Goal: Task Accomplishment & Management: Use online tool/utility

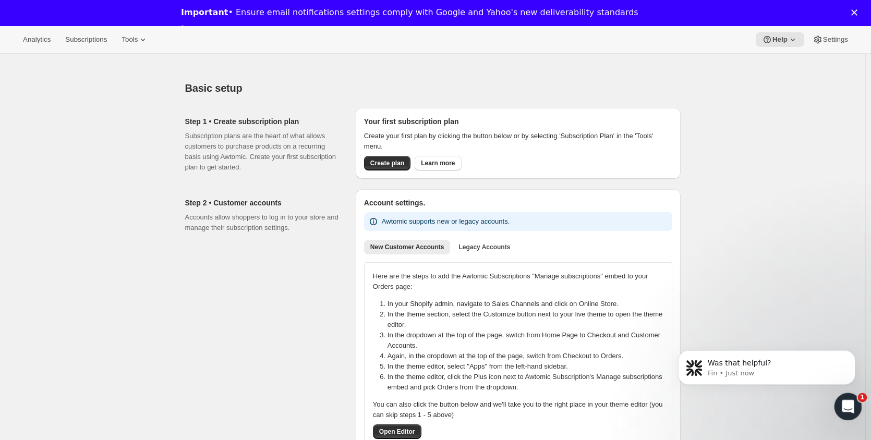
click at [856, 417] on div "Open Intercom Messenger" at bounding box center [846, 405] width 25 height 25
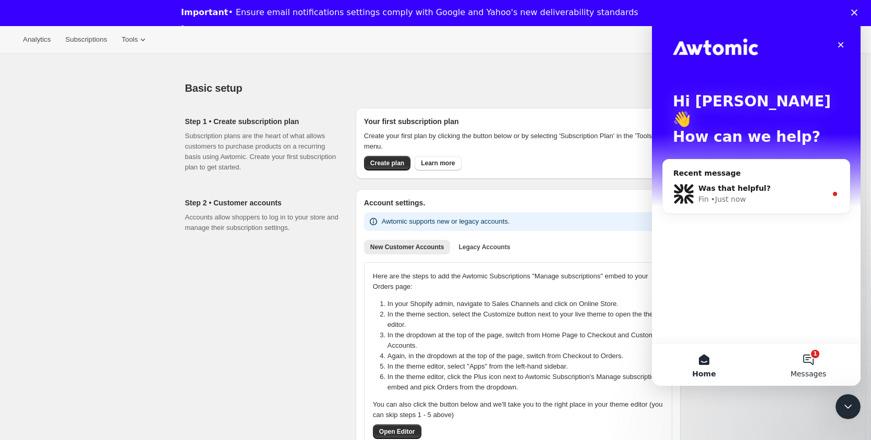
click at [814, 365] on button "1 Messages" at bounding box center [808, 365] width 104 height 42
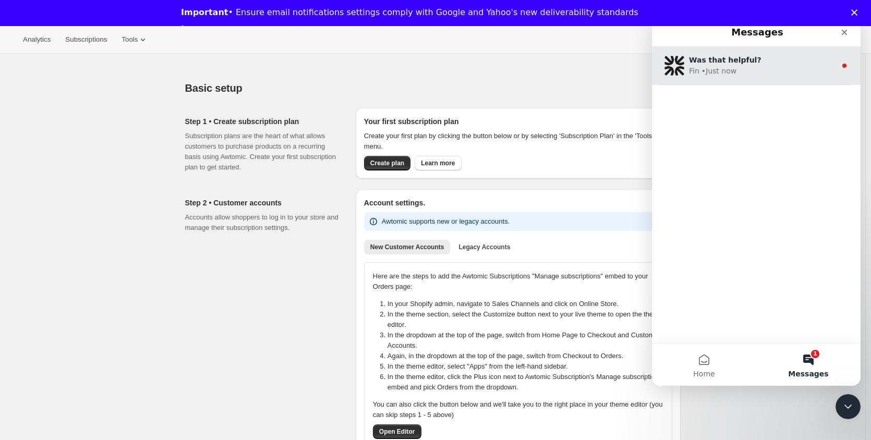
click at [740, 67] on div "Fin • Just now" at bounding box center [762, 71] width 147 height 11
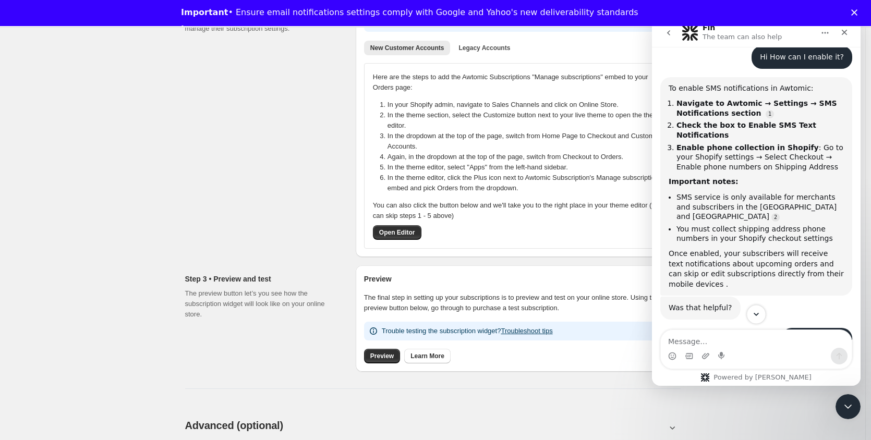
scroll to position [209, 0]
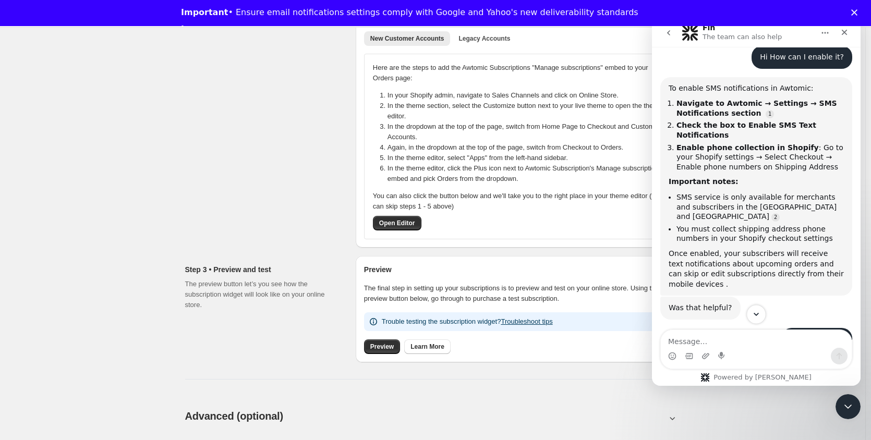
click at [757, 319] on icon "Scroll to bottom" at bounding box center [755, 314] width 9 height 9
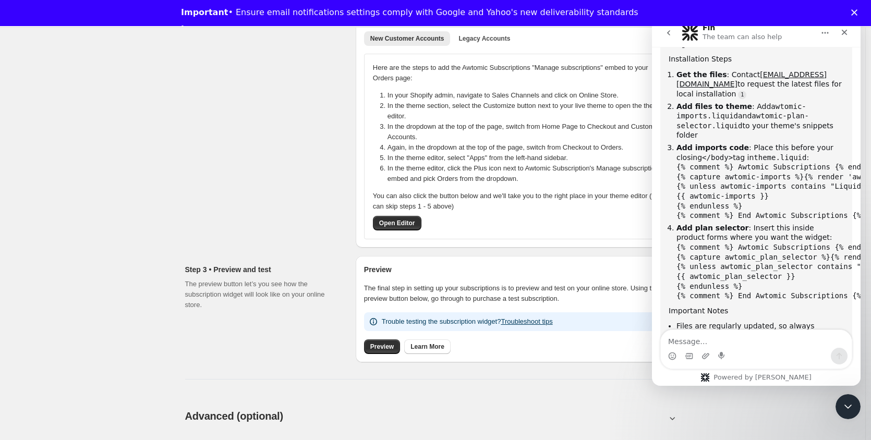
scroll to position [1055, 0]
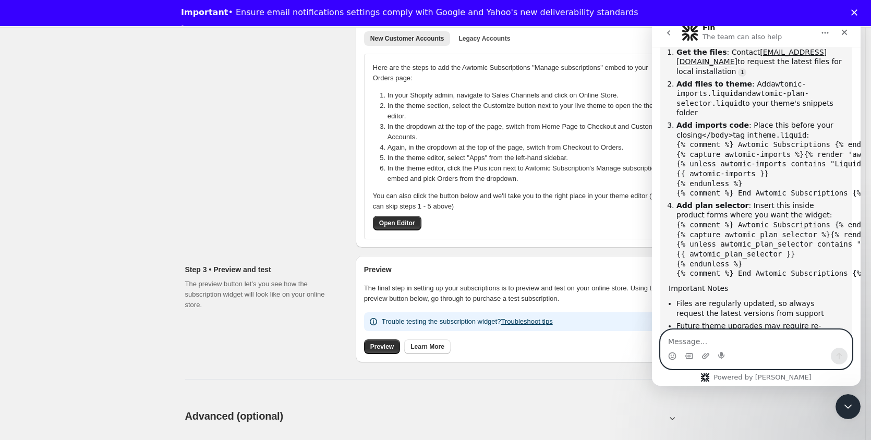
click at [741, 347] on textarea "Message…" at bounding box center [756, 339] width 191 height 18
type textarea "guide"
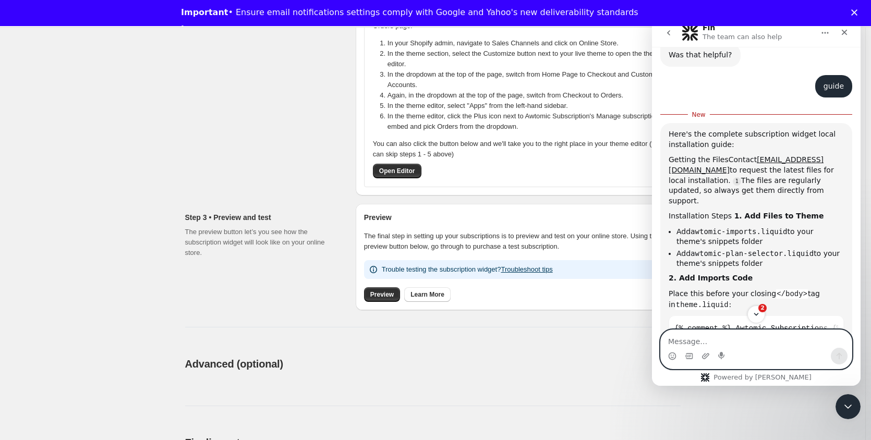
scroll to position [1433, 0]
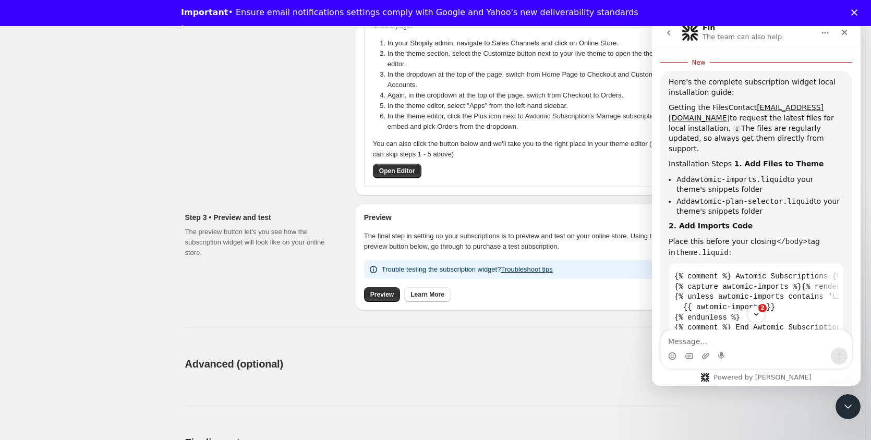
click at [795, 359] on div "Insert this inside product forms where you want the widget:" at bounding box center [755, 369] width 175 height 20
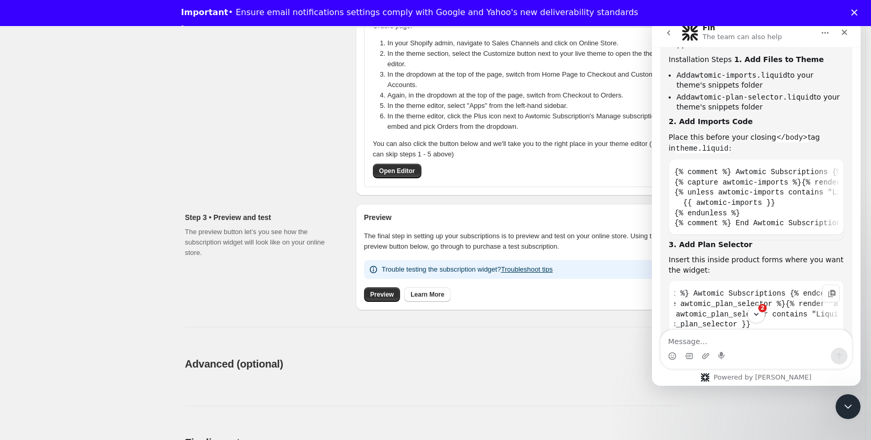
scroll to position [0, 0]
click at [755, 308] on button "2" at bounding box center [755, 313] width 19 height 19
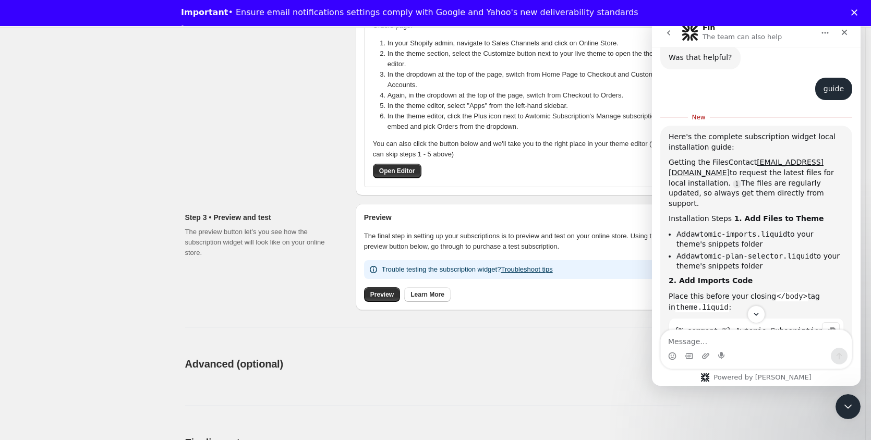
scroll to position [1357, 0]
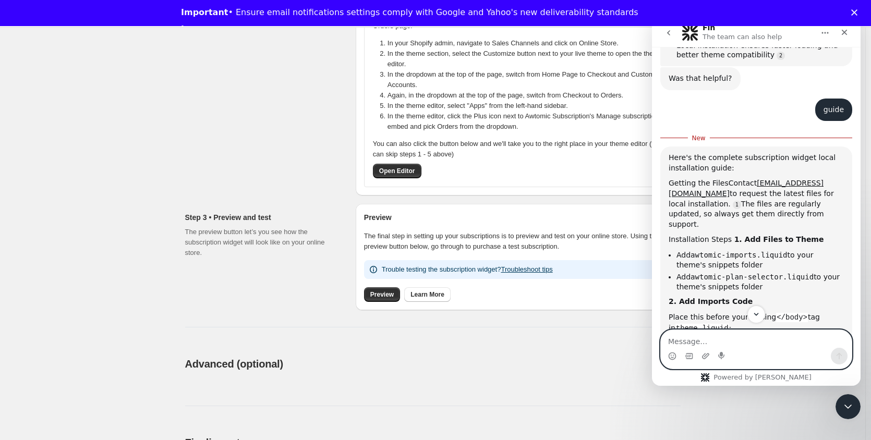
click at [708, 345] on textarea "Message…" at bounding box center [756, 339] width 191 height 18
type textarea "not working"
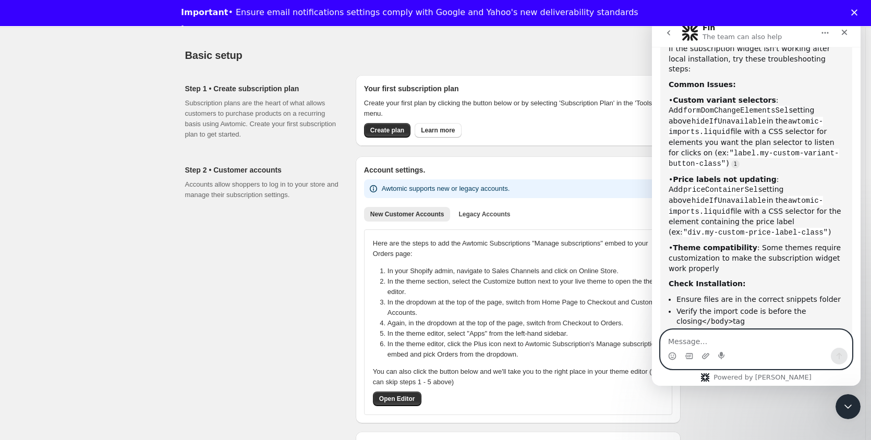
scroll to position [0, 0]
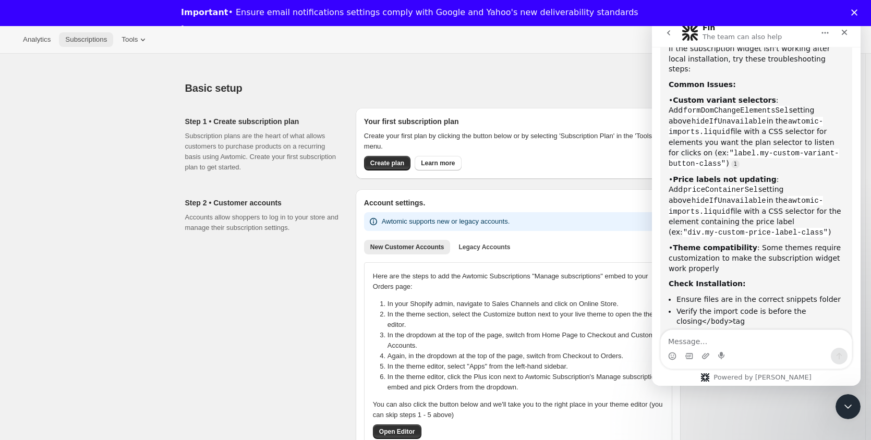
click at [71, 35] on span "Subscriptions" at bounding box center [86, 39] width 42 height 8
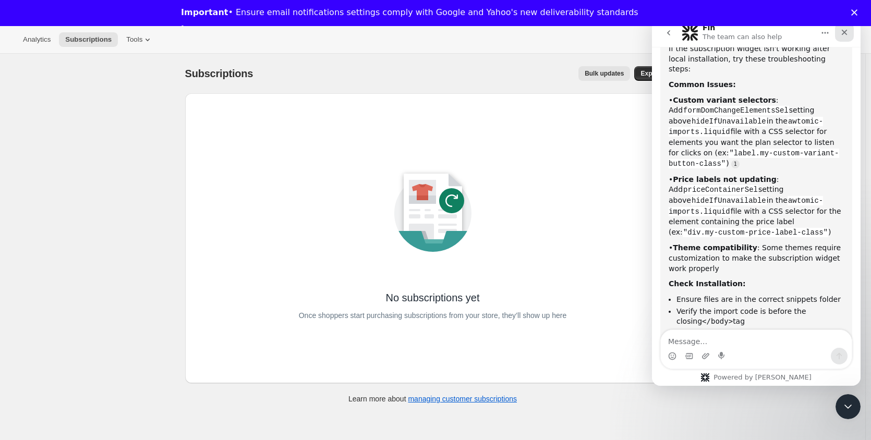
click at [846, 32] on icon "Close" at bounding box center [844, 32] width 8 height 8
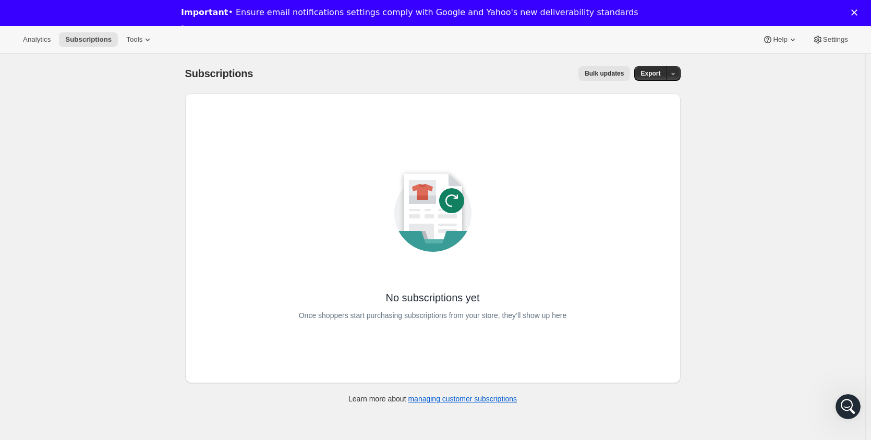
click at [860, 16] on div "Important • Ensure email notifications settings comply with Google and Yahoo's …" at bounding box center [435, 21] width 871 height 34
click at [857, 10] on polygon "Close" at bounding box center [854, 12] width 6 height 6
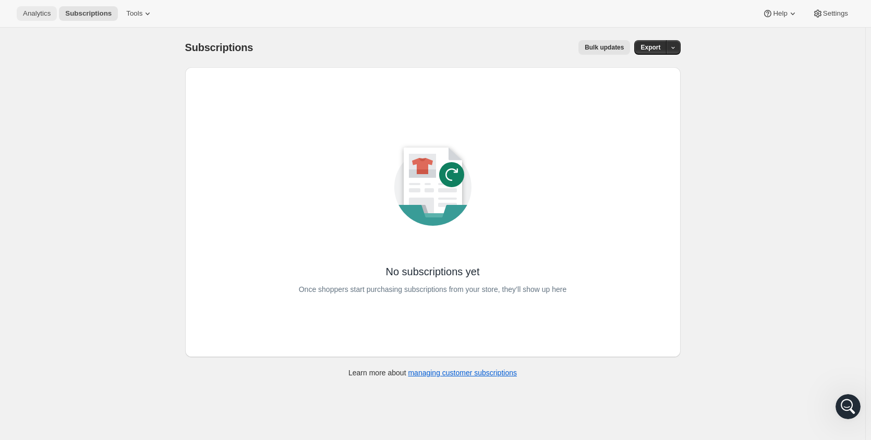
click at [39, 11] on span "Analytics" at bounding box center [37, 13] width 28 height 8
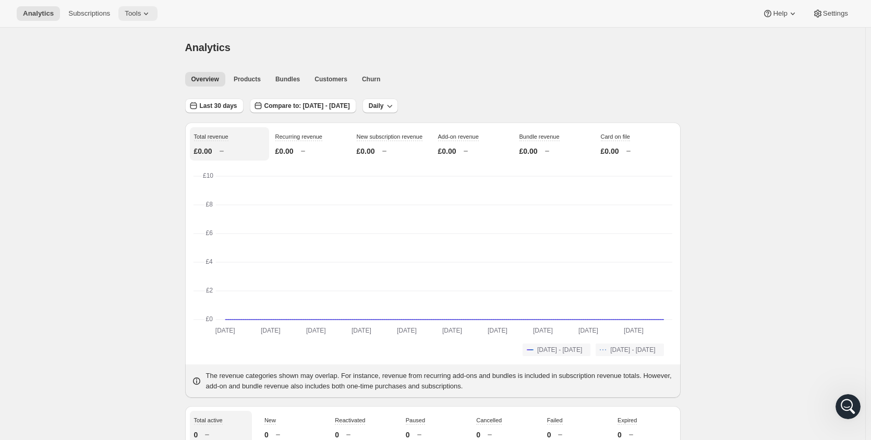
click at [137, 17] on span "Tools" at bounding box center [133, 13] width 16 height 8
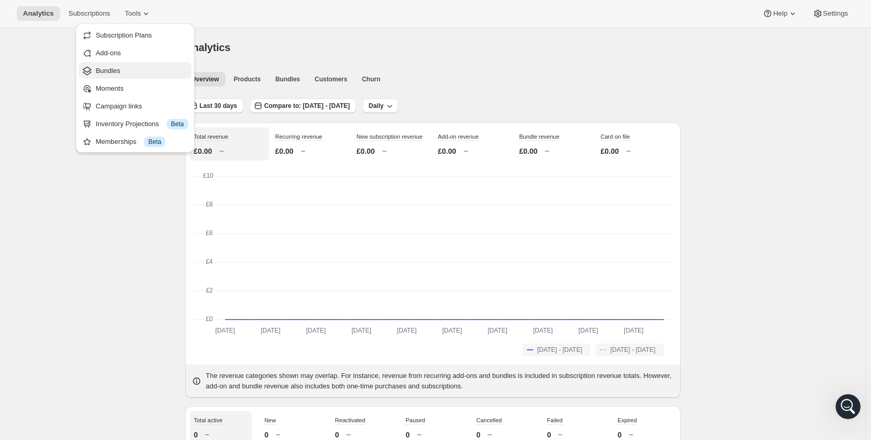
click at [134, 74] on span "Bundles" at bounding box center [141, 71] width 92 height 10
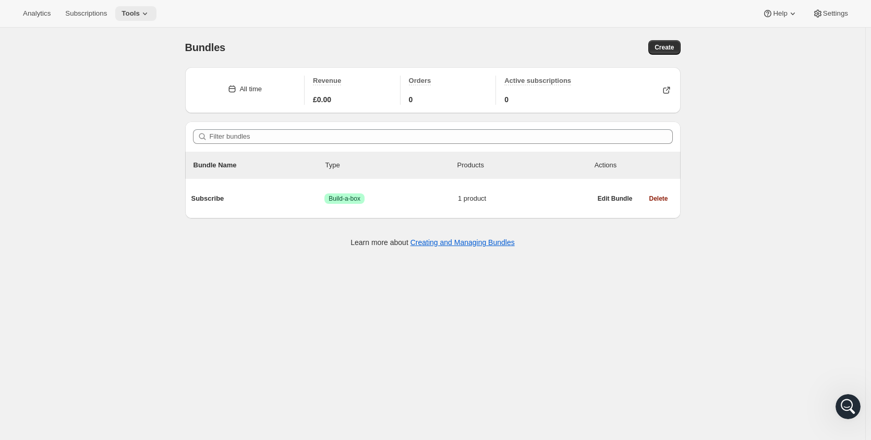
click at [131, 17] on span "Tools" at bounding box center [130, 13] width 18 height 8
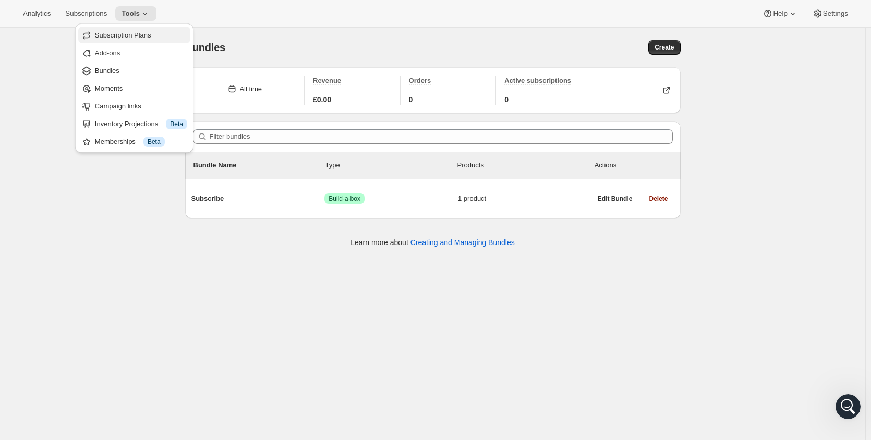
click at [136, 38] on span "Subscription Plans" at bounding box center [123, 35] width 56 height 8
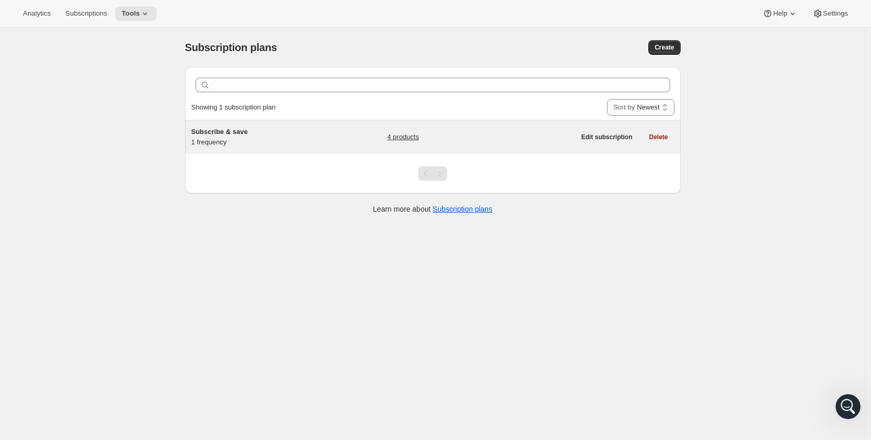
click at [316, 129] on h5 "Subscribe & save" at bounding box center [256, 132] width 130 height 10
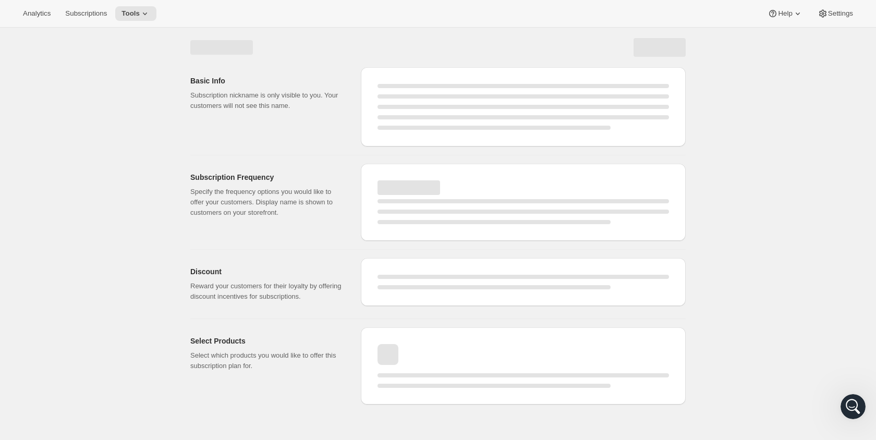
select select "WEEK"
select select "MONTH"
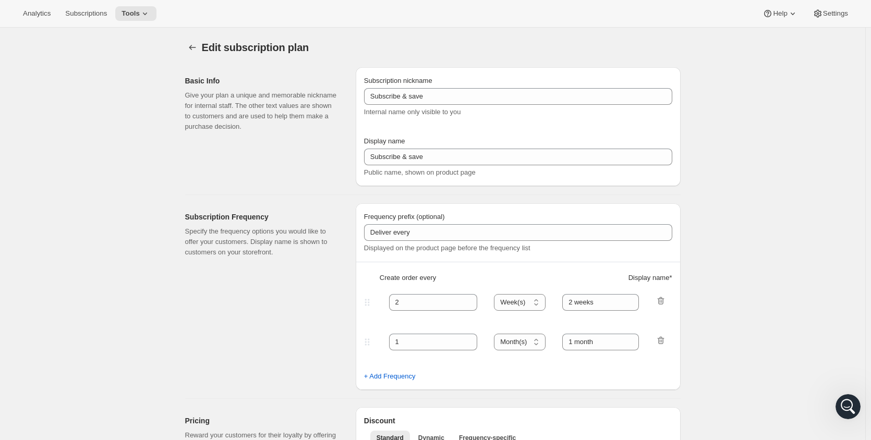
type input "1"
select select "MONTH"
type input "1 month"
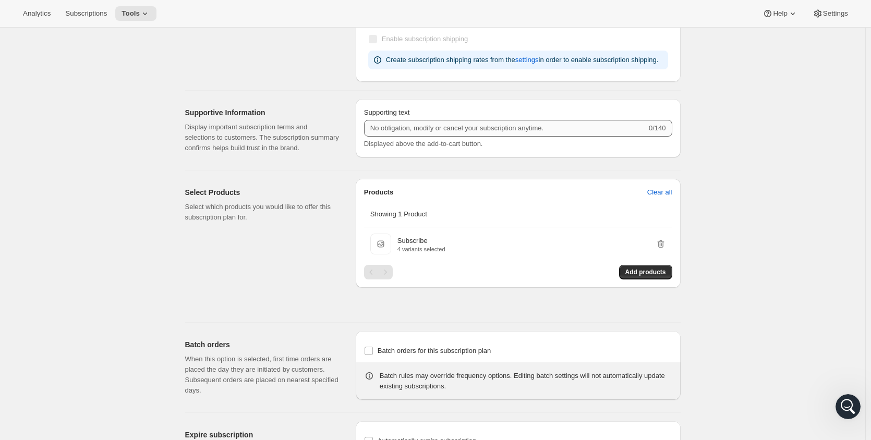
scroll to position [469, 0]
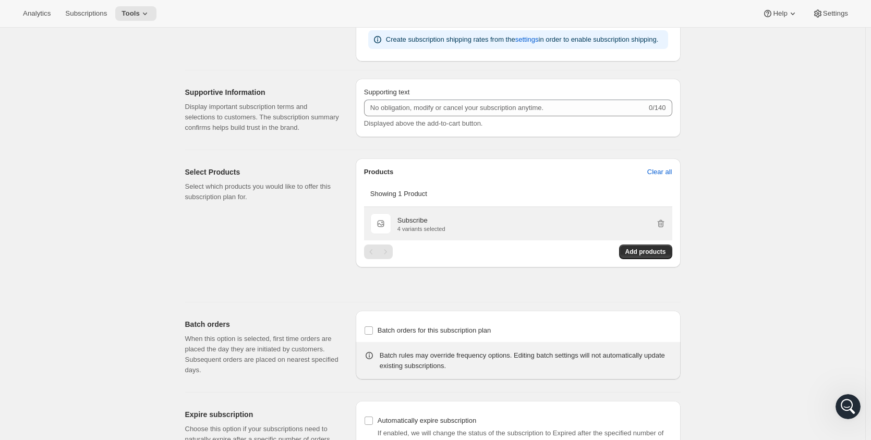
click at [432, 222] on div "Subscribe" at bounding box center [421, 220] width 48 height 10
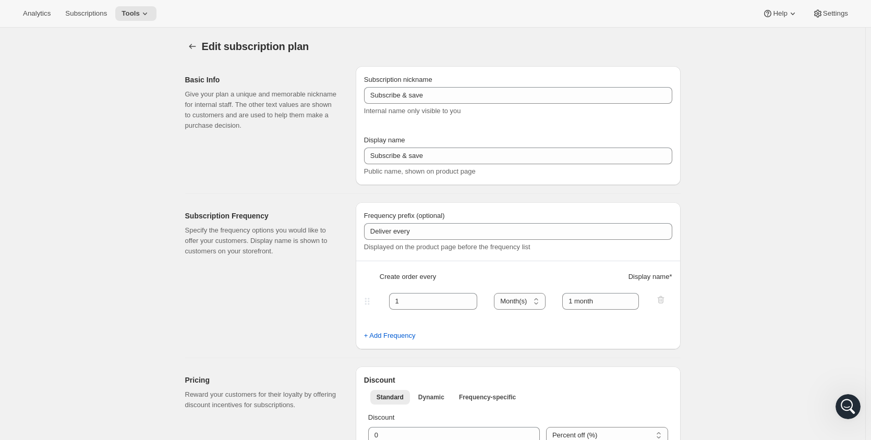
scroll to position [0, 0]
click at [145, 16] on icon at bounding box center [145, 13] width 10 height 10
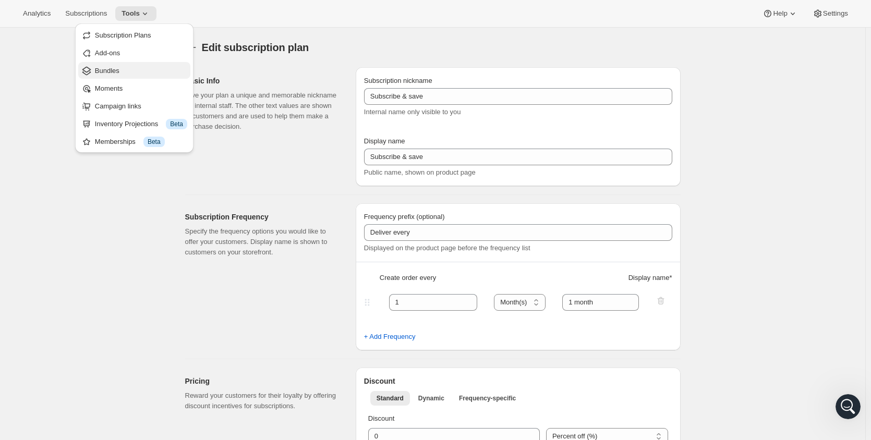
click at [131, 67] on span "Bundles" at bounding box center [141, 71] width 92 height 10
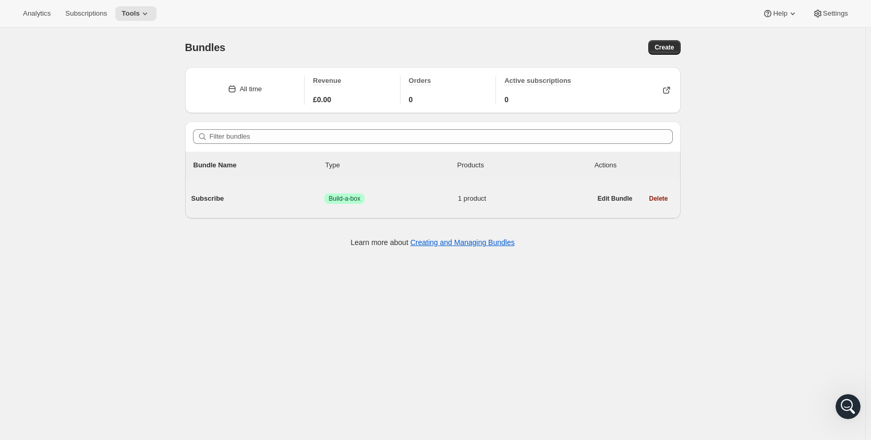
click at [385, 207] on div "Subscribe Success Build-a-box 1 product" at bounding box center [391, 198] width 400 height 27
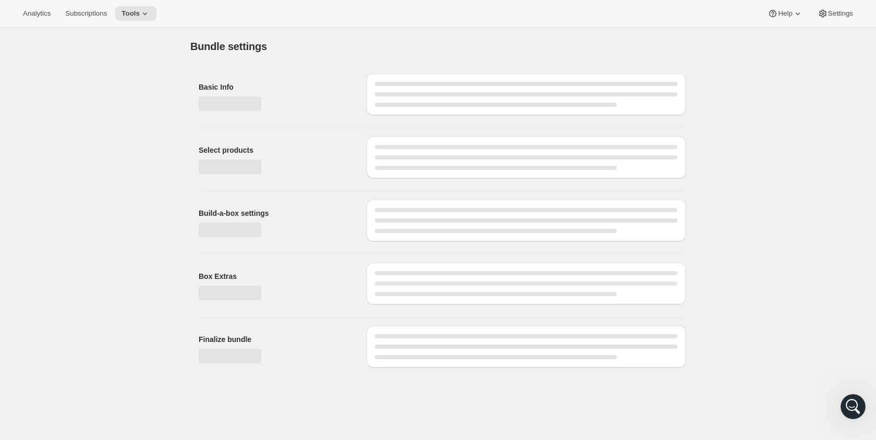
type input "Subscribe"
radio input "true"
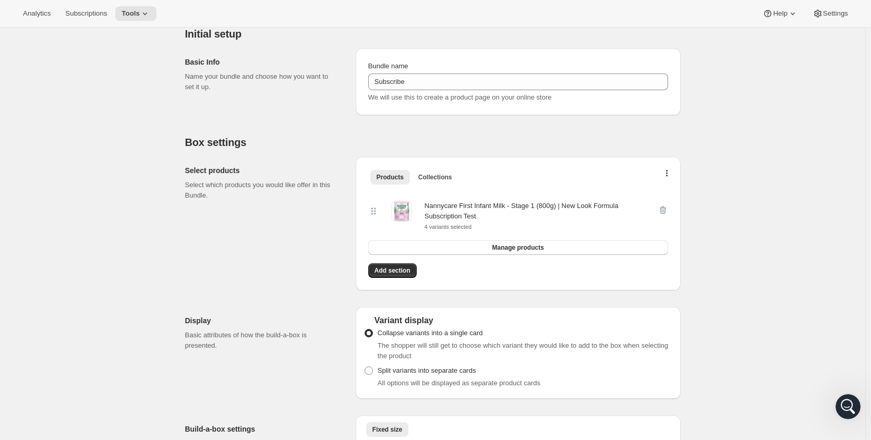
scroll to position [104, 0]
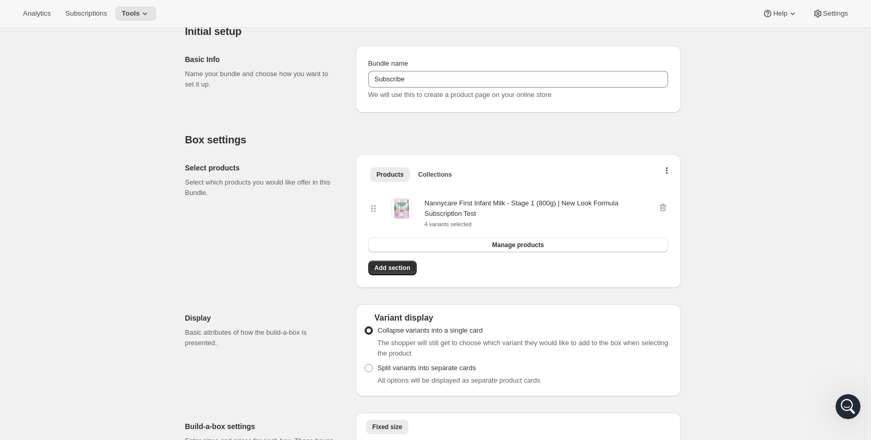
click at [663, 207] on div at bounding box center [662, 213] width 10 height 31
click at [485, 245] on button "Manage products" at bounding box center [518, 245] width 300 height 15
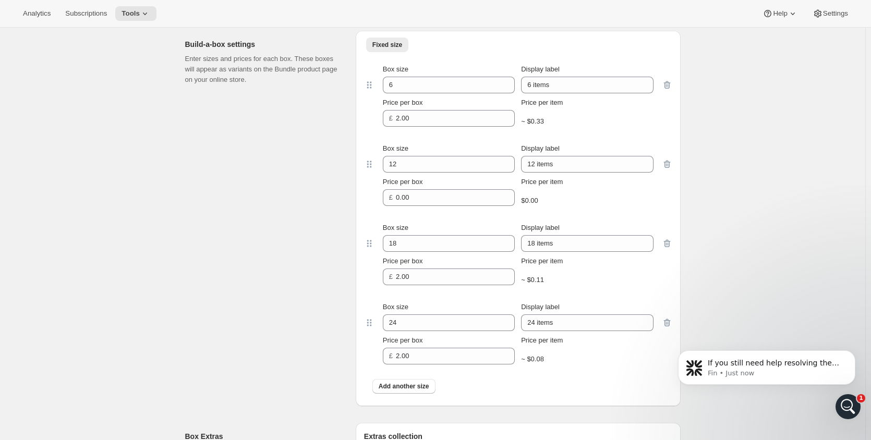
scroll to position [469, 0]
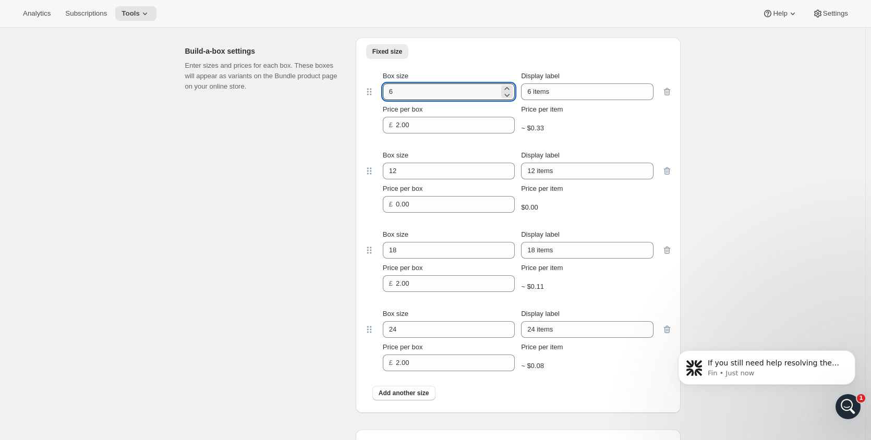
drag, startPoint x: 393, startPoint y: 89, endPoint x: 337, endPoint y: 98, distance: 56.4
click at [344, 94] on div "Build-a-box settings Enter sizes and prices for each box. These boxes will appe…" at bounding box center [432, 221] width 495 height 384
click at [410, 90] on input "2" at bounding box center [441, 91] width 116 height 17
type input "2"
click at [563, 94] on input "6 items" at bounding box center [587, 91] width 132 height 17
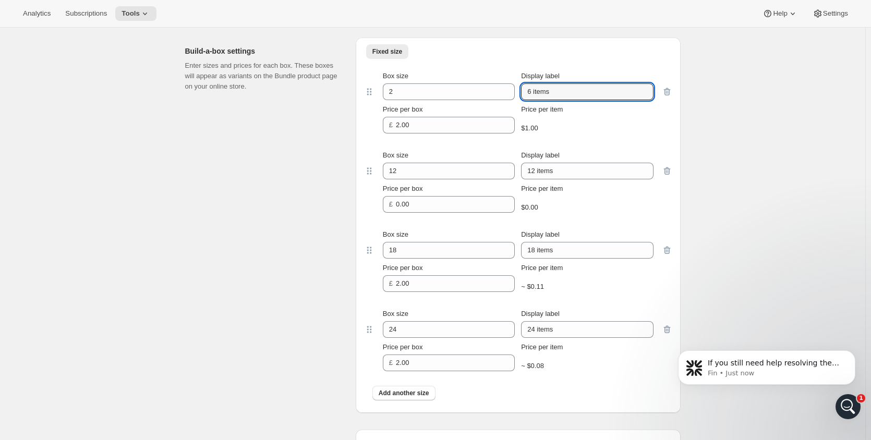
click at [523, 93] on input "6 items" at bounding box center [587, 91] width 132 height 17
type input "2x"
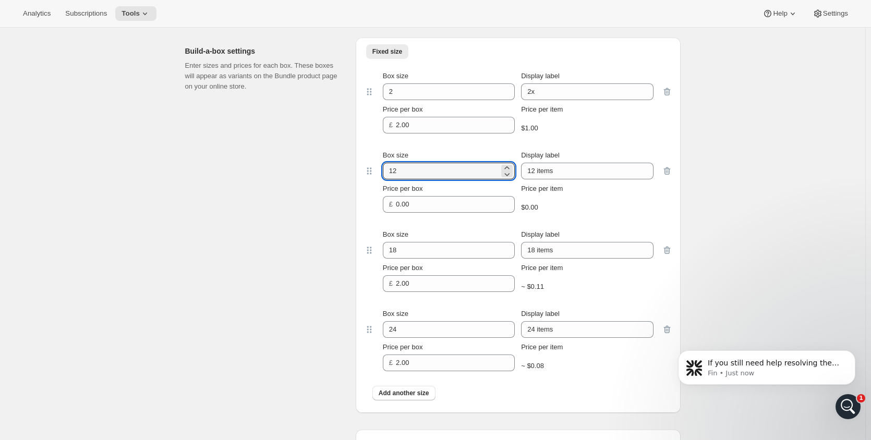
drag, startPoint x: 450, startPoint y: 172, endPoint x: 415, endPoint y: 174, distance: 35.5
click at [375, 173] on div "Box size 12 Display label 12 items Price per box £ 0.00 Price per item $0.00" at bounding box center [518, 181] width 308 height 79
type input "4"
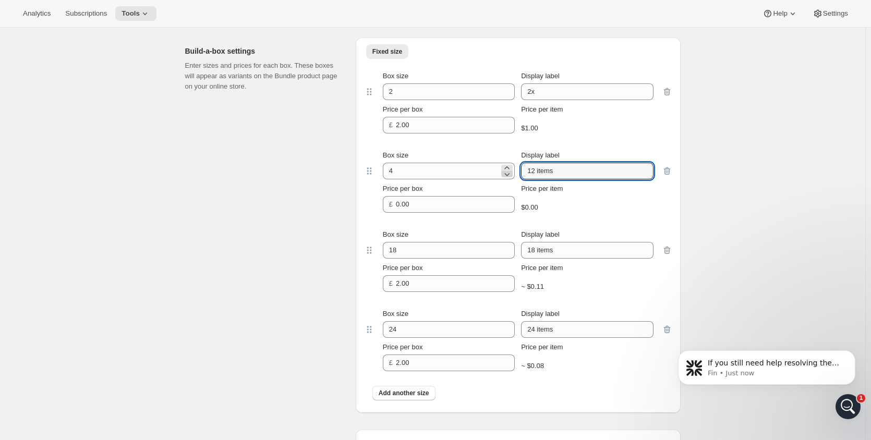
drag, startPoint x: 555, startPoint y: 167, endPoint x: 509, endPoint y: 173, distance: 46.3
click at [515, 170] on div "Box size 4 Display label 12 items" at bounding box center [518, 164] width 271 height 29
type input "4x"
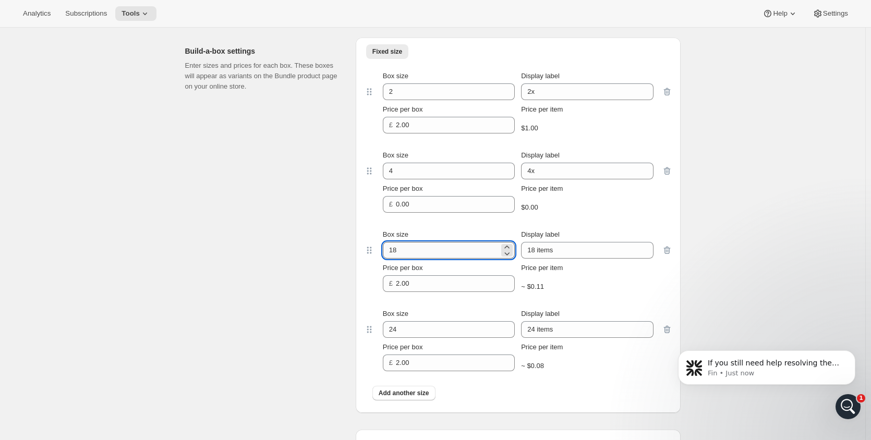
click at [458, 248] on input "18" at bounding box center [441, 250] width 116 height 17
click at [389, 253] on input "18" at bounding box center [441, 250] width 116 height 17
type input "6"
click at [564, 251] on input "18 items" at bounding box center [587, 250] width 132 height 17
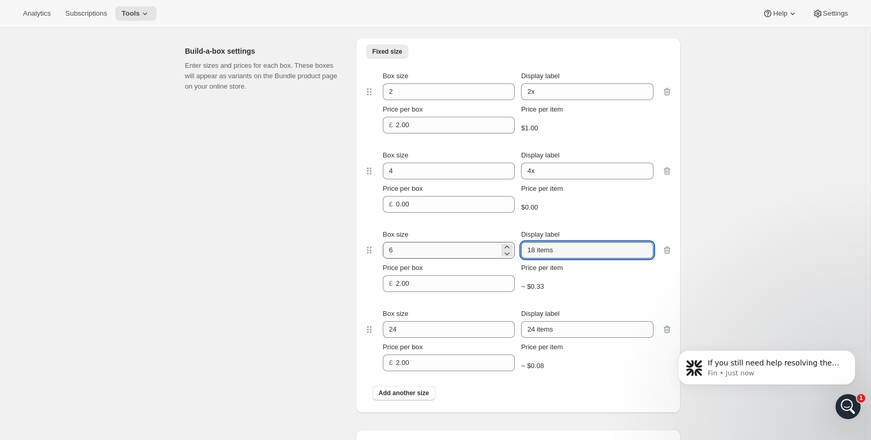
drag, startPoint x: 567, startPoint y: 251, endPoint x: 499, endPoint y: 251, distance: 67.8
click at [504, 251] on div "Box size 6 Display label 18 items" at bounding box center [518, 243] width 271 height 29
type input "6x"
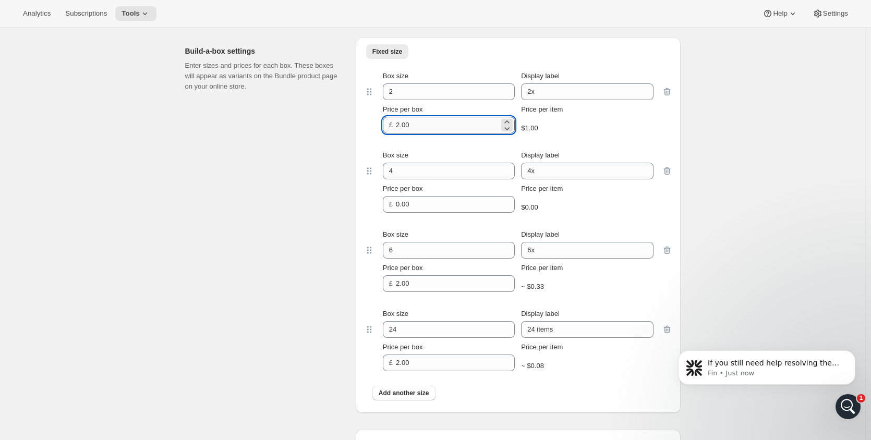
click at [426, 128] on input "2.00" at bounding box center [447, 125] width 103 height 17
drag, startPoint x: 424, startPoint y: 127, endPoint x: 356, endPoint y: 127, distance: 68.8
click at [359, 125] on div "Fixed size More views Fixed size More views Box size 2 Display label 2x Price p…" at bounding box center [518, 225] width 325 height 375
type input "44"
click at [422, 208] on input "0.00" at bounding box center [447, 204] width 103 height 17
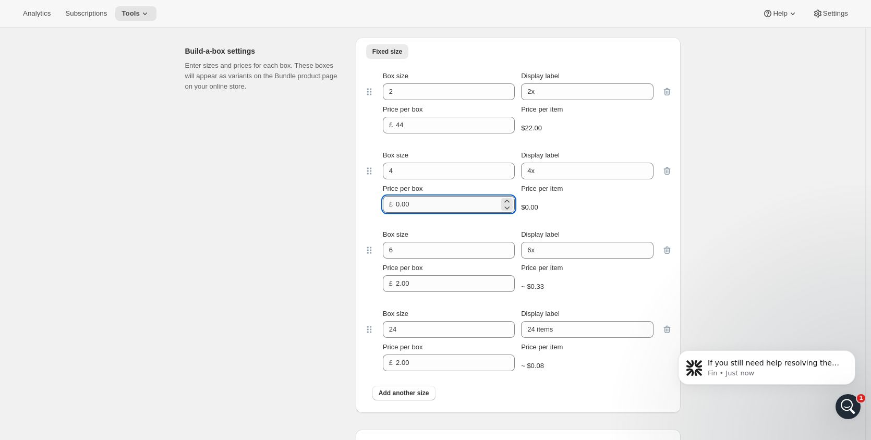
click at [422, 208] on input "0.00" at bounding box center [447, 204] width 103 height 17
type input "88"
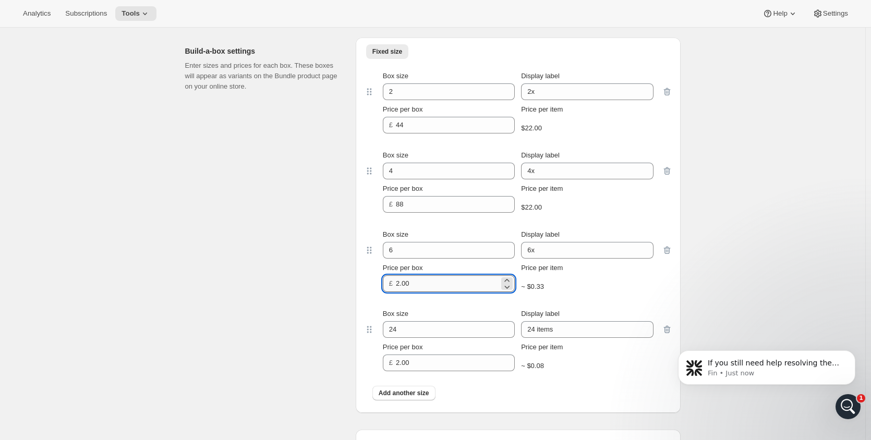
click at [417, 283] on input "2.00" at bounding box center [447, 283] width 103 height 17
type input "132"
click at [664, 333] on html "If you still need help resolving the subscription widget issue, I’m here to ass…" at bounding box center [766, 369] width 209 height 83
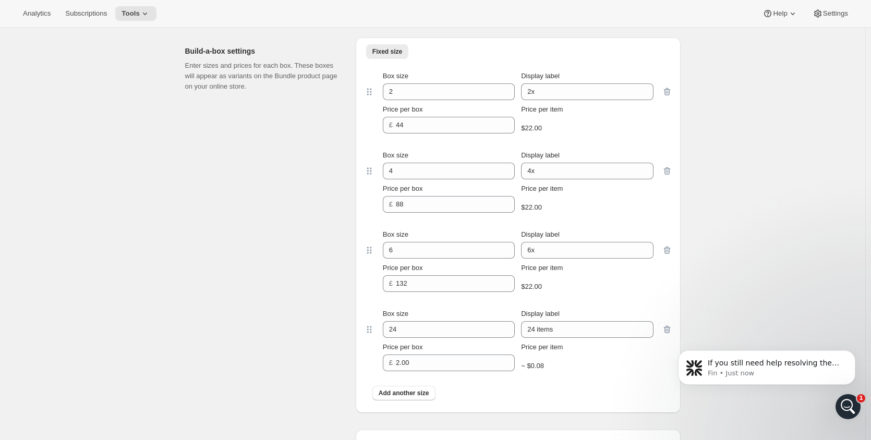
click at [665, 330] on html "If you still need help resolving the subscription widget issue, I’m here to ass…" at bounding box center [766, 369] width 209 height 83
click at [664, 329] on html "If you still need help resolving the subscription widget issue, I’m here to ass…" at bounding box center [766, 369] width 209 height 83
click at [642, 329] on input "24 items" at bounding box center [587, 329] width 132 height 17
click at [664, 331] on html "If you still need help resolving the subscription widget issue, I’m here to ass…" at bounding box center [766, 369] width 209 height 83
click at [670, 327] on icon "button" at bounding box center [666, 330] width 7 height 8
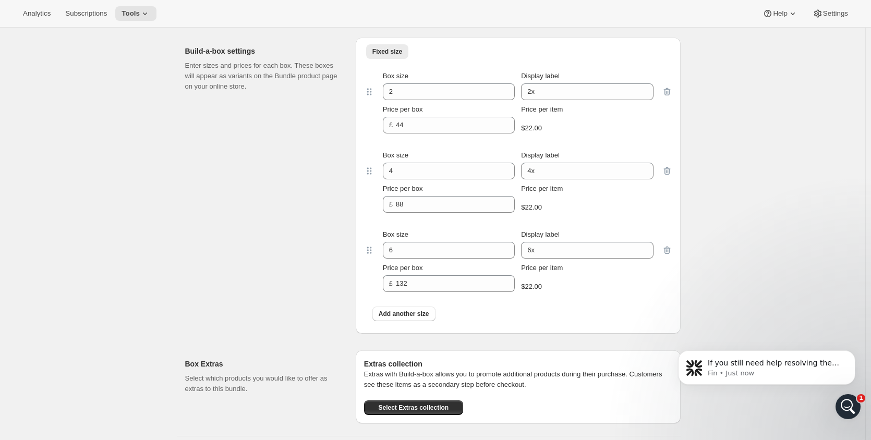
scroll to position [0, 0]
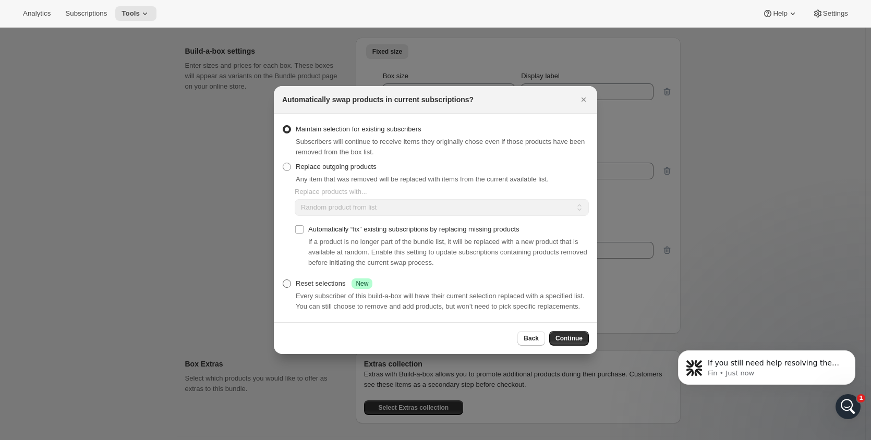
click at [326, 281] on div "Reset selections Success New" at bounding box center [334, 283] width 77 height 10
click at [283, 280] on input "Reset selections Success New" at bounding box center [283, 279] width 1 height 1
radio input "true"
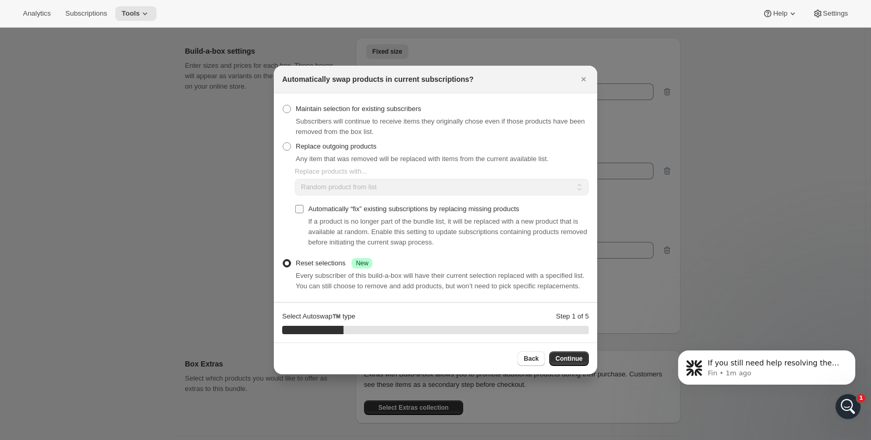
click at [344, 209] on span "Automatically “fix” existing subscriptions by replacing missing products" at bounding box center [413, 209] width 211 height 8
click at [303, 209] on input "Automatically “fix” existing subscriptions by replacing missing products" at bounding box center [299, 209] width 8 height 8
checkbox input "true"
click at [288, 110] on span ":r6d:" at bounding box center [287, 109] width 8 height 8
click at [283, 105] on input "Maintain selection for existing subscribers" at bounding box center [283, 105] width 1 height 1
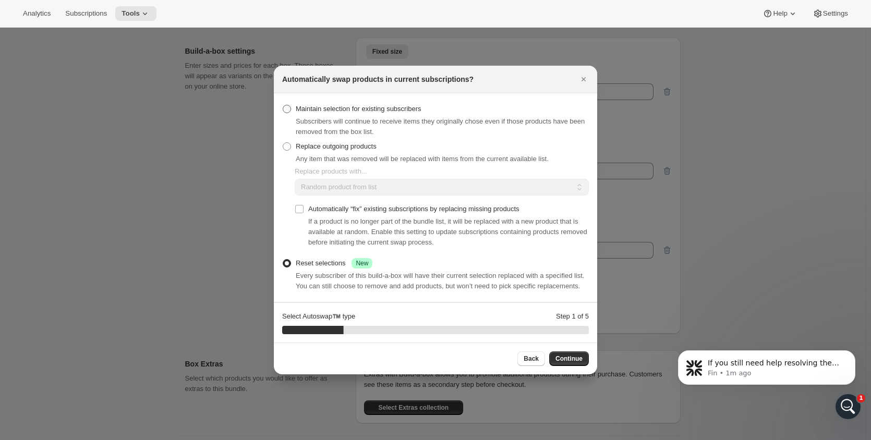
radio input "true"
checkbox input "false"
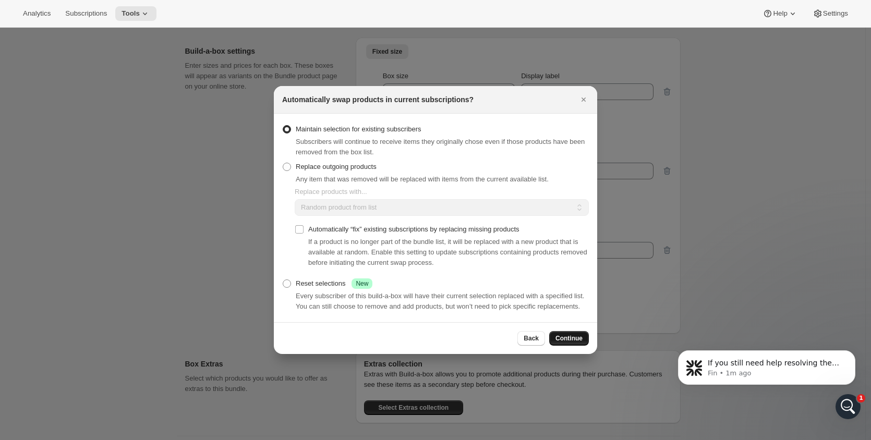
click at [571, 338] on span "Continue" at bounding box center [568, 338] width 27 height 8
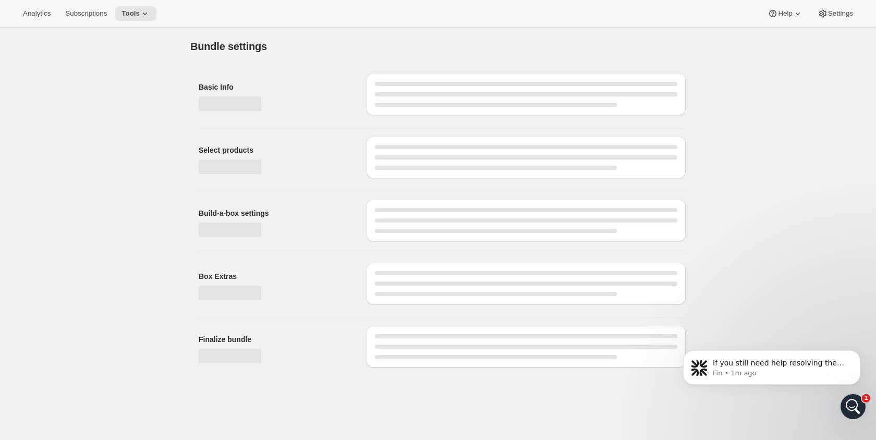
type input "44.00"
type input "88.00"
type input "132.00"
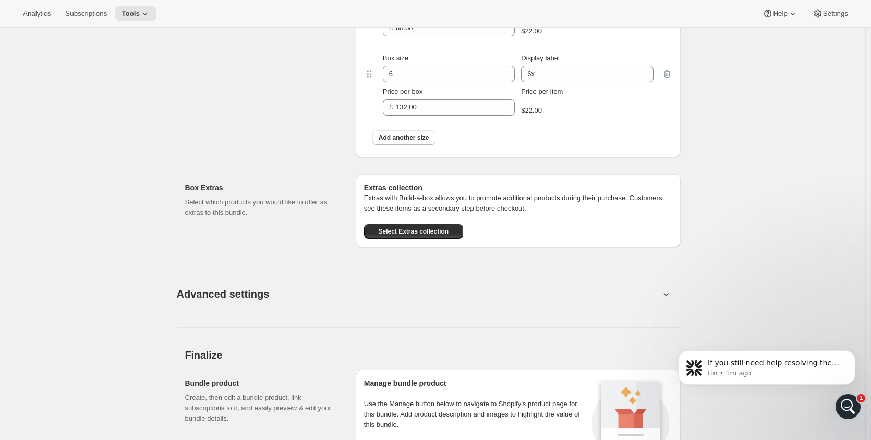
scroll to position [643, 0]
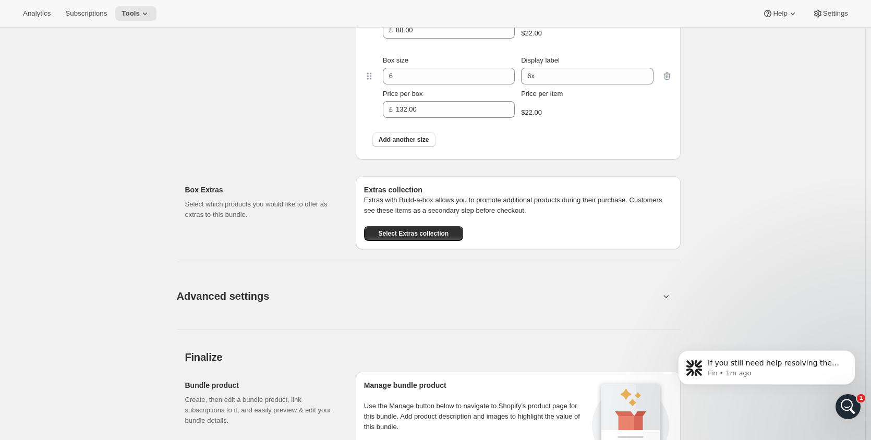
click at [124, 180] on div "Edit Bundle. This page is ready Edit Bundle Analytics Open Build-a-box More act…" at bounding box center [432, 1] width 865 height 1234
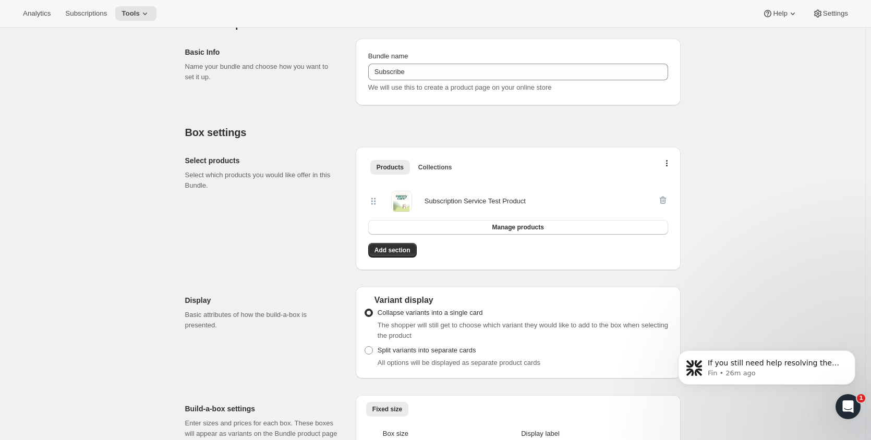
scroll to position [0, 0]
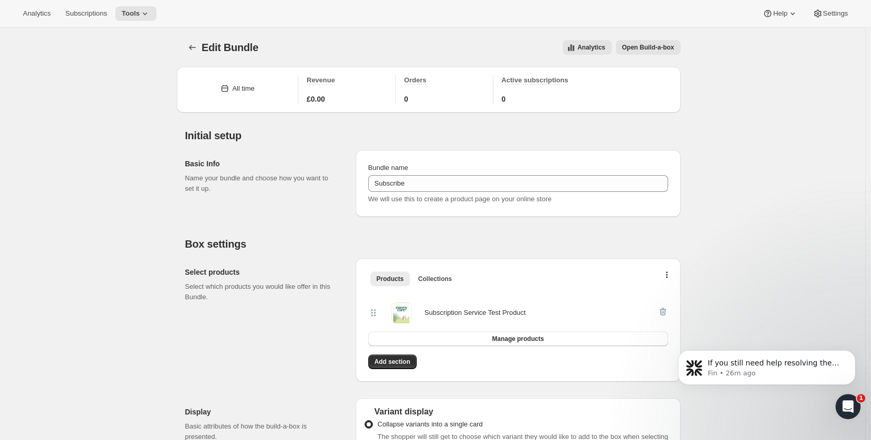
click at [649, 41] on button "Open Build-a-box" at bounding box center [648, 47] width 65 height 15
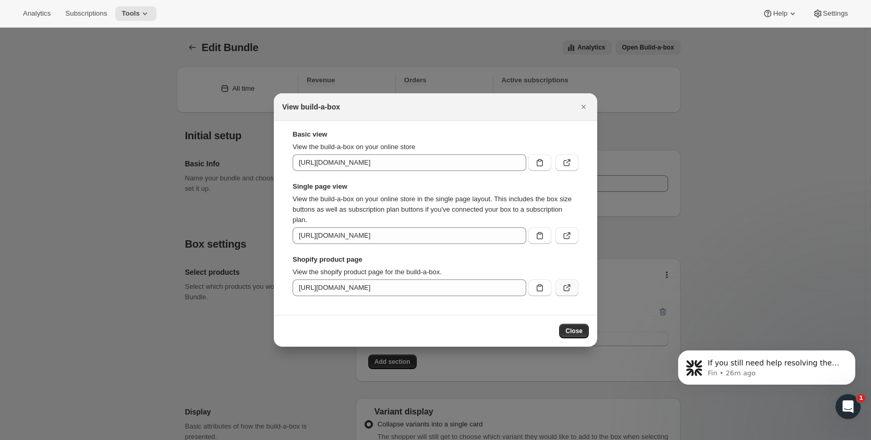
click at [564, 287] on icon ":r7g:" at bounding box center [567, 288] width 6 height 6
click at [592, 105] on div "View build-a-box" at bounding box center [435, 107] width 323 height 28
click at [586, 104] on icon "Close" at bounding box center [583, 107] width 10 height 10
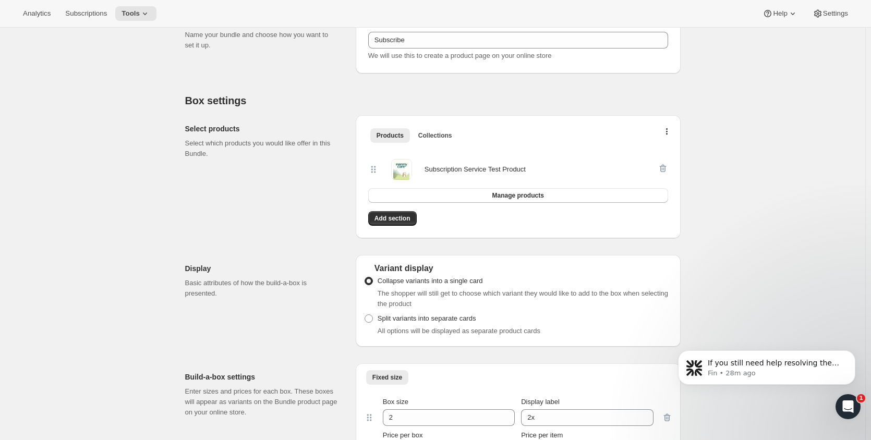
scroll to position [156, 0]
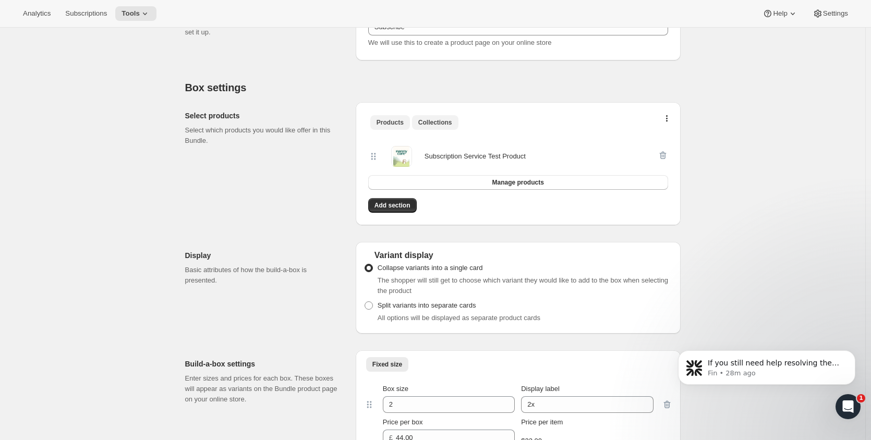
click at [450, 126] on button "Collections" at bounding box center [435, 122] width 46 height 15
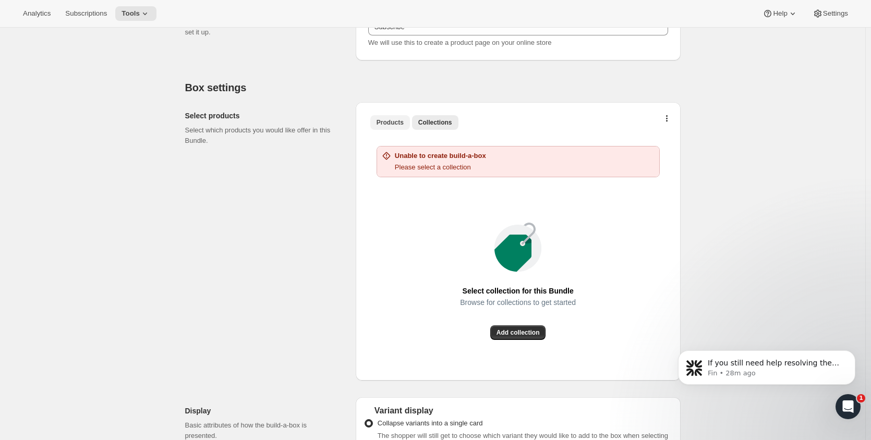
click at [399, 126] on span "Products" at bounding box center [389, 122] width 27 height 8
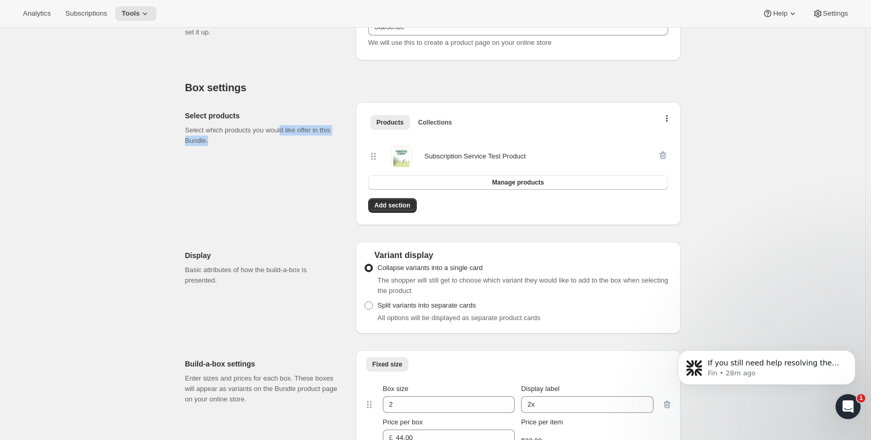
drag, startPoint x: 292, startPoint y: 130, endPoint x: 333, endPoint y: 142, distance: 42.6
click at [333, 142] on p "Select which products you would like offer in this Bundle." at bounding box center [262, 135] width 154 height 21
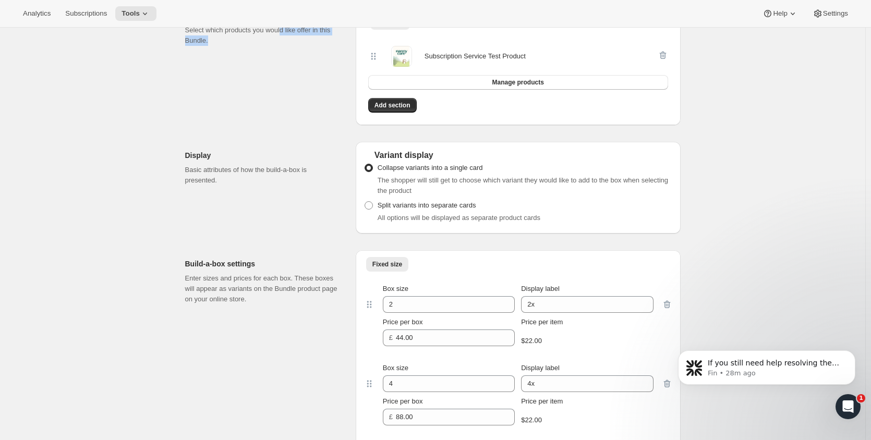
scroll to position [261, 0]
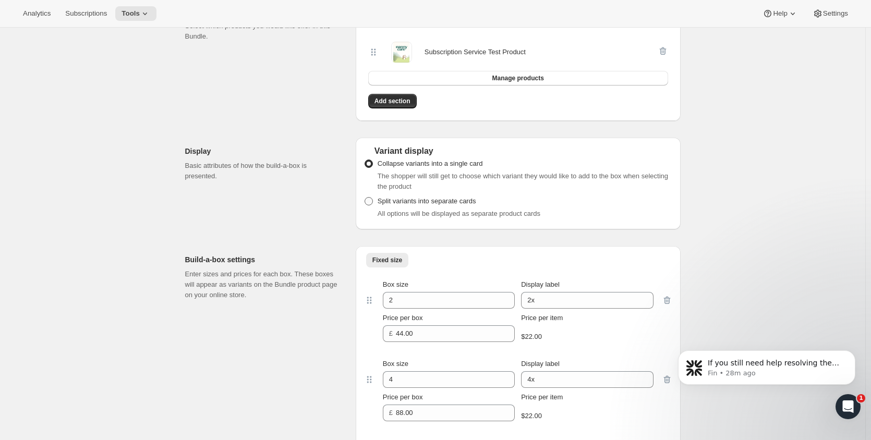
click at [407, 205] on span "Split variants into separate cards" at bounding box center [426, 201] width 99 height 8
click at [365, 198] on input "Split variants into separate cards" at bounding box center [364, 197] width 1 height 1
radio input "true"
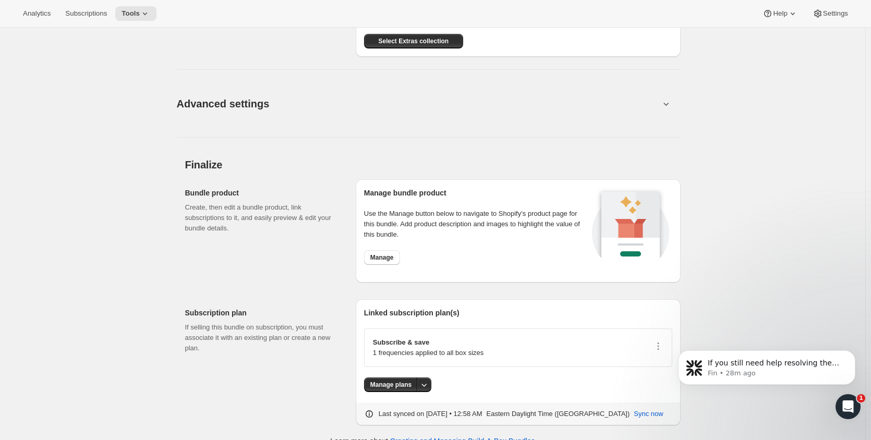
scroll to position [852, 0]
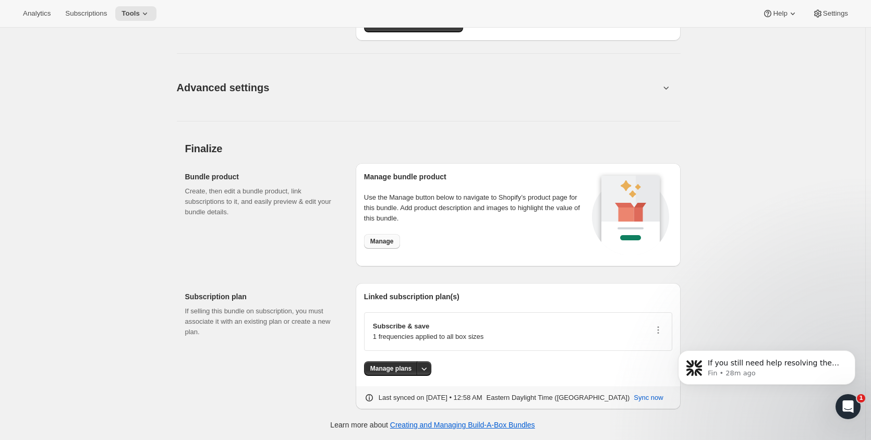
click at [396, 242] on button "Manage" at bounding box center [382, 241] width 36 height 15
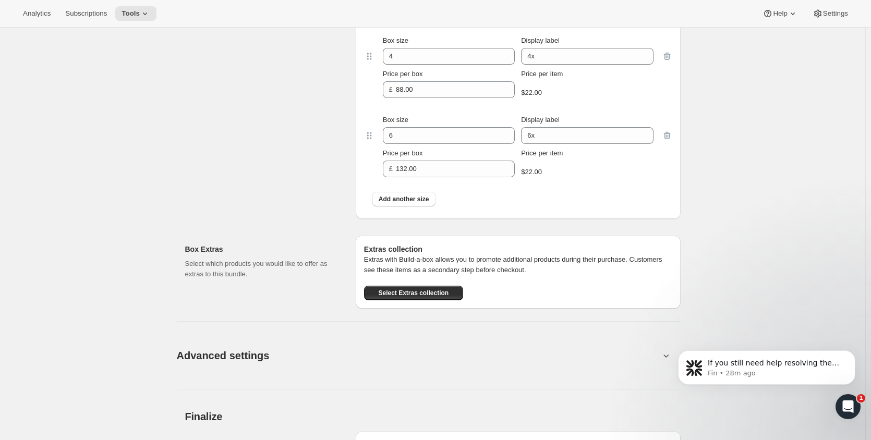
scroll to position [331, 0]
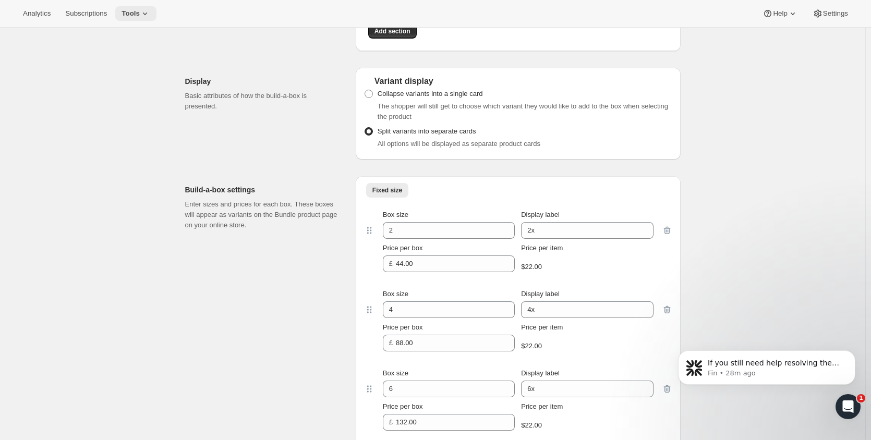
click at [142, 17] on icon at bounding box center [145, 13] width 10 height 10
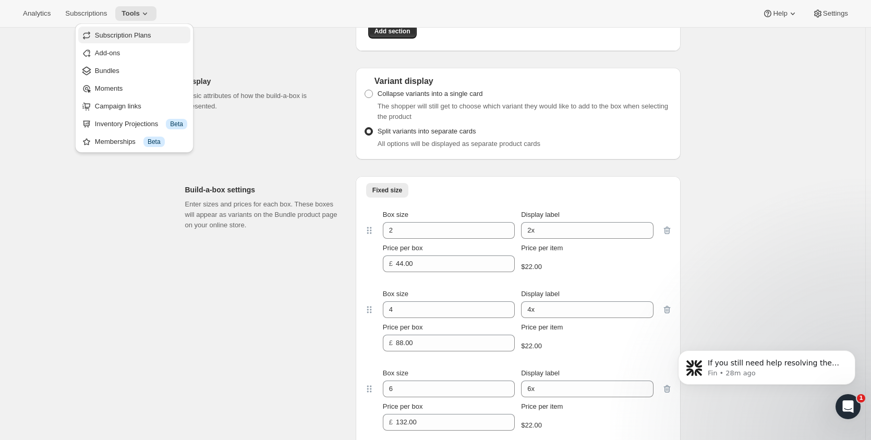
click at [145, 38] on span "Subscription Plans" at bounding box center [123, 35] width 56 height 8
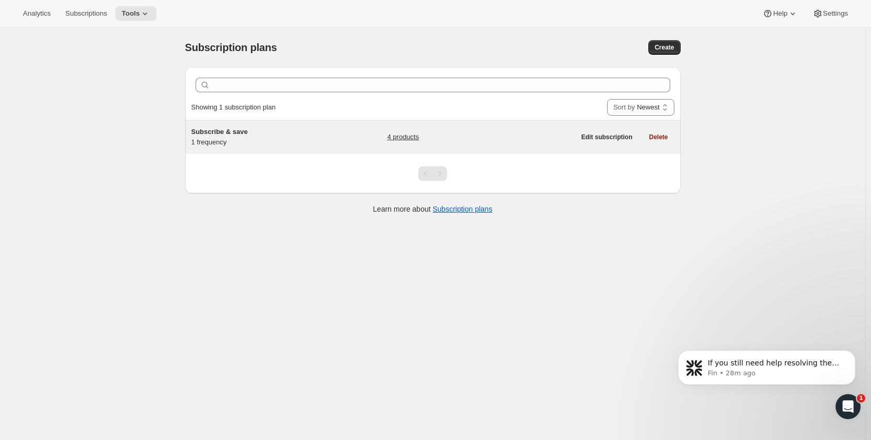
click at [246, 134] on span "Subscribe & save" at bounding box center [219, 132] width 56 height 8
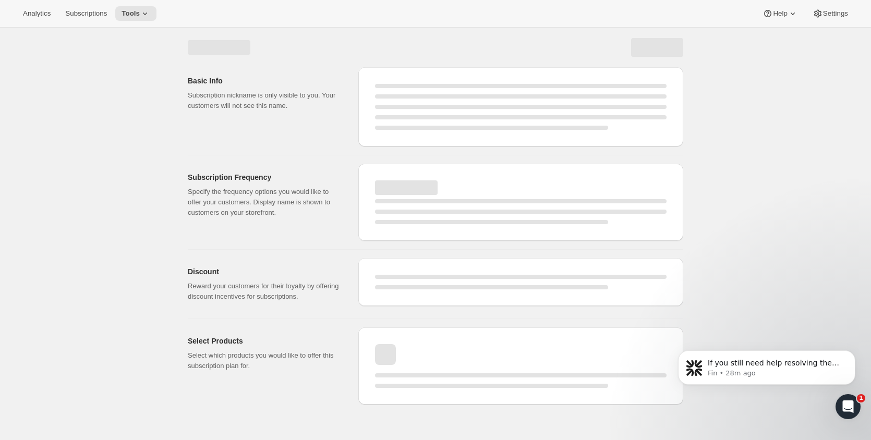
select select "WEEK"
select select "MONTH"
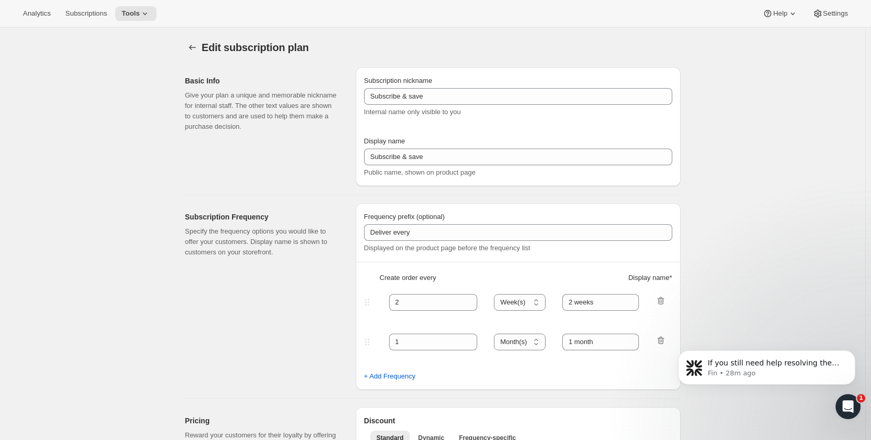
type input "1"
select select "MONTH"
type input "1 month"
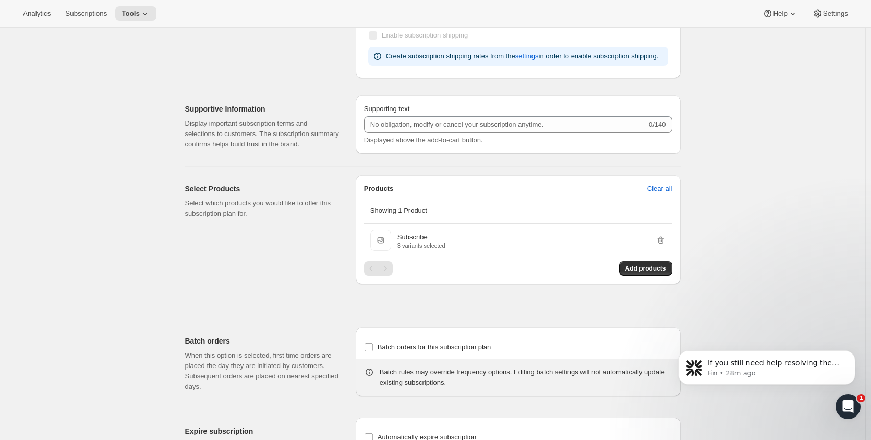
scroll to position [469, 0]
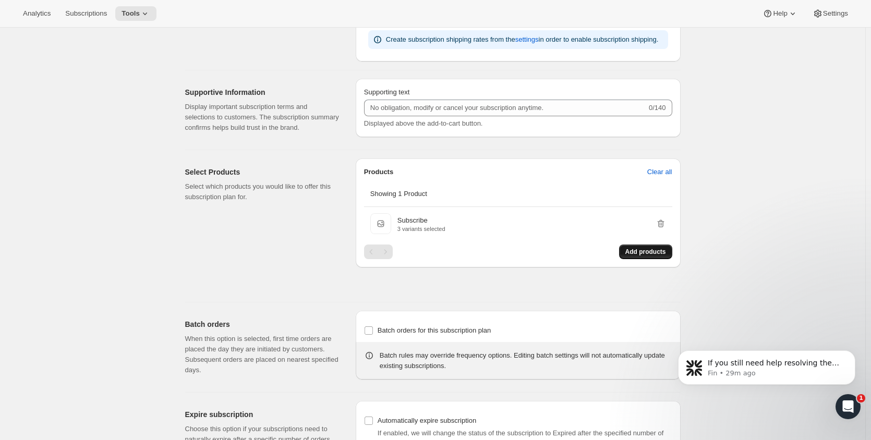
click at [629, 252] on button "Add products" at bounding box center [645, 252] width 53 height 15
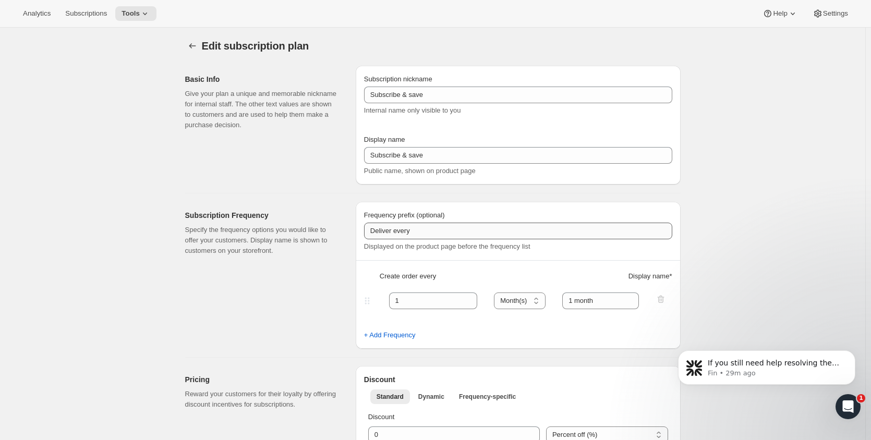
scroll to position [0, 0]
drag, startPoint x: 192, startPoint y: 52, endPoint x: 134, endPoint y: 81, distance: 65.5
drag, startPoint x: 194, startPoint y: 49, endPoint x: 185, endPoint y: 60, distance: 14.8
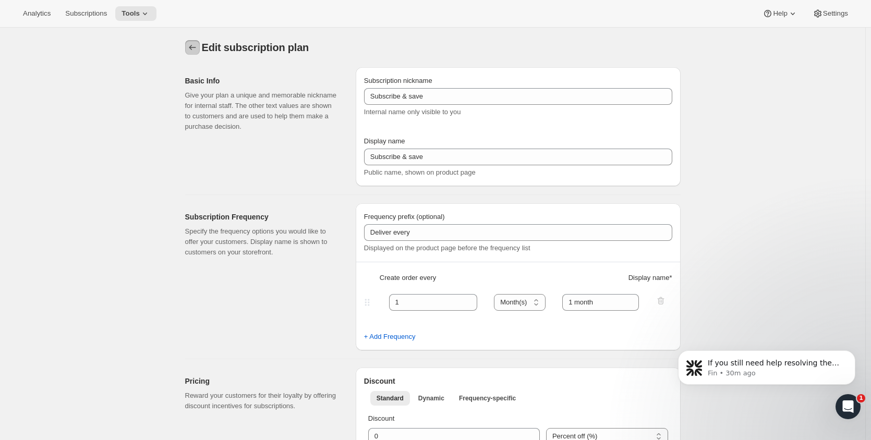
drag, startPoint x: 194, startPoint y: 50, endPoint x: 169, endPoint y: 75, distance: 35.0
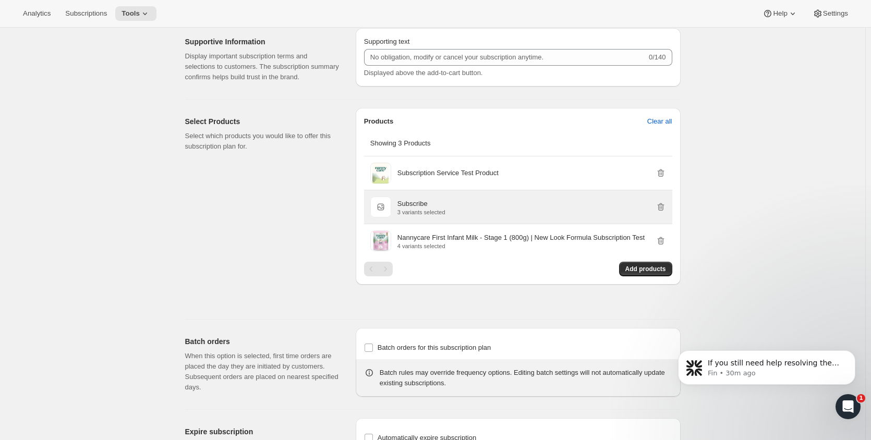
scroll to position [521, 0]
click at [664, 205] on icon "button" at bounding box center [660, 205] width 10 height 10
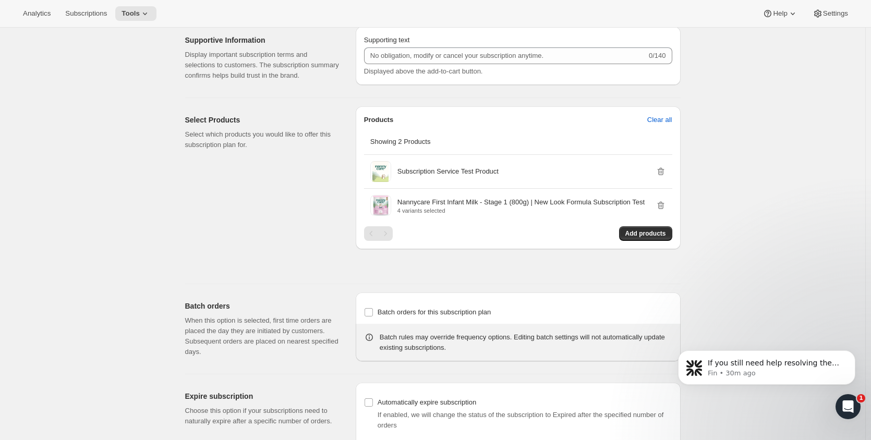
click at [664, 174] on icon "button" at bounding box center [660, 171] width 10 height 10
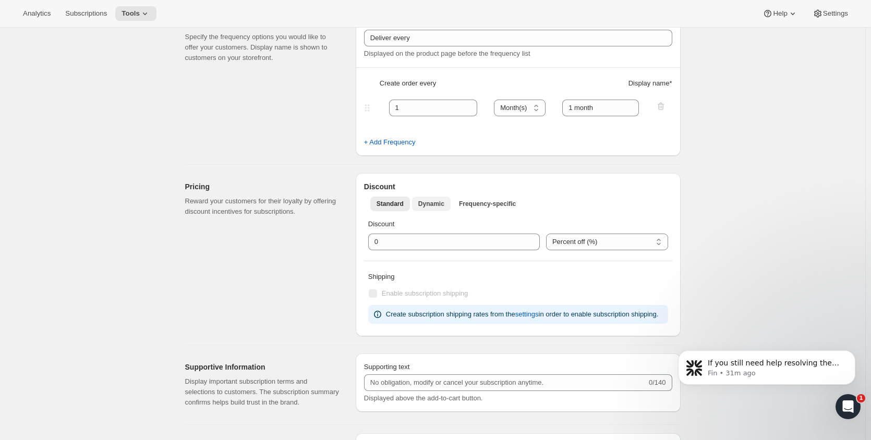
scroll to position [0, 0]
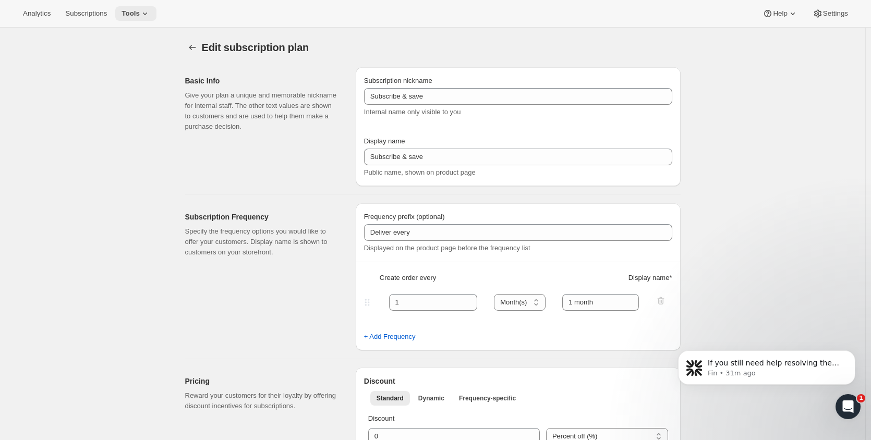
click at [140, 18] on icon at bounding box center [145, 13] width 10 height 10
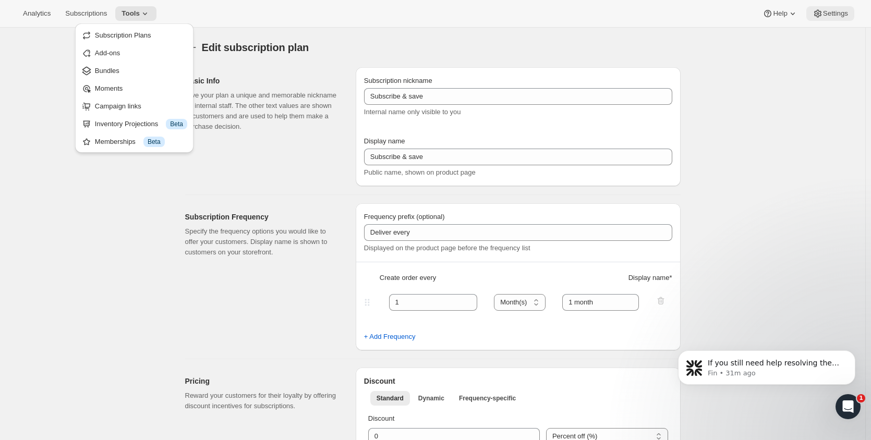
click at [820, 13] on icon at bounding box center [817, 14] width 7 height 8
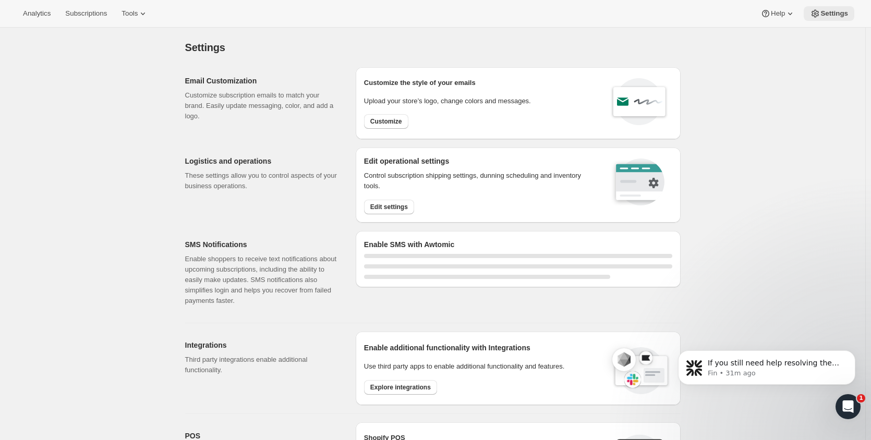
click at [839, 14] on span "Settings" at bounding box center [834, 13] width 28 height 8
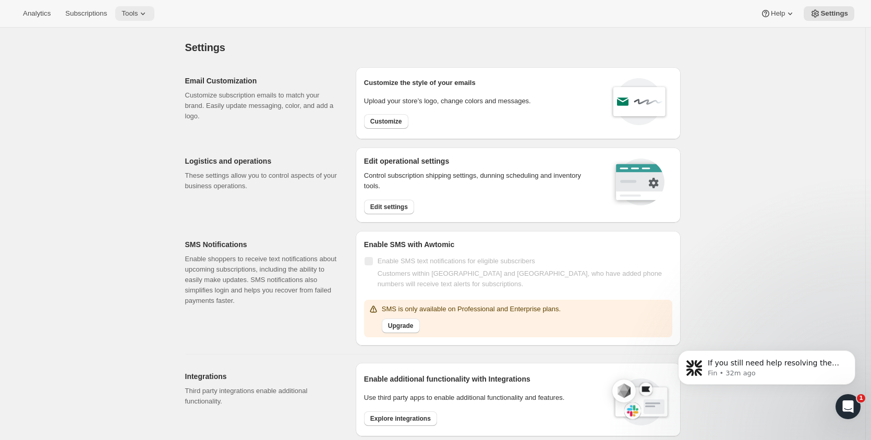
click at [128, 12] on span "Tools" at bounding box center [129, 13] width 16 height 8
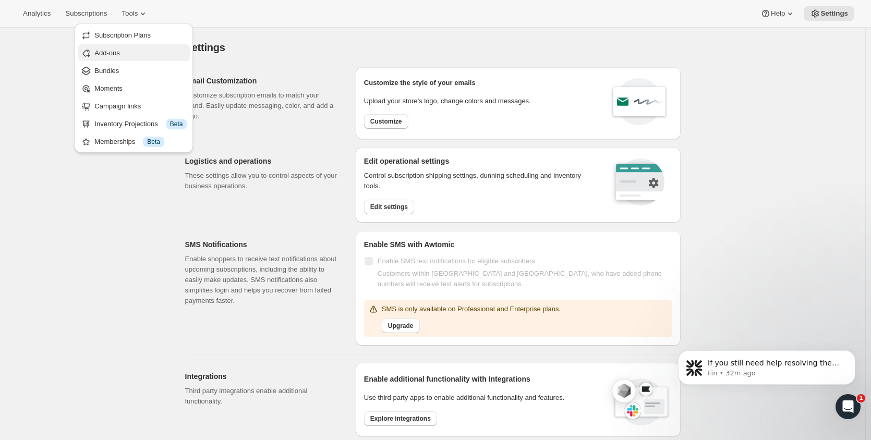
click at [128, 56] on span "Add-ons" at bounding box center [140, 53] width 92 height 10
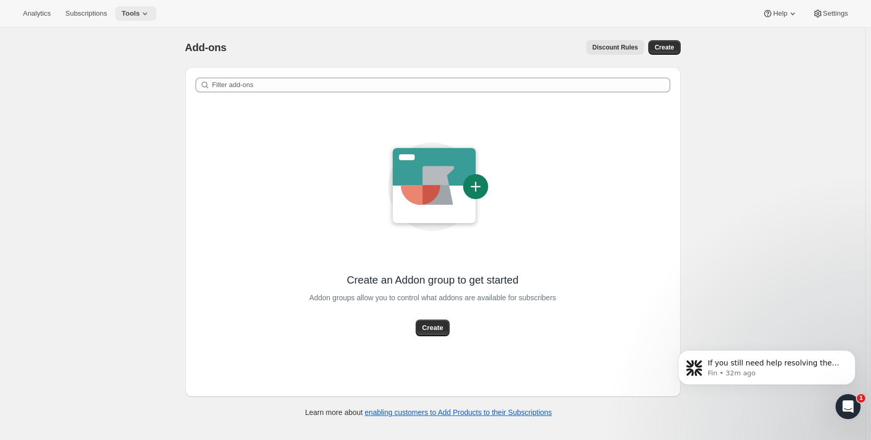
click at [136, 14] on span "Tools" at bounding box center [130, 13] width 18 height 8
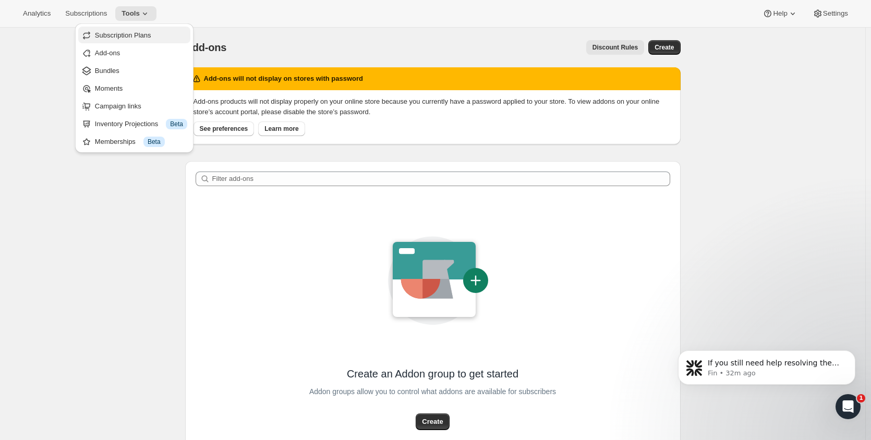
click at [133, 32] on span "Subscription Plans" at bounding box center [123, 35] width 56 height 8
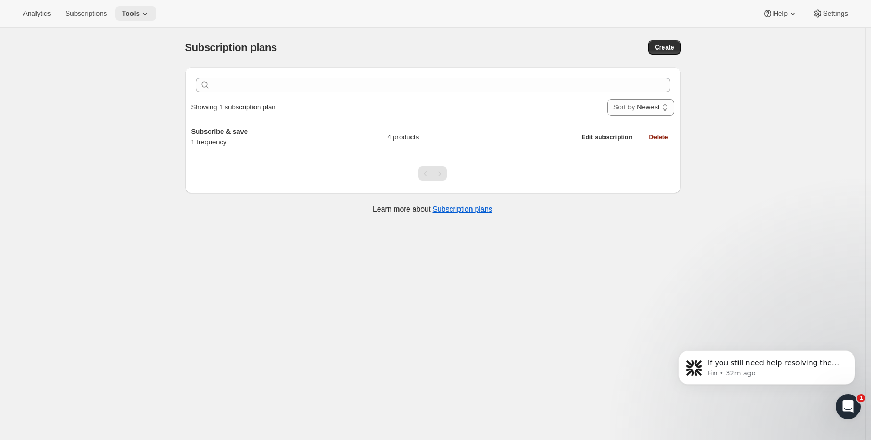
click at [140, 15] on icon at bounding box center [145, 13] width 10 height 10
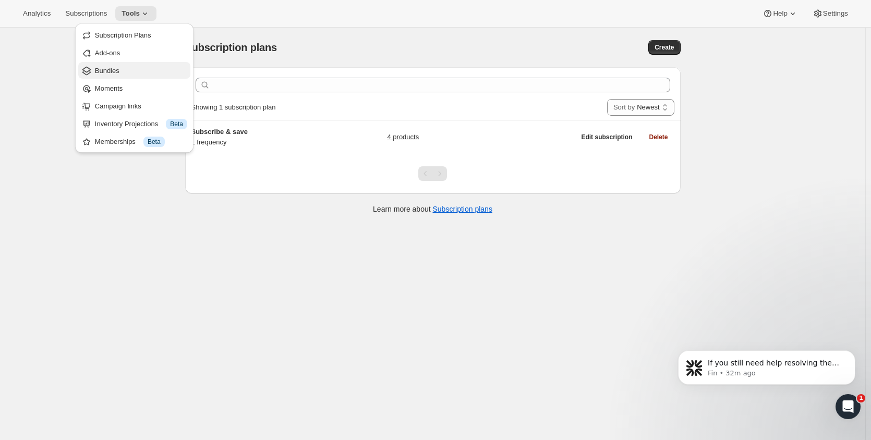
click at [124, 71] on span "Bundles" at bounding box center [141, 71] width 92 height 10
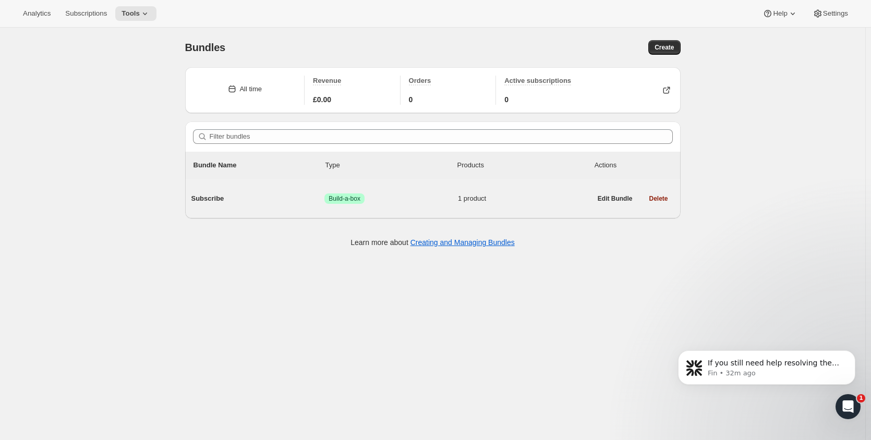
click at [283, 191] on div "Subscribe Success Build-a-box 1 product" at bounding box center [391, 198] width 400 height 27
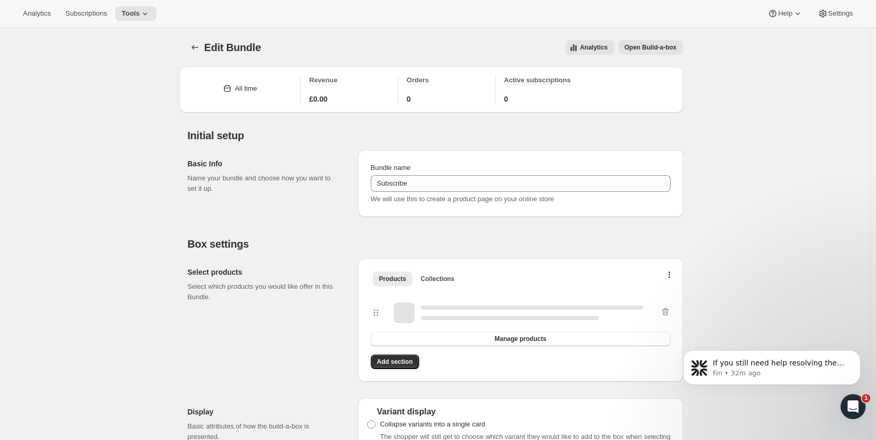
type input "Subscribe"
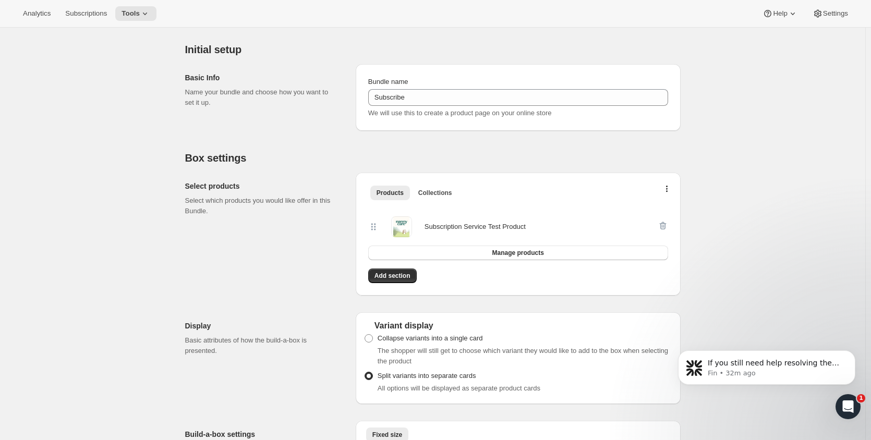
scroll to position [104, 0]
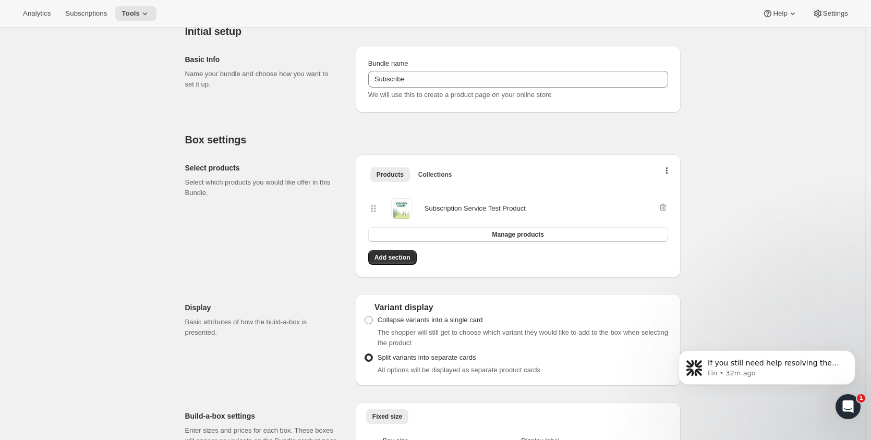
click at [666, 206] on div at bounding box center [662, 208] width 10 height 21
click at [558, 231] on button "Manage products" at bounding box center [518, 234] width 300 height 15
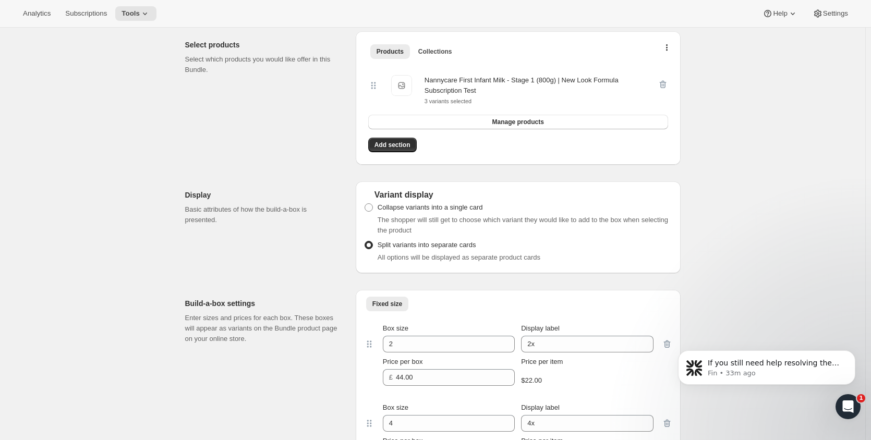
scroll to position [261, 0]
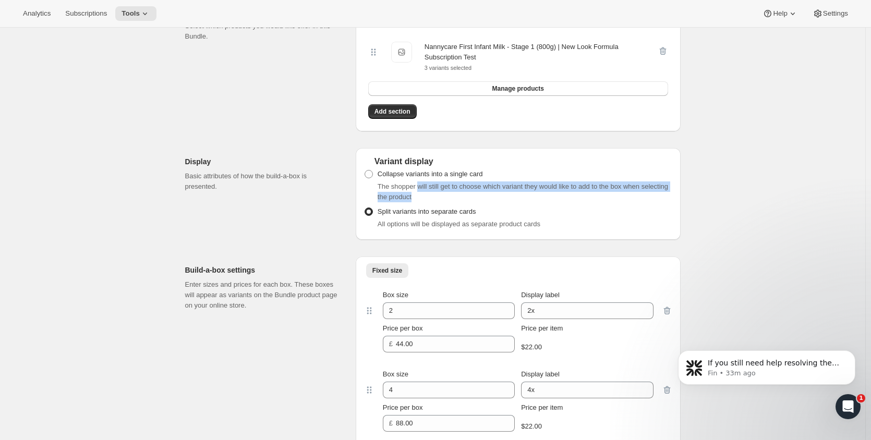
drag, startPoint x: 426, startPoint y: 186, endPoint x: 600, endPoint y: 200, distance: 174.7
click at [600, 200] on div "The shopper will still get to choose which variant they would like to add to th…" at bounding box center [524, 191] width 295 height 21
click at [501, 227] on span "All options will be displayed as separate product cards" at bounding box center [458, 224] width 163 height 8
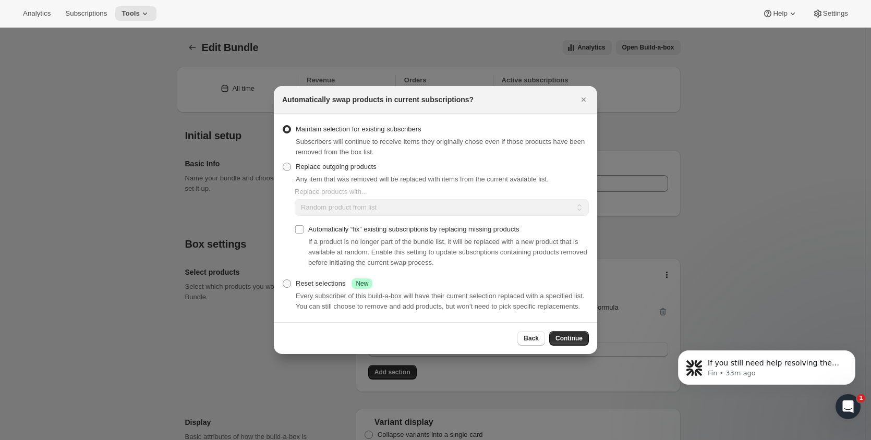
scroll to position [863, 0]
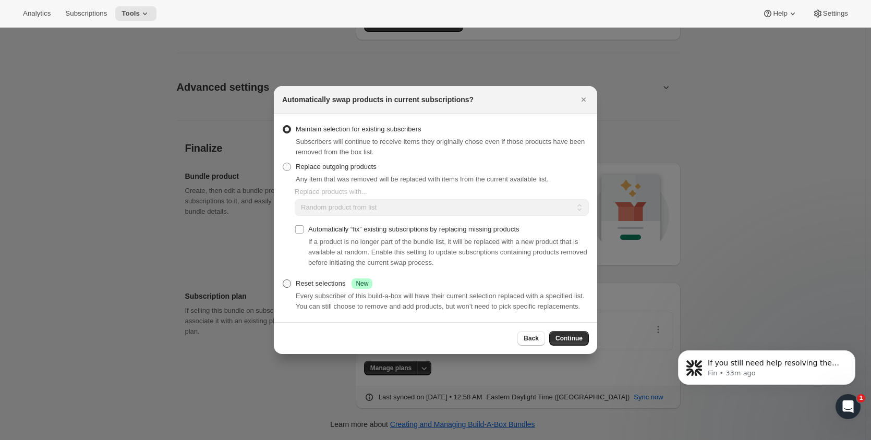
click at [302, 285] on div "Reset selections Success New" at bounding box center [334, 283] width 77 height 10
click at [283, 280] on input "Reset selections Success New" at bounding box center [283, 279] width 1 height 1
radio input "true"
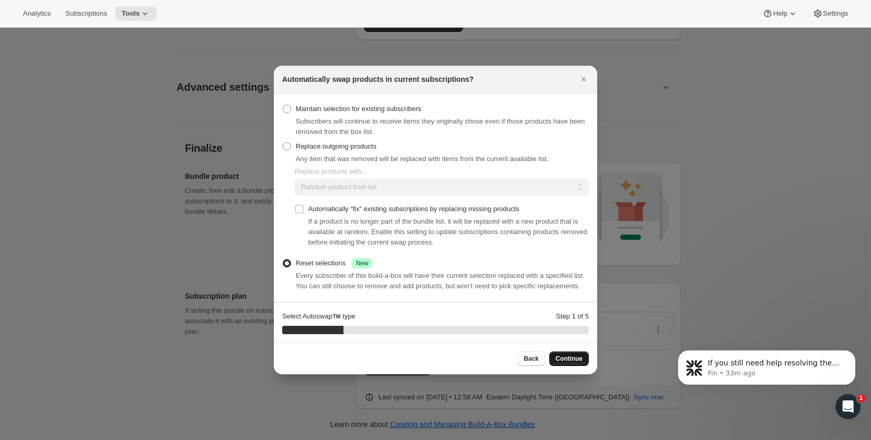
click at [567, 361] on span "Continue" at bounding box center [568, 359] width 27 height 8
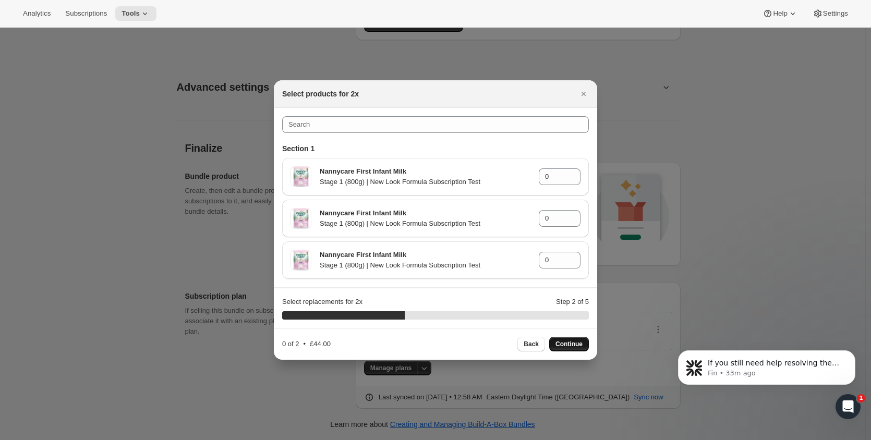
click at [425, 159] on div "Nannycare First Infant Milk Stage 1 (800g) | New Look Formula Subscription Test…" at bounding box center [435, 177] width 307 height 38
click at [404, 178] on p "Stage 1 (800g) | New Look Formula Subscription Test" at bounding box center [425, 182] width 211 height 10
click at [381, 287] on div "Section 1 Nannycare First Infant Milk Stage 1 (800g) | New Look Formula Subscri…" at bounding box center [435, 198] width 323 height 180
click at [557, 179] on input "0" at bounding box center [552, 176] width 26 height 17
click at [509, 220] on p "Stage 1 (800g) | New Look Formula Subscription Test" at bounding box center [425, 223] width 211 height 10
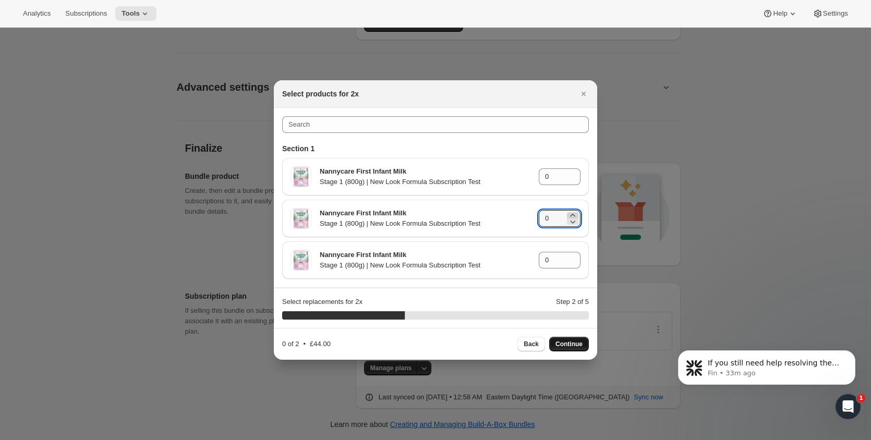
click at [572, 215] on icon ":rcd:" at bounding box center [572, 215] width 5 height 3
click at [572, 214] on icon ":rcd:" at bounding box center [572, 215] width 10 height 10
click at [559, 256] on input "0" at bounding box center [552, 260] width 26 height 17
click at [568, 342] on span "Continue" at bounding box center [568, 344] width 27 height 8
type input "0"
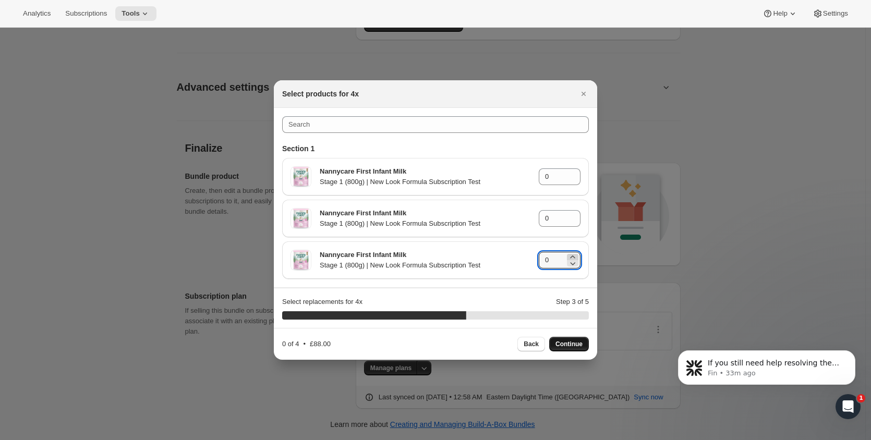
click at [572, 256] on icon ":rcd:" at bounding box center [572, 256] width 5 height 3
click at [570, 264] on icon ":rcd:" at bounding box center [572, 263] width 10 height 10
type input "0"
click at [531, 343] on span "Back" at bounding box center [530, 344] width 15 height 8
click at [572, 221] on icon ":rcd:" at bounding box center [572, 221] width 10 height 10
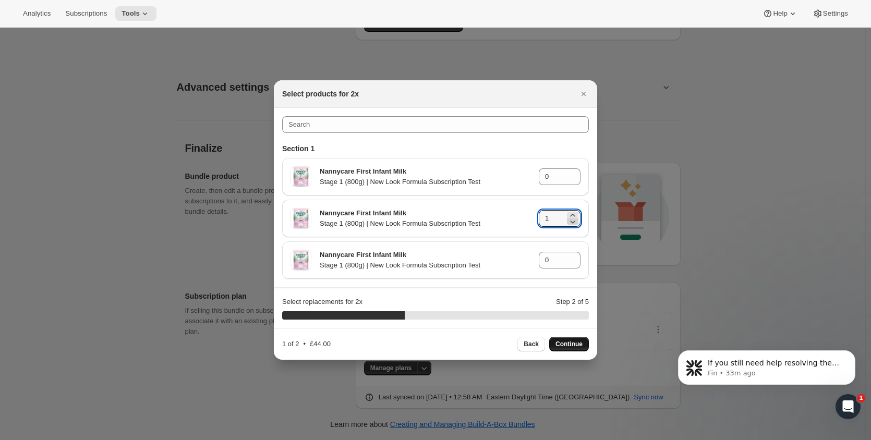
click at [572, 221] on icon ":rcd:" at bounding box center [572, 221] width 10 height 10
type input "0"
click at [571, 181] on icon ":rcd:" at bounding box center [572, 180] width 10 height 10
click at [571, 173] on icon ":rcd:" at bounding box center [572, 173] width 5 height 3
click at [571, 173] on icon ":rcd:" at bounding box center [572, 173] width 10 height 10
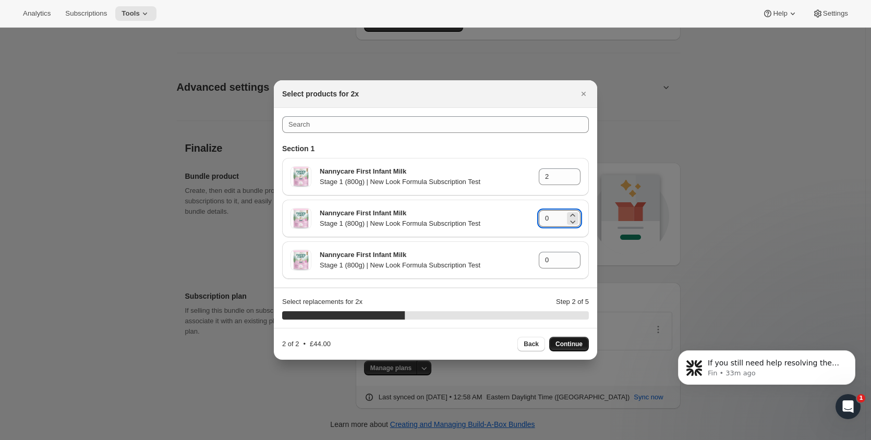
click at [559, 222] on input "0" at bounding box center [552, 218] width 26 height 17
click at [568, 346] on span "Continue" at bounding box center [568, 344] width 27 height 8
type input "0"
click at [571, 214] on icon ":rcd:" at bounding box center [572, 215] width 10 height 10
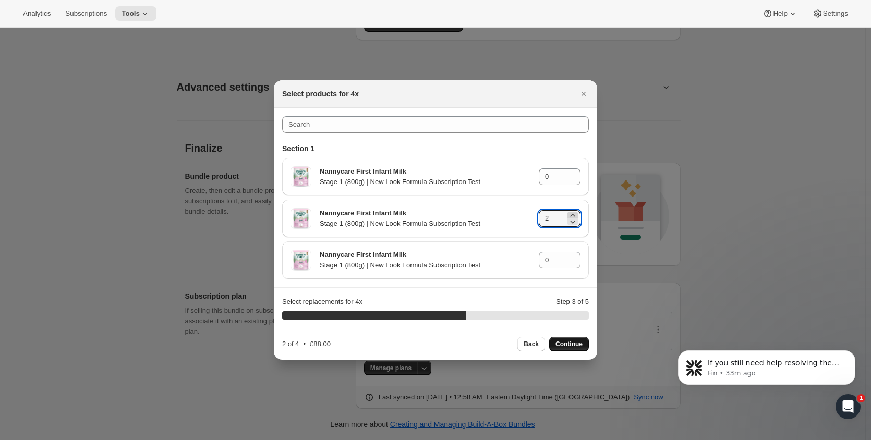
click at [571, 214] on icon ":rcd:" at bounding box center [572, 215] width 10 height 10
click at [570, 215] on icon ":rcd:" at bounding box center [572, 215] width 10 height 10
click at [563, 258] on input "0" at bounding box center [552, 260] width 26 height 17
click at [572, 342] on span "Continue" at bounding box center [568, 344] width 27 height 8
type input "0"
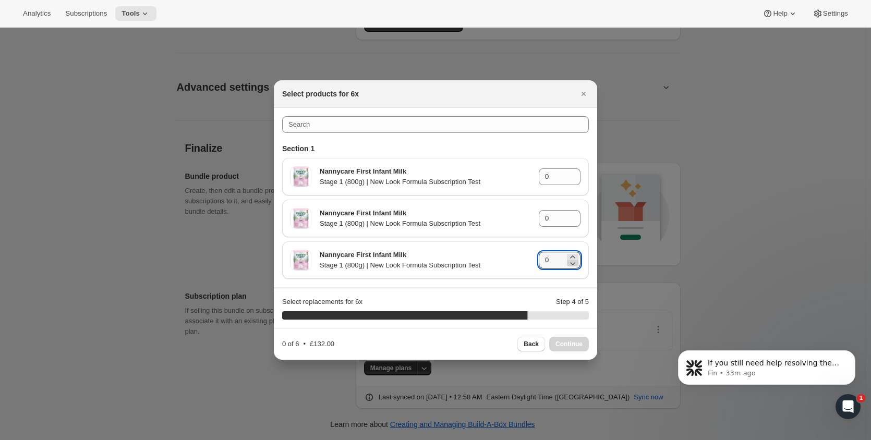
click at [572, 258] on icon ":rcd:" at bounding box center [572, 263] width 10 height 10
click at [572, 254] on icon ":rcd:" at bounding box center [572, 257] width 10 height 10
click at [572, 255] on icon ":rcd:" at bounding box center [572, 257] width 10 height 10
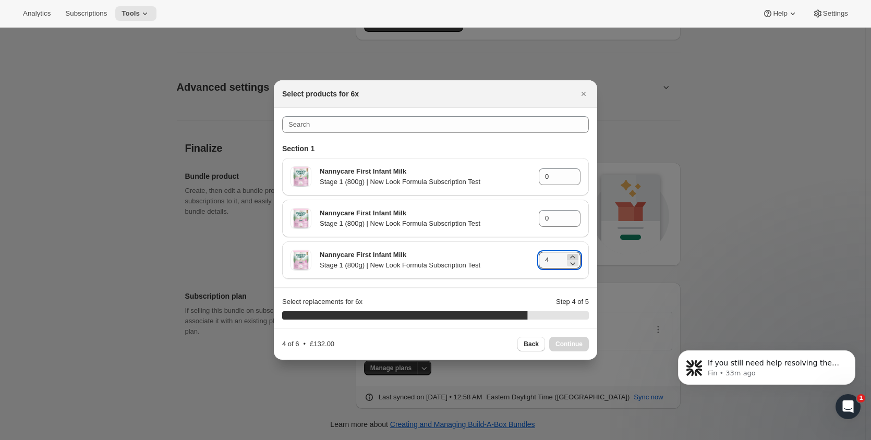
click at [572, 255] on icon ":rcd:" at bounding box center [572, 257] width 10 height 10
type input "6"
click at [568, 341] on span "Continue" at bounding box center [568, 344] width 27 height 8
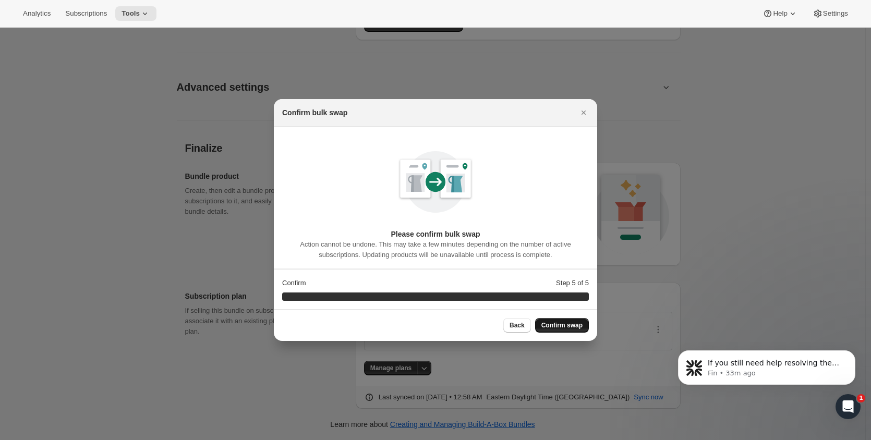
click at [575, 322] on span "Confirm swap" at bounding box center [561, 325] width 41 height 8
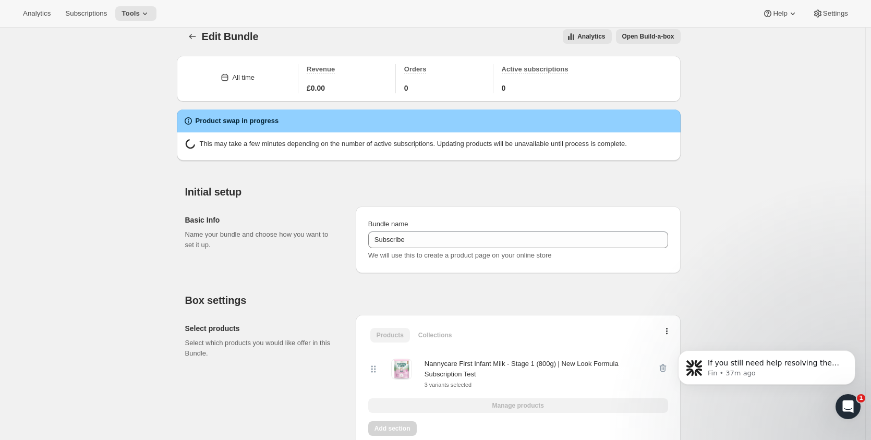
scroll to position [0, 0]
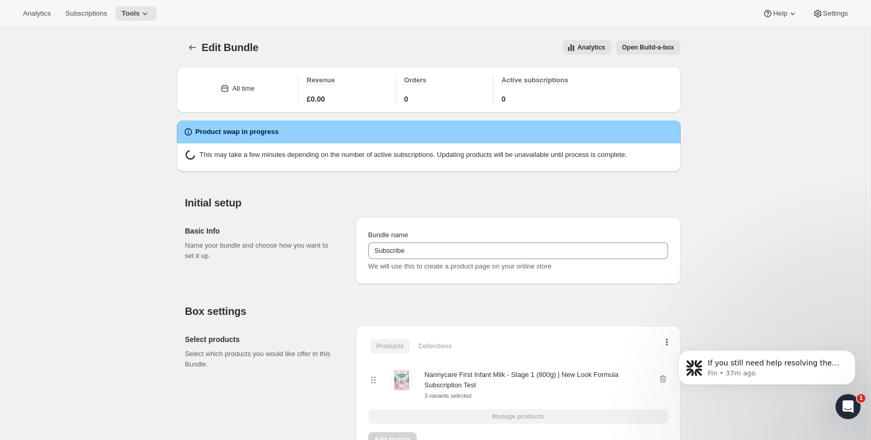
click at [647, 41] on button "Open Build-a-box" at bounding box center [648, 47] width 65 height 15
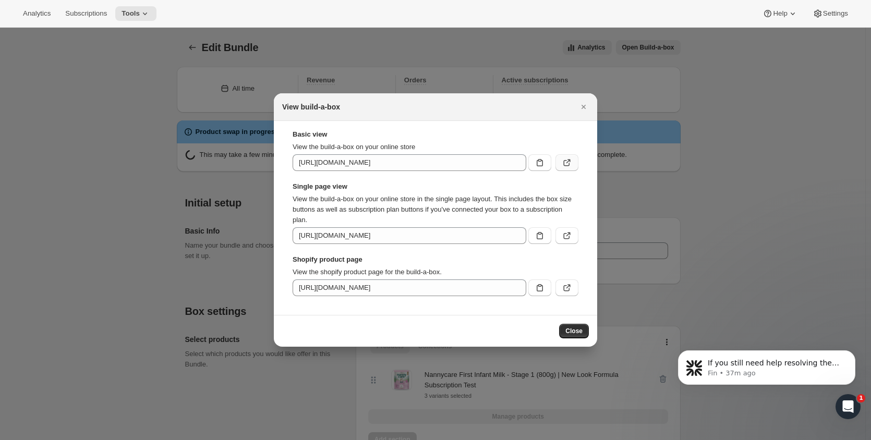
click at [565, 162] on icon ":rdh:" at bounding box center [567, 162] width 10 height 10
click at [569, 237] on icon ":rdh:" at bounding box center [567, 236] width 6 height 6
click at [568, 290] on icon ":rdh:" at bounding box center [567, 288] width 10 height 10
click at [584, 108] on icon "Close" at bounding box center [583, 107] width 4 height 4
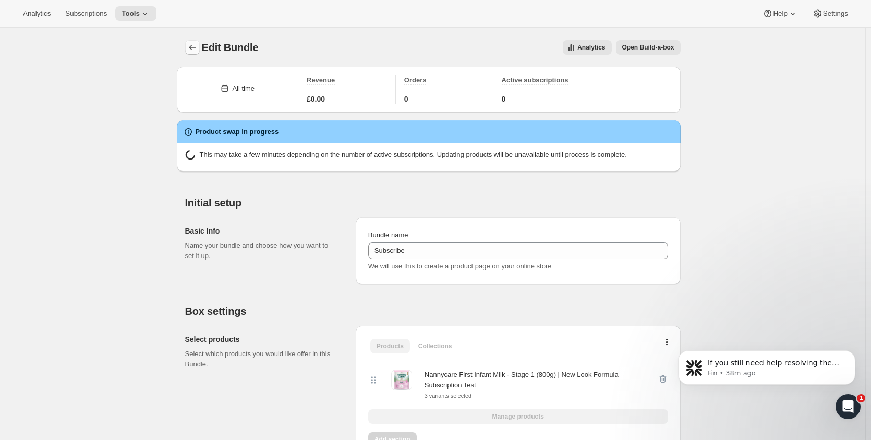
click at [196, 47] on icon "Bundles" at bounding box center [192, 47] width 10 height 10
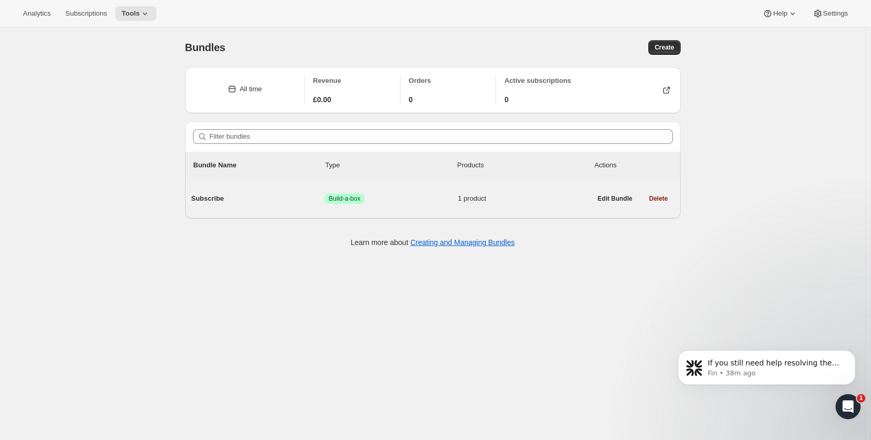
drag, startPoint x: 270, startPoint y: 182, endPoint x: 267, endPoint y: 187, distance: 5.6
click at [270, 183] on div "Subscribe Success Build-a-box 1 product Edit Bundle Delete" at bounding box center [432, 199] width 495 height 40
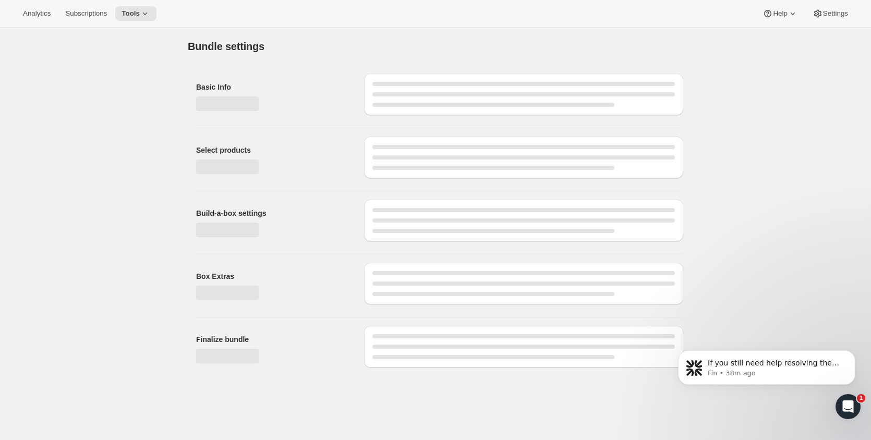
click at [265, 195] on div "Build-a-box settings" at bounding box center [435, 218] width 495 height 54
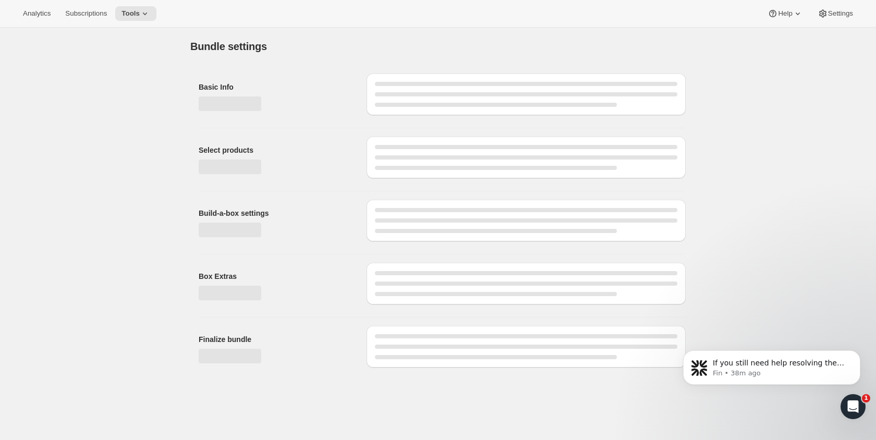
type input "Subscribe"
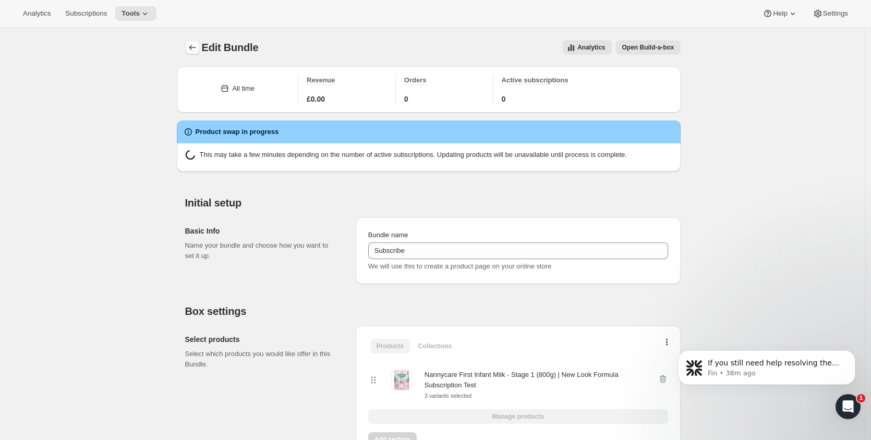
click at [200, 50] on button "Bundles" at bounding box center [192, 47] width 15 height 15
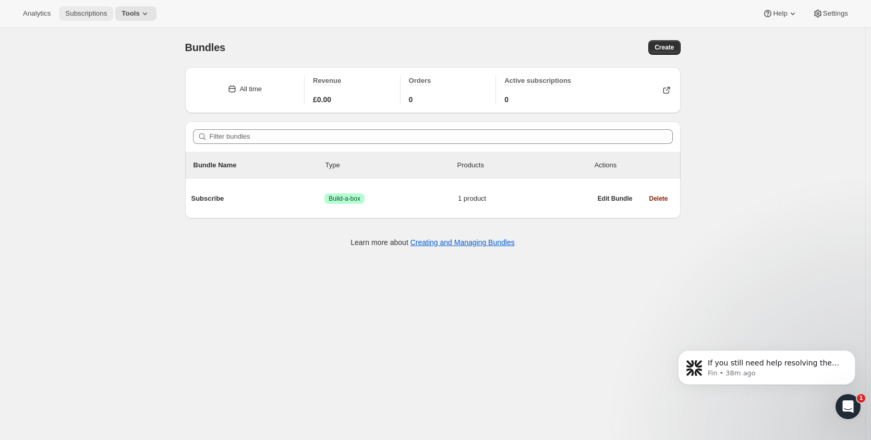
click at [87, 7] on button "Subscriptions" at bounding box center [86, 13] width 54 height 15
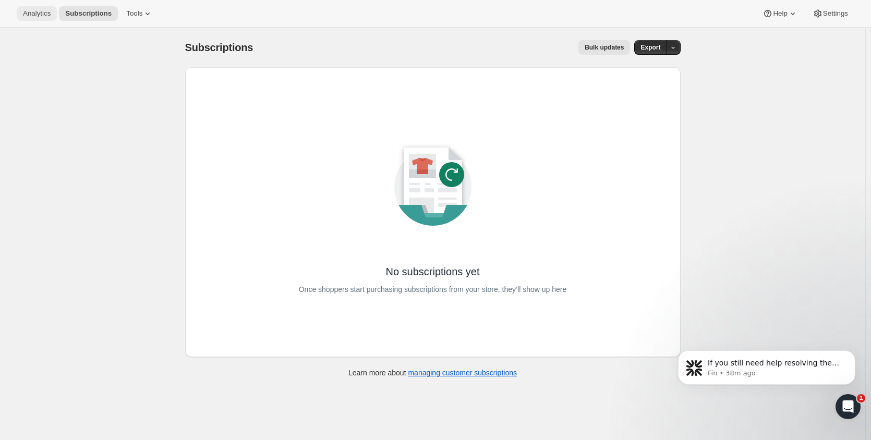
click at [38, 13] on span "Analytics" at bounding box center [37, 13] width 28 height 8
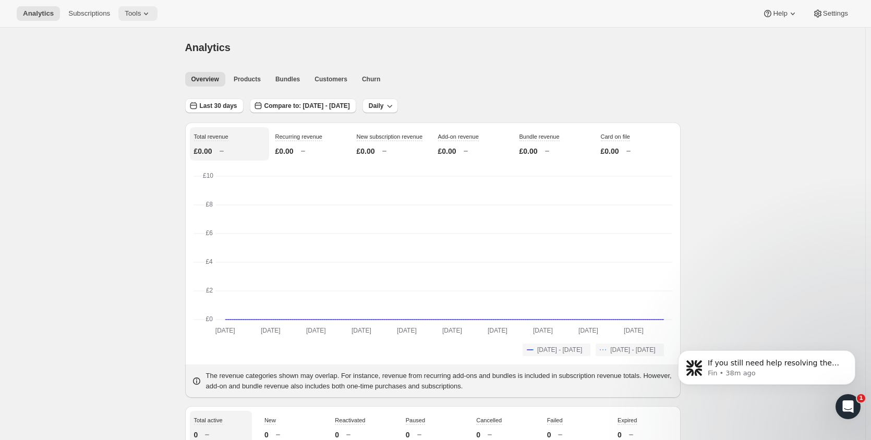
click at [141, 12] on icon at bounding box center [146, 13] width 10 height 10
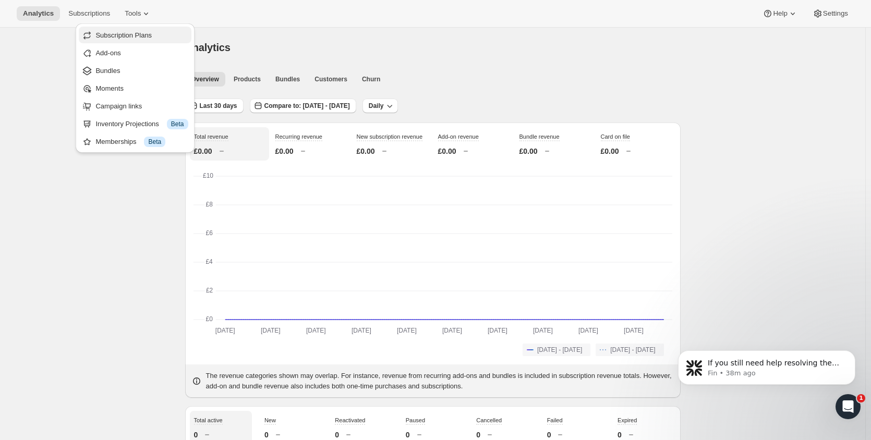
click at [142, 40] on span "Subscription Plans" at bounding box center [141, 35] width 92 height 10
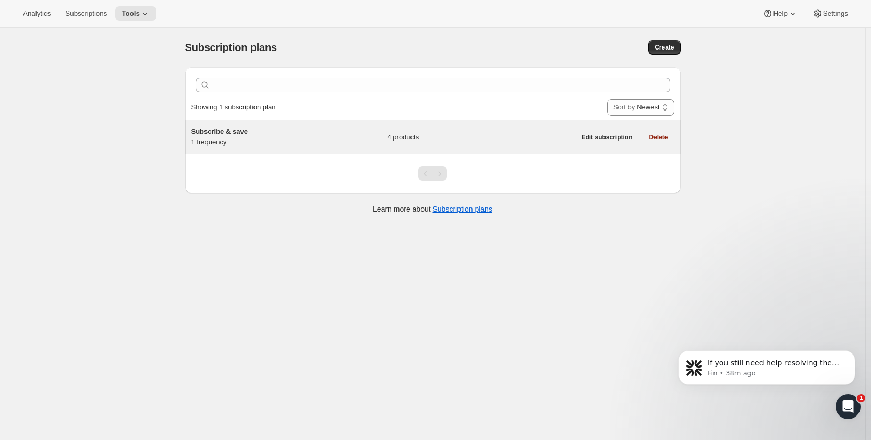
click at [322, 145] on div "Subscribe & save 1 frequency" at bounding box center [256, 137] width 130 height 21
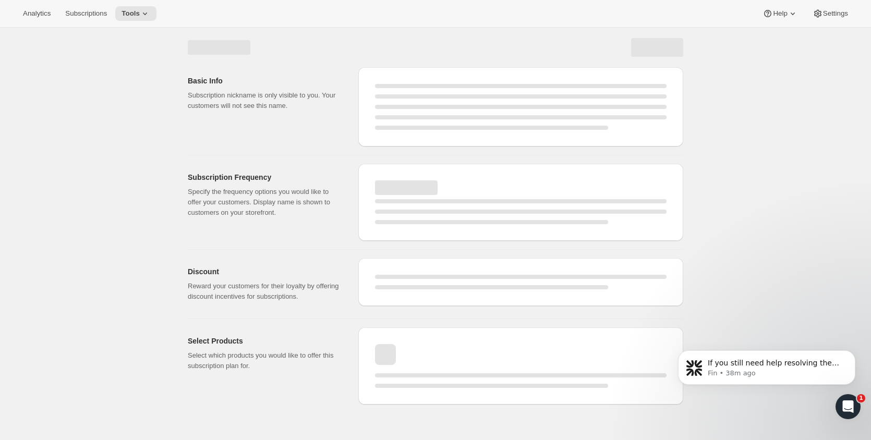
select select "WEEK"
select select "MONTH"
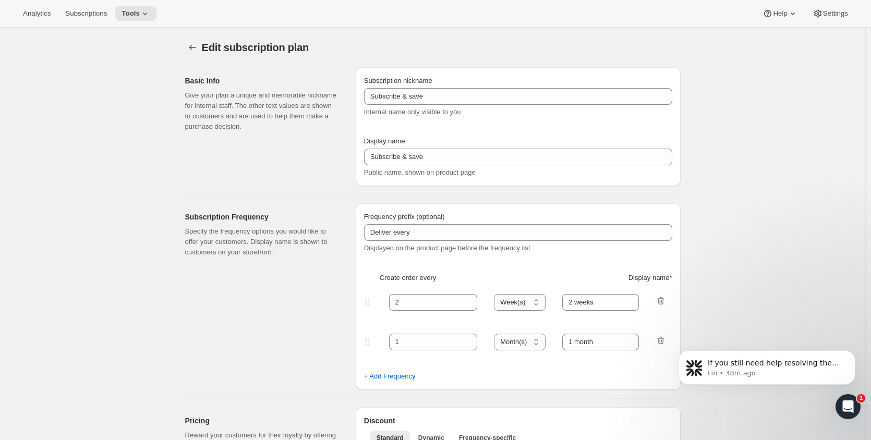
type input "1"
select select "MONTH"
type input "1 month"
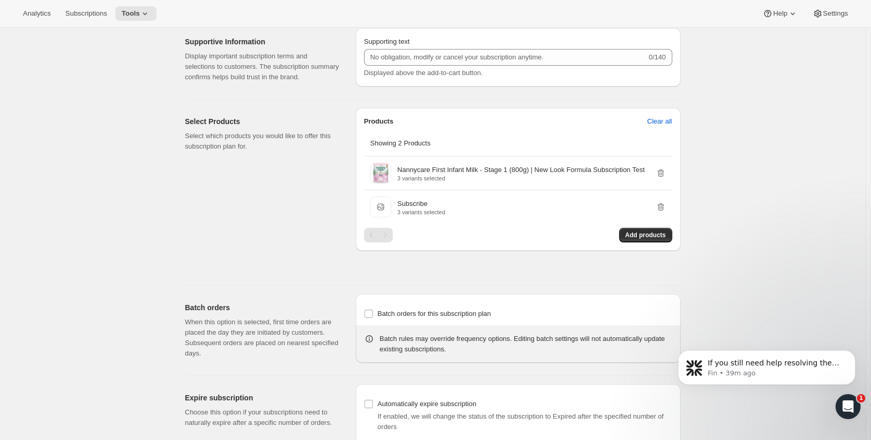
scroll to position [393, 0]
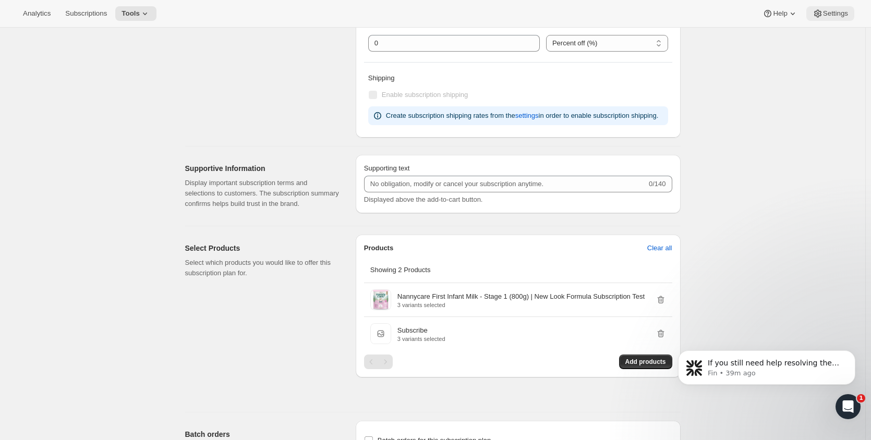
click at [840, 15] on span "Settings" at bounding box center [835, 13] width 25 height 8
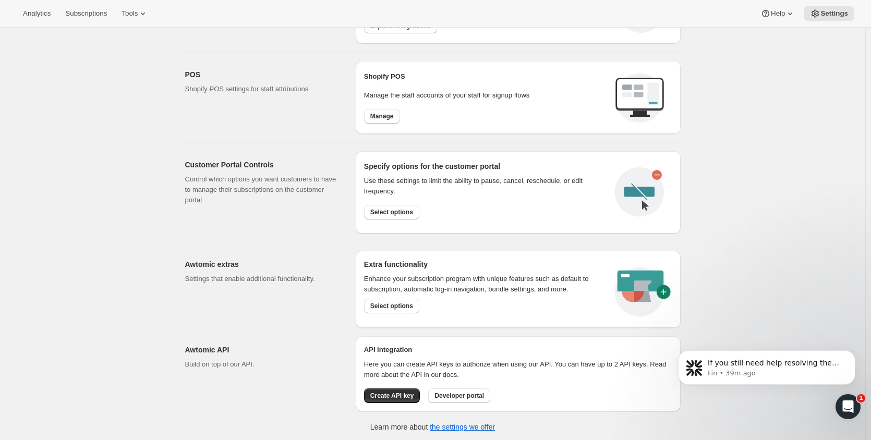
scroll to position [394, 0]
click at [404, 307] on span "Select options" at bounding box center [391, 305] width 43 height 8
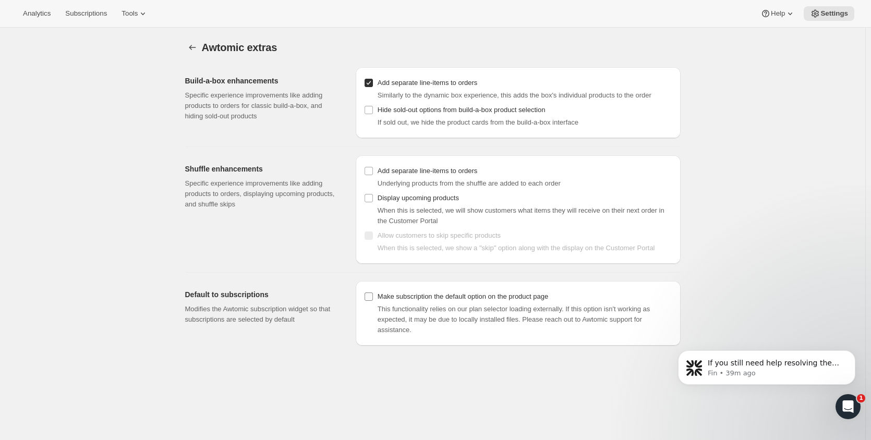
click at [436, 293] on span "Make subscription the default option on the product page" at bounding box center [462, 297] width 170 height 8
click at [373, 293] on input "Make subscription the default option on the product page" at bounding box center [368, 297] width 8 height 8
checkbox input "true"
click at [136, 13] on span "Tools" at bounding box center [129, 13] width 16 height 8
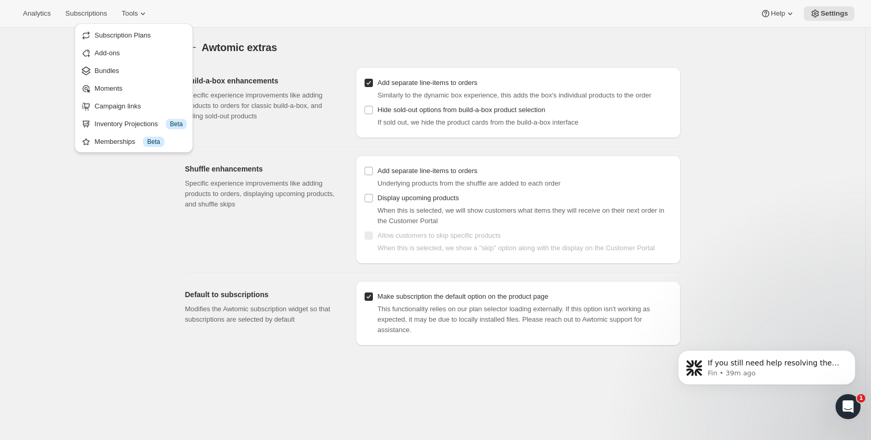
click at [533, 199] on div "Display upcoming products When this is selected, we will show customers what it…" at bounding box center [518, 208] width 308 height 35
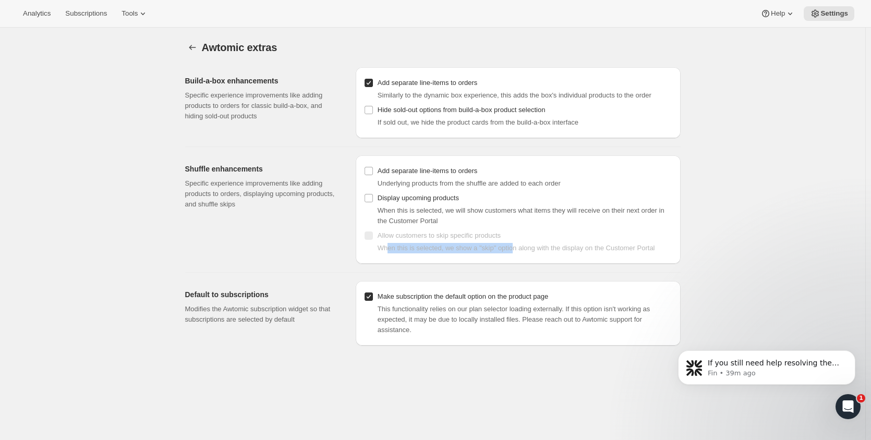
drag, startPoint x: 391, startPoint y: 249, endPoint x: 513, endPoint y: 247, distance: 122.0
click at [513, 247] on span "When this is selected, we show a "skip" option along with the display on the Cu…" at bounding box center [515, 248] width 277 height 8
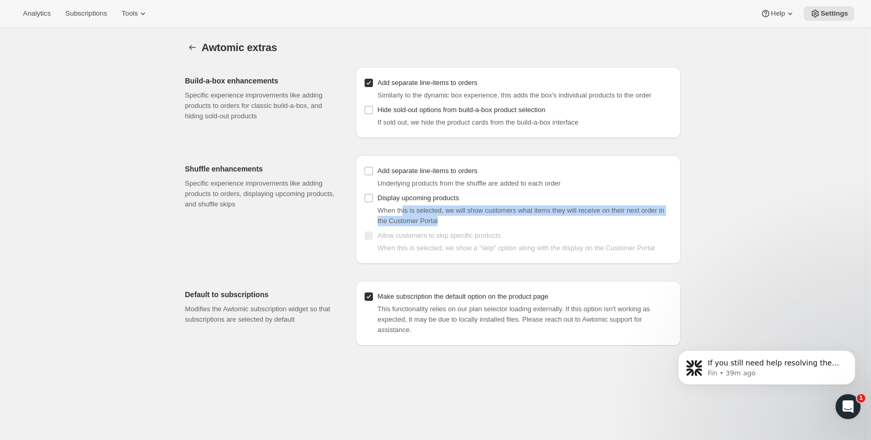
drag, startPoint x: 405, startPoint y: 212, endPoint x: 530, endPoint y: 223, distance: 125.7
click at [530, 223] on div "When this is selected, we will show customers what items they will receive on t…" at bounding box center [524, 215] width 295 height 21
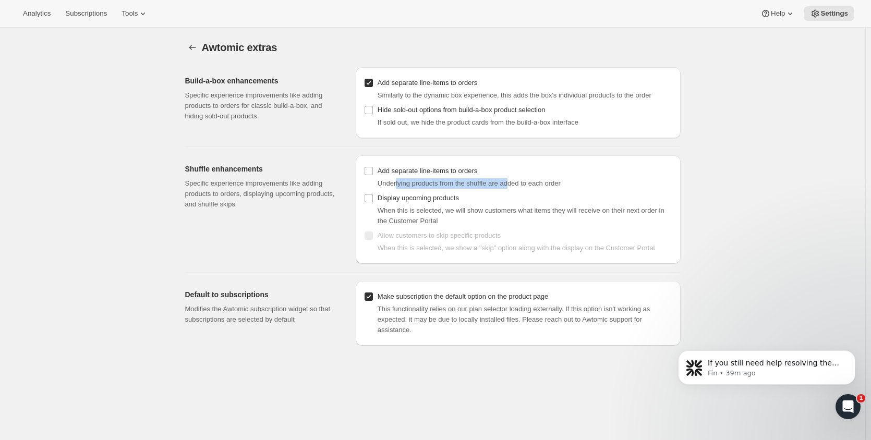
drag, startPoint x: 398, startPoint y: 184, endPoint x: 511, endPoint y: 182, distance: 113.2
click at [511, 182] on span "Underlying products from the shuffle are added to each order" at bounding box center [468, 183] width 183 height 8
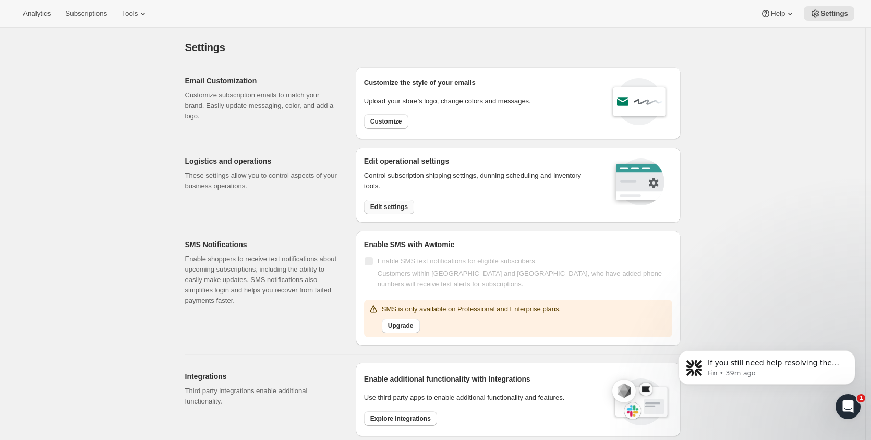
click at [377, 203] on span "Edit settings" at bounding box center [389, 207] width 38 height 8
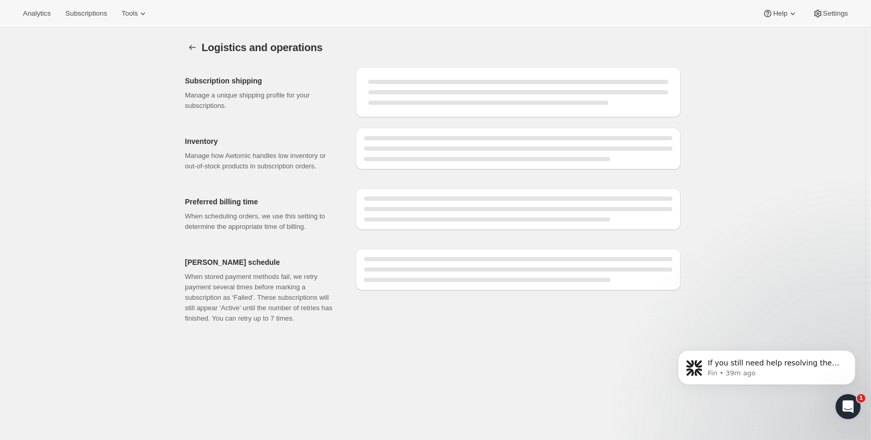
select select "DAY"
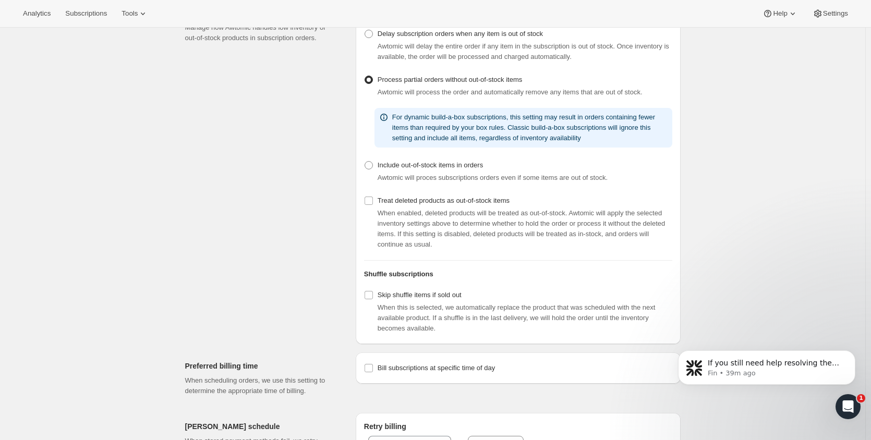
scroll to position [191, 0]
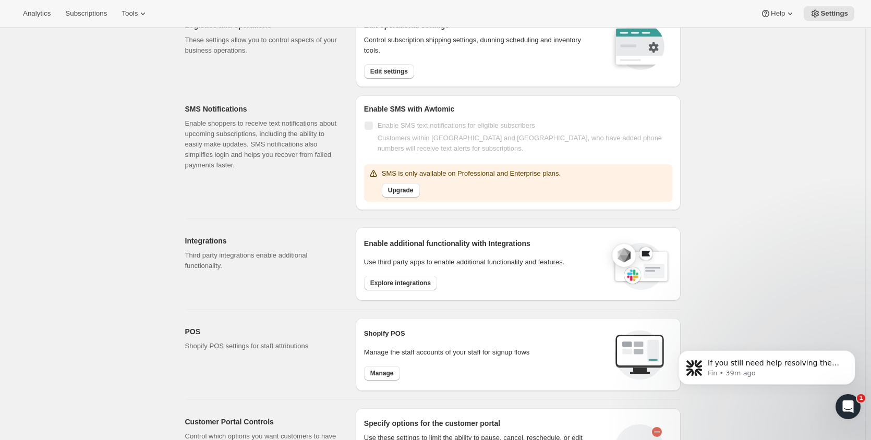
scroll to position [156, 0]
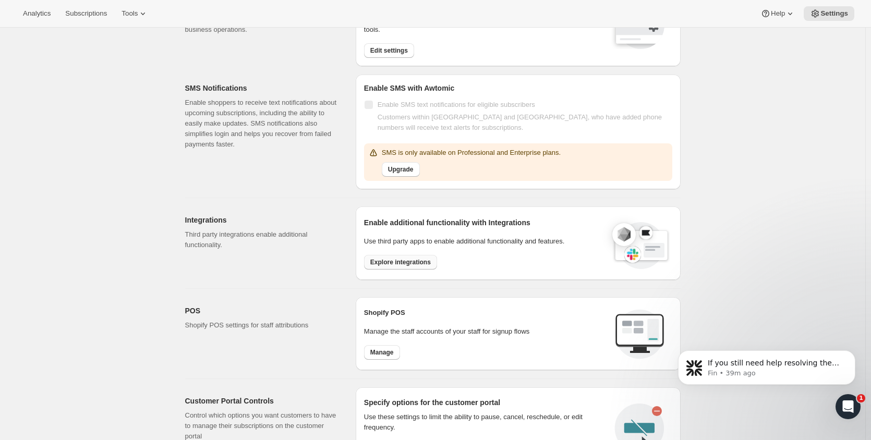
click at [396, 260] on span "Explore integrations" at bounding box center [400, 262] width 60 height 8
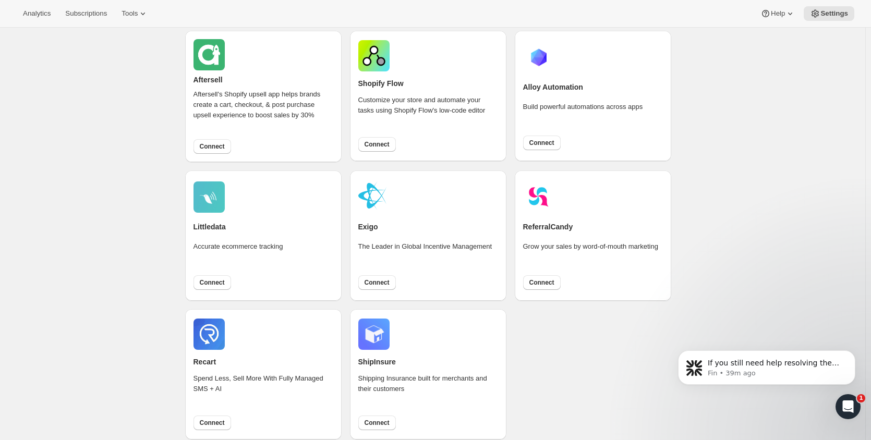
scroll to position [622, 0]
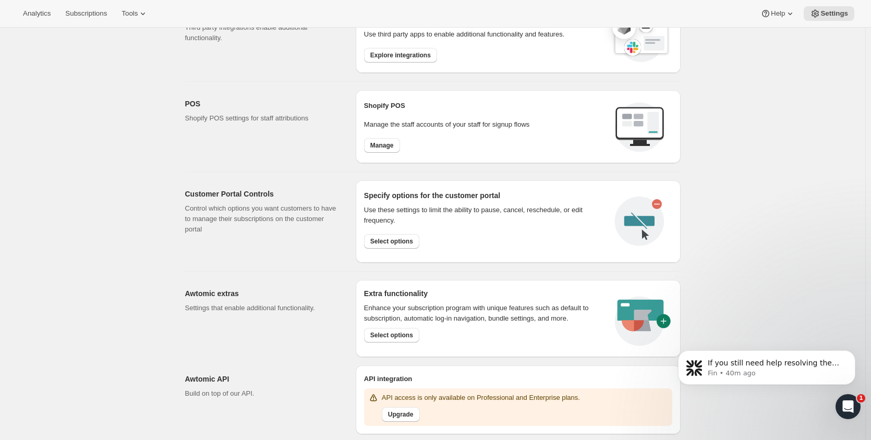
scroll to position [365, 0]
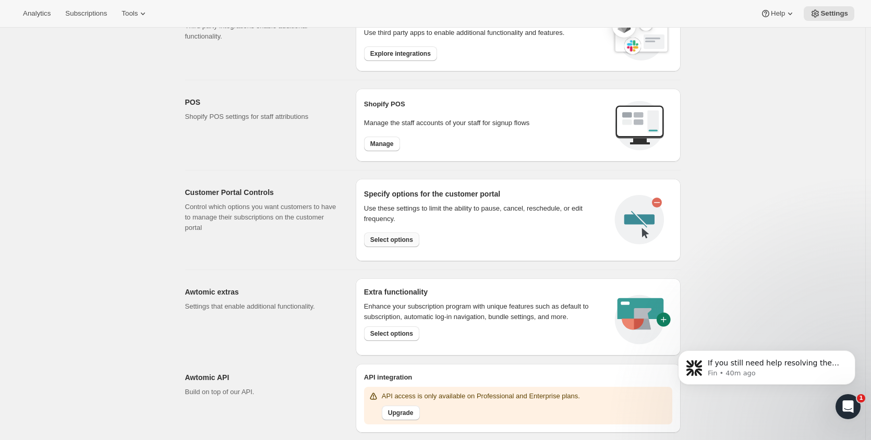
click at [390, 245] on button "Select options" at bounding box center [391, 240] width 55 height 15
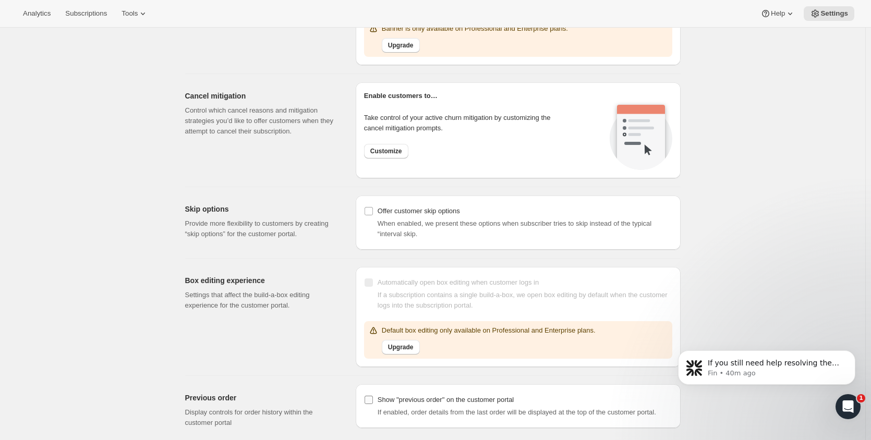
scroll to position [782, 0]
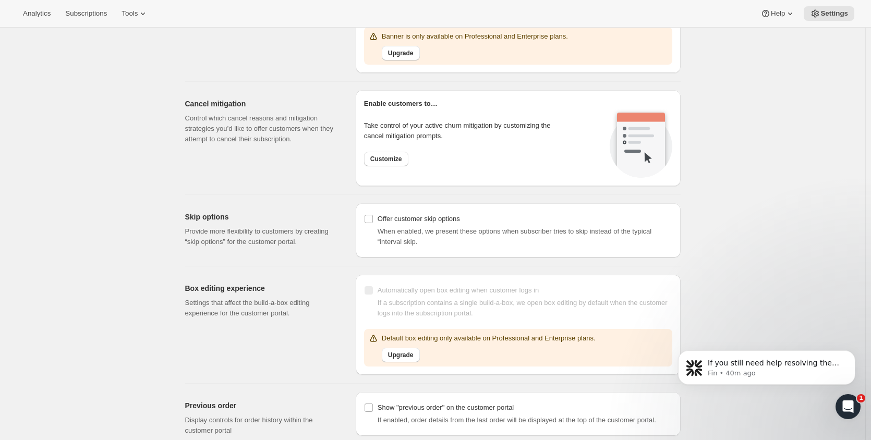
drag, startPoint x: 405, startPoint y: 304, endPoint x: 347, endPoint y: 196, distance: 122.2
click at [347, 196] on div "Skip options Provide more flexibility to customers by creating “skip options” f…" at bounding box center [429, 226] width 504 height 63
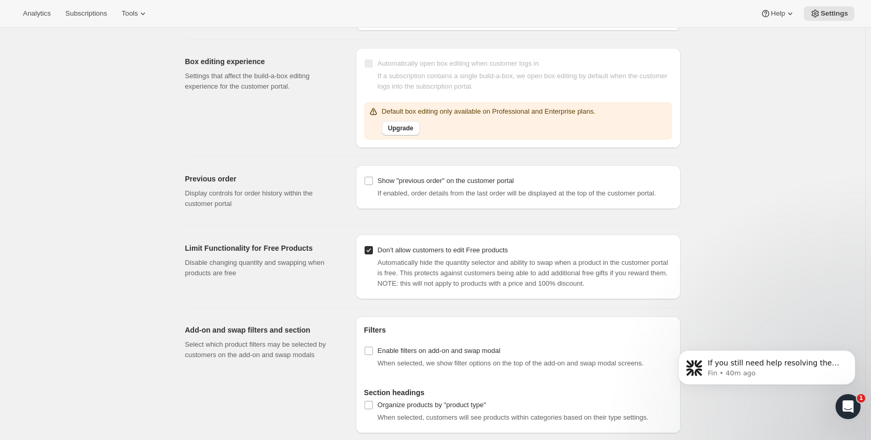
scroll to position [1019, 0]
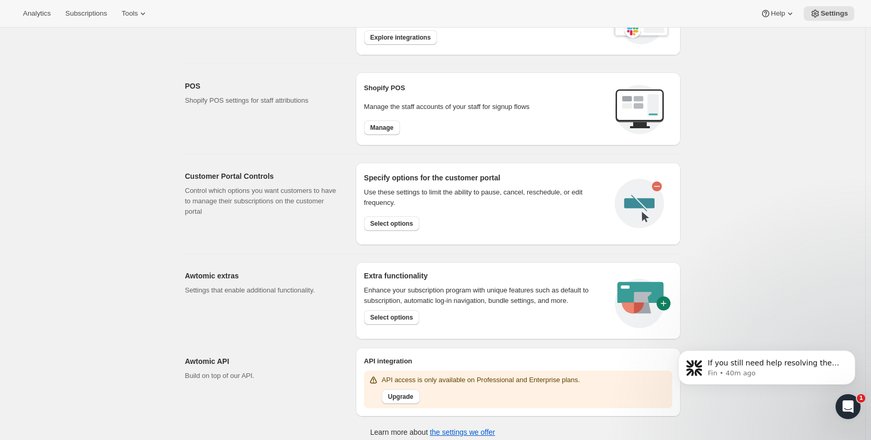
scroll to position [387, 0]
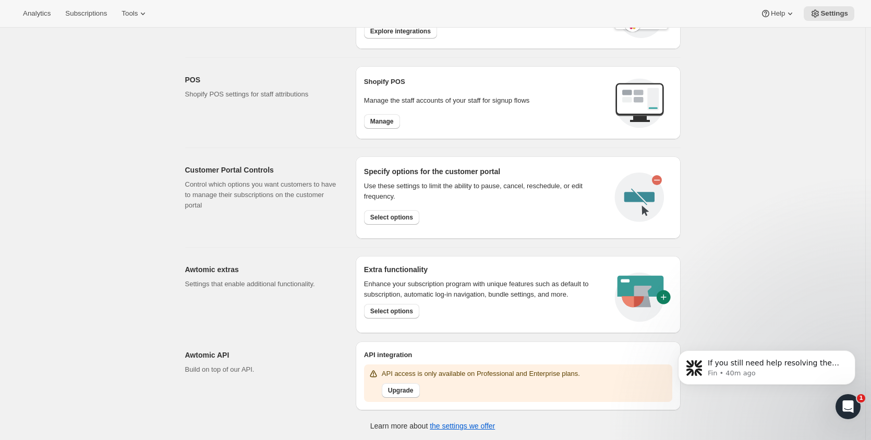
drag, startPoint x: 363, startPoint y: 227, endPoint x: 373, endPoint y: 230, distance: 10.2
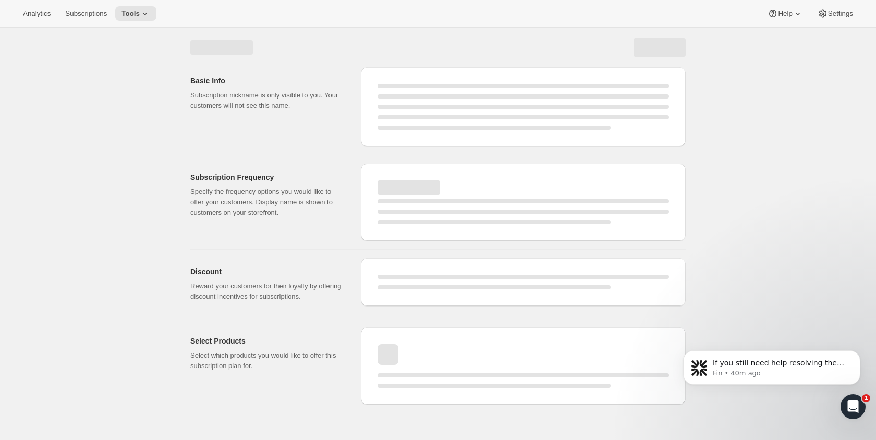
select select "WEEK"
select select "MONTH"
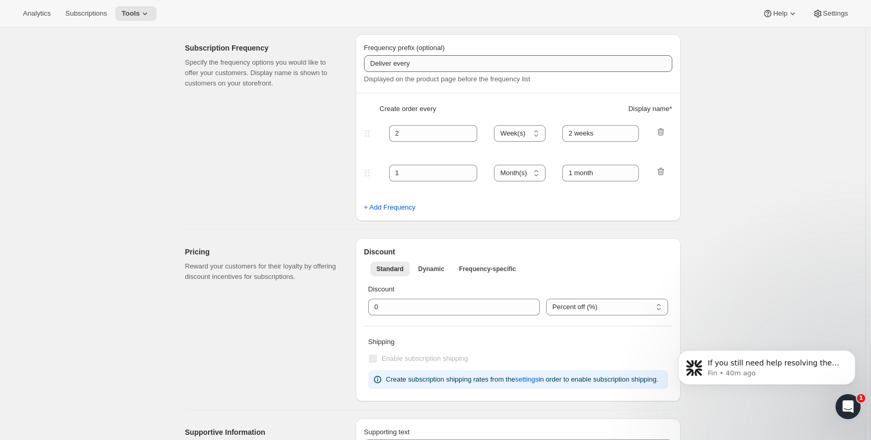
scroll to position [209, 0]
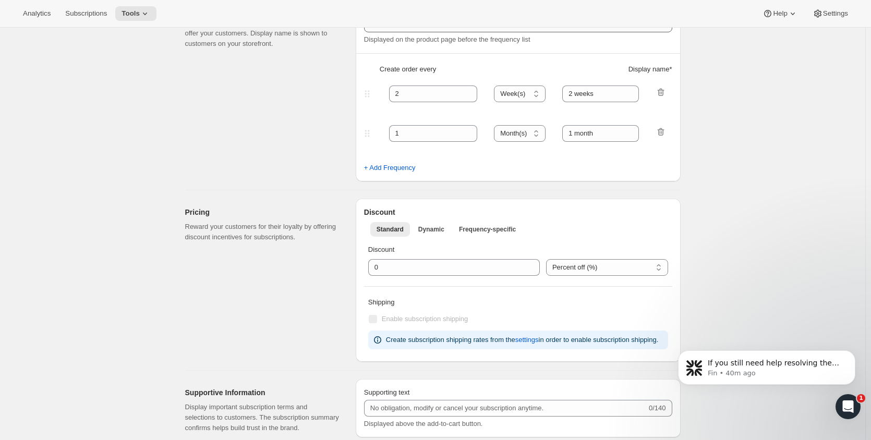
type input "1"
select select "MONTH"
type input "1 month"
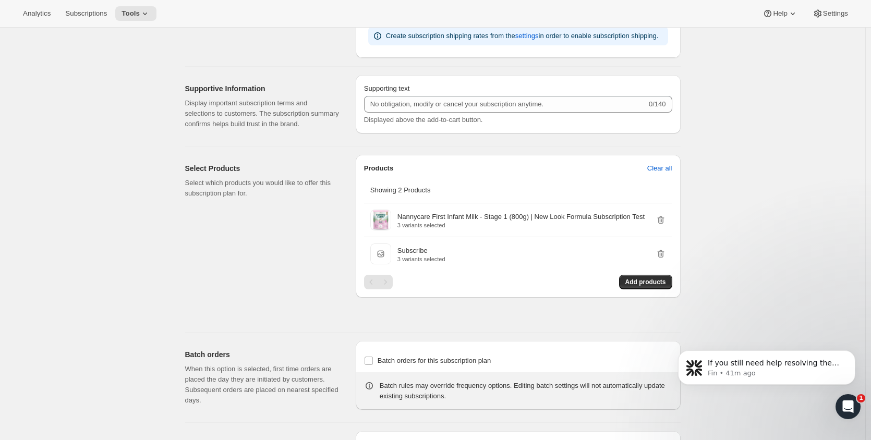
scroll to position [445, 0]
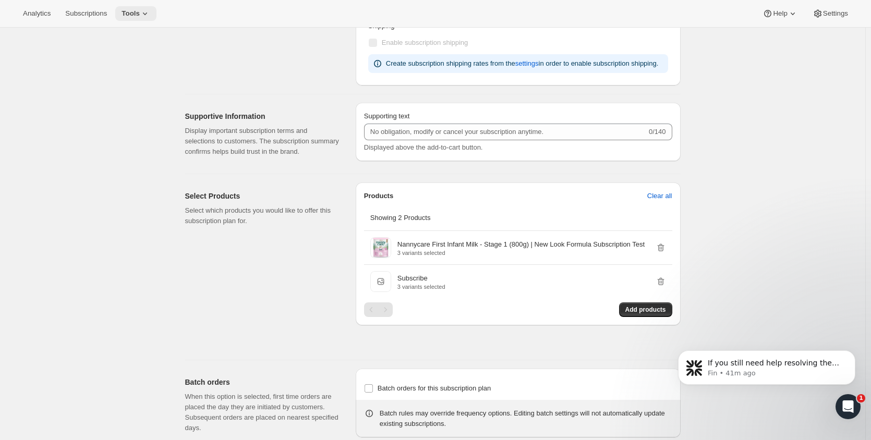
click at [127, 16] on span "Tools" at bounding box center [130, 13] width 18 height 8
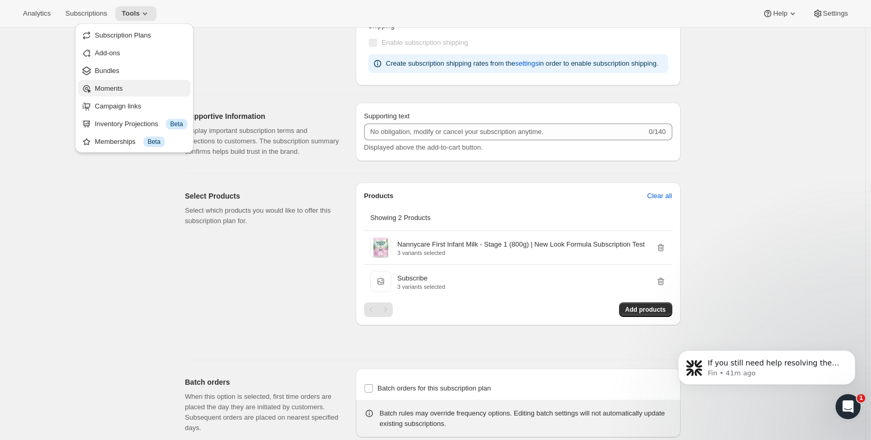
click at [126, 83] on span "Moments" at bounding box center [141, 88] width 92 height 10
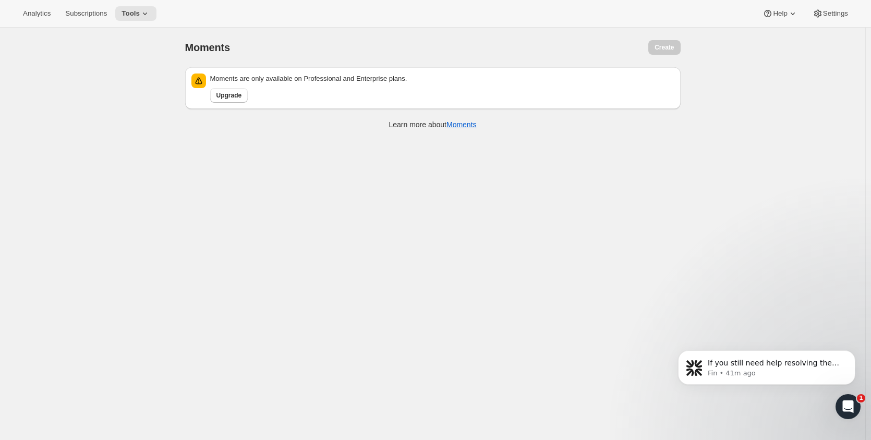
click at [227, 107] on div "Moments are only available on Professional and Enterprise plans. Upgrade" at bounding box center [432, 88] width 495 height 42
click at [230, 99] on span "Upgrade" at bounding box center [229, 95] width 26 height 8
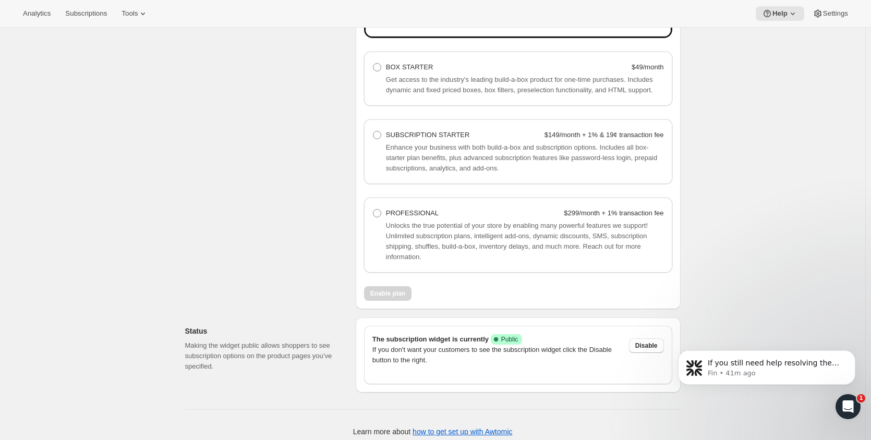
scroll to position [772, 0]
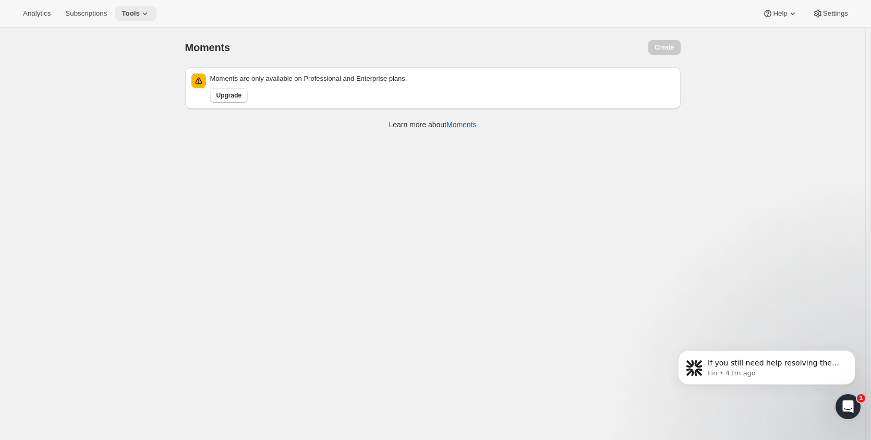
drag, startPoint x: 85, startPoint y: 9, endPoint x: 127, endPoint y: 18, distance: 43.0
click at [127, 30] on div "Analytics Subscriptions Tools Help Settings Skip to content Moments. This page …" at bounding box center [435, 234] width 871 height 468
click at [132, 10] on span "Tools" at bounding box center [130, 13] width 18 height 8
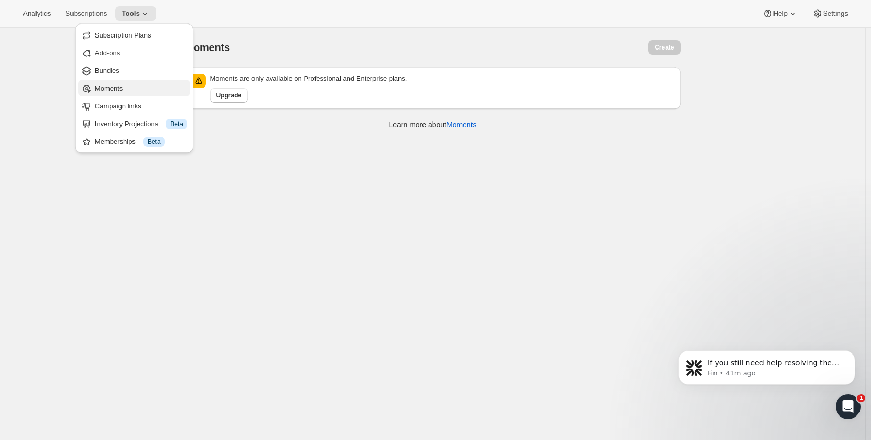
click at [122, 90] on span "Moments" at bounding box center [109, 88] width 28 height 8
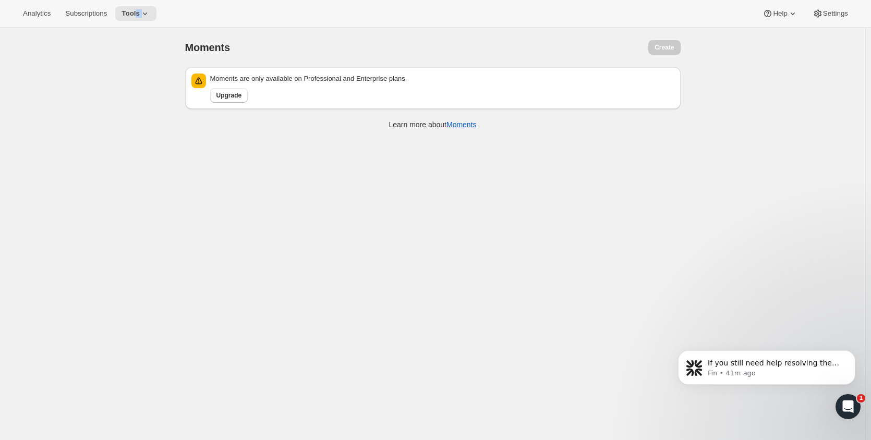
click at [133, 22] on div "Analytics Subscriptions Tools Help Settings" at bounding box center [435, 14] width 871 height 28
click at [135, 15] on span "Tools" at bounding box center [130, 13] width 18 height 8
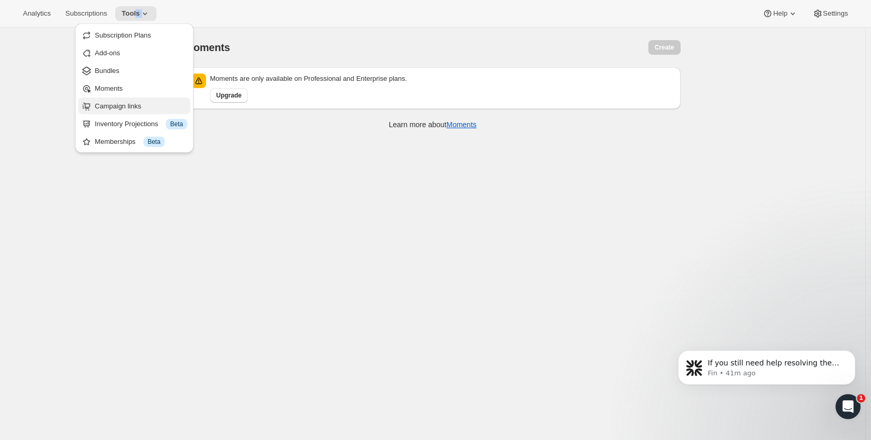
click at [133, 107] on span "Campaign links" at bounding box center [118, 106] width 46 height 8
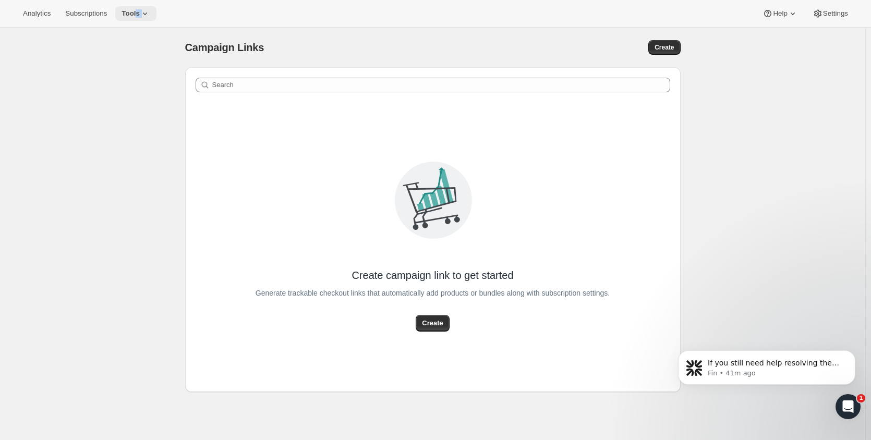
click at [145, 9] on icon at bounding box center [145, 13] width 10 height 10
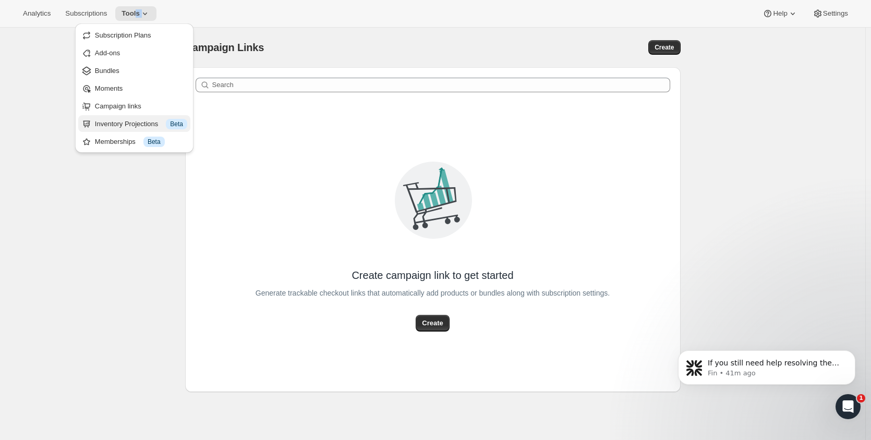
click at [136, 122] on div "Inventory Projections Info Beta" at bounding box center [141, 124] width 92 height 10
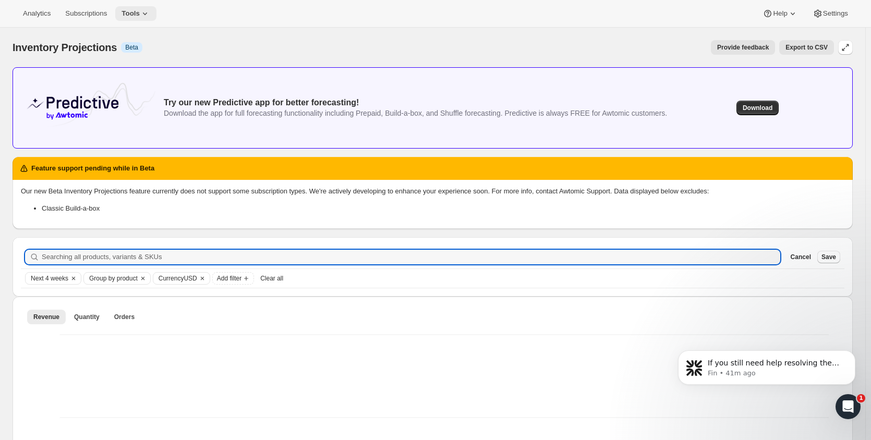
click at [144, 20] on button "Tools" at bounding box center [135, 13] width 41 height 15
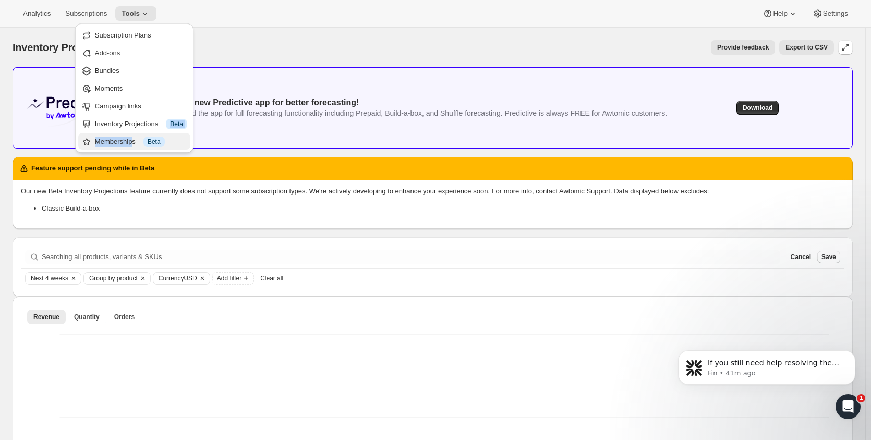
drag, startPoint x: 133, startPoint y: 132, endPoint x: 132, endPoint y: 139, distance: 7.4
click at [132, 139] on ul "Subscription Plans Add-ons Bundles Moments Campaign links Inventory Projections…" at bounding box center [134, 88] width 112 height 123
click at [132, 139] on div "Memberships Info Beta" at bounding box center [141, 142] width 92 height 10
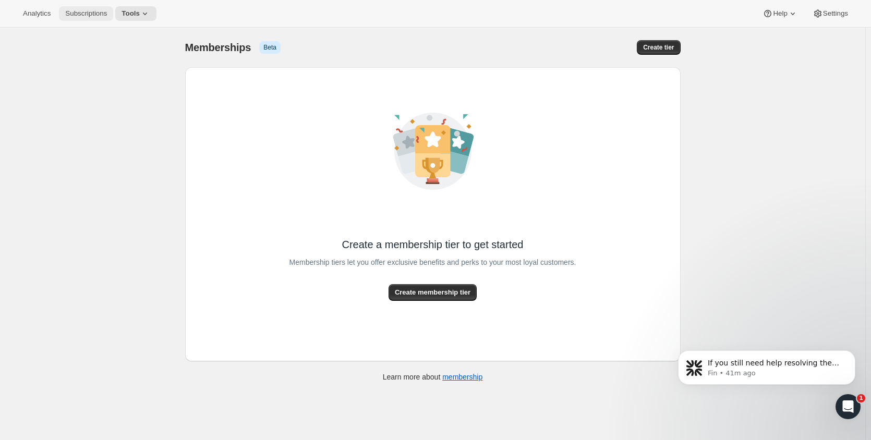
click at [91, 11] on span "Subscriptions" at bounding box center [86, 13] width 42 height 8
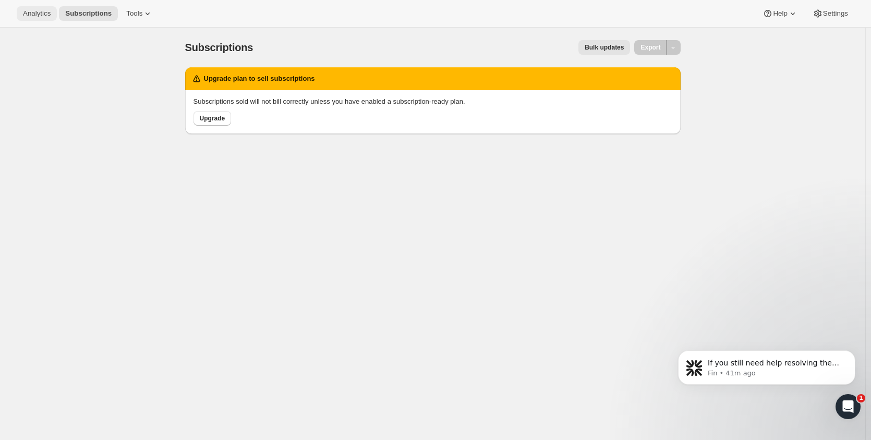
click at [46, 9] on span "Analytics" at bounding box center [37, 13] width 28 height 8
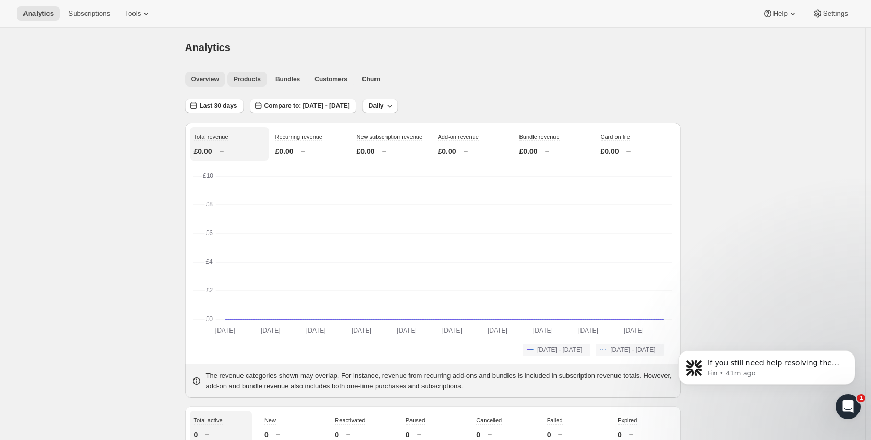
click at [230, 76] on button "Products" at bounding box center [247, 79] width 40 height 15
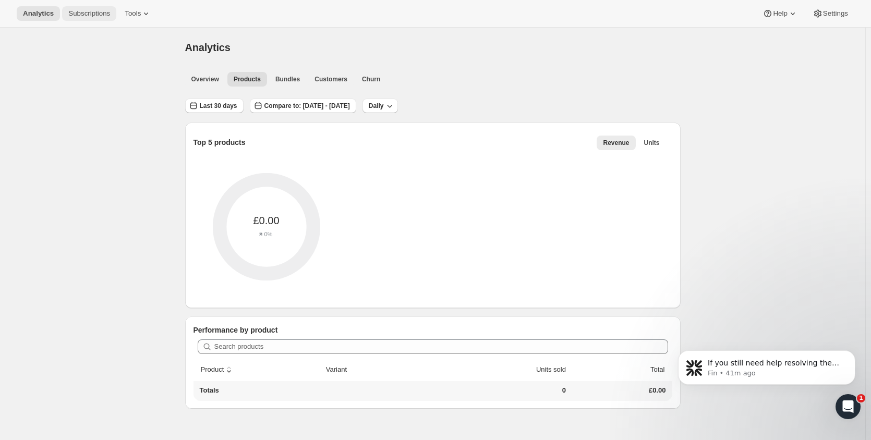
click at [90, 20] on button "Subscriptions" at bounding box center [89, 13] width 54 height 15
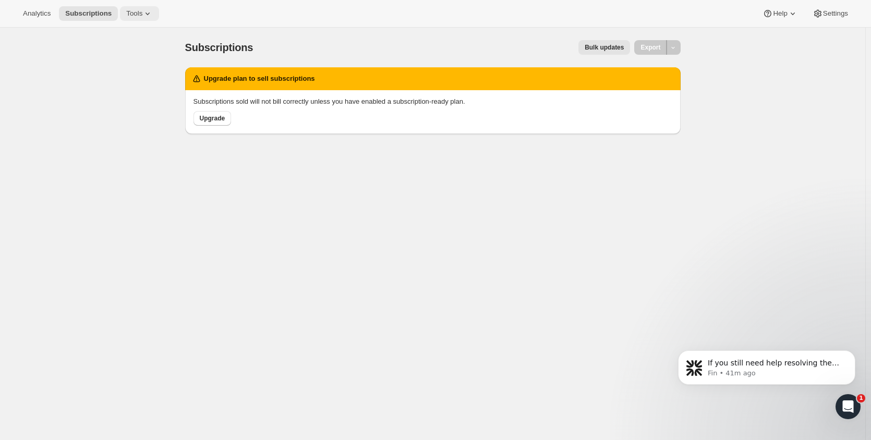
click at [131, 12] on span "Tools" at bounding box center [134, 13] width 16 height 8
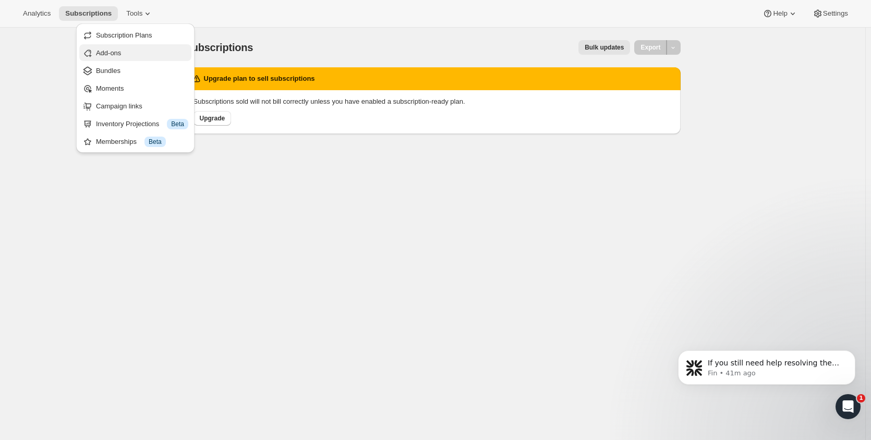
click at [124, 53] on span "Add-ons" at bounding box center [142, 53] width 92 height 10
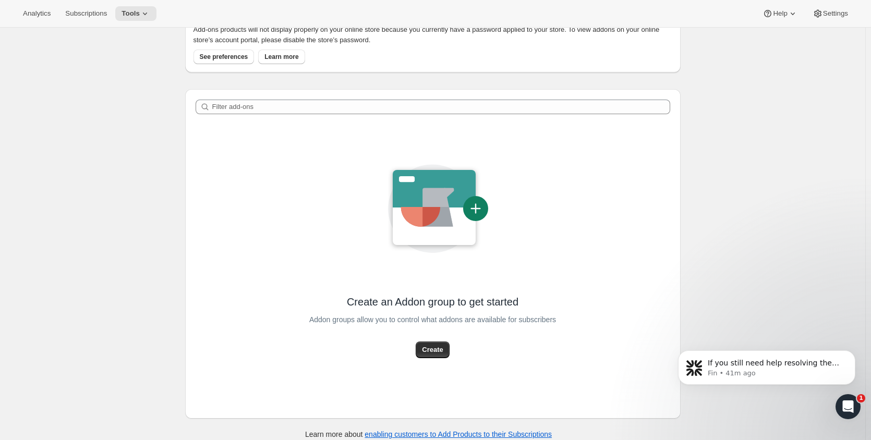
scroll to position [82, 0]
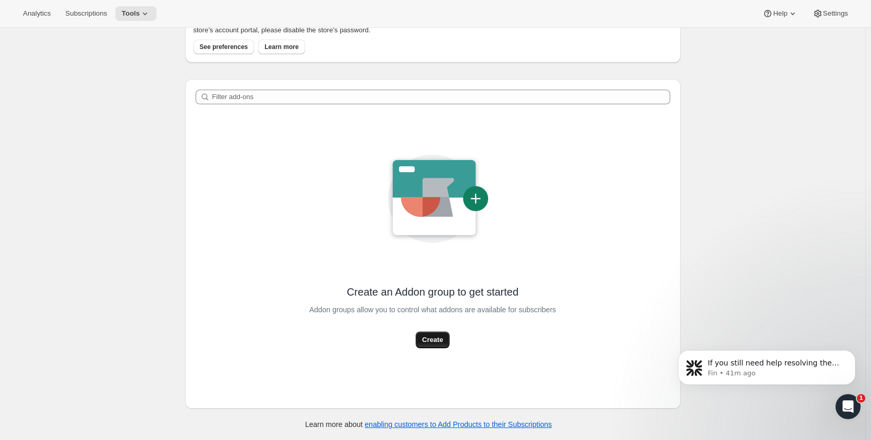
click at [442, 335] on span "Create" at bounding box center [432, 340] width 21 height 10
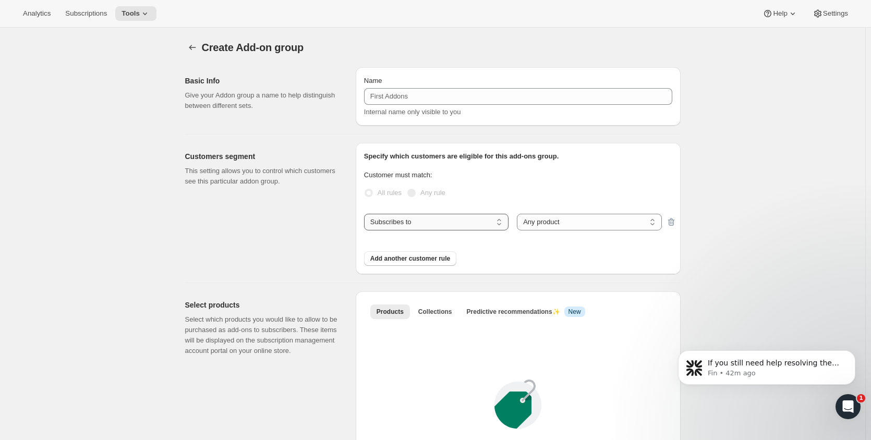
click at [428, 220] on select "Subscribes to Shipping address is Customer tags" at bounding box center [436, 222] width 144 height 17
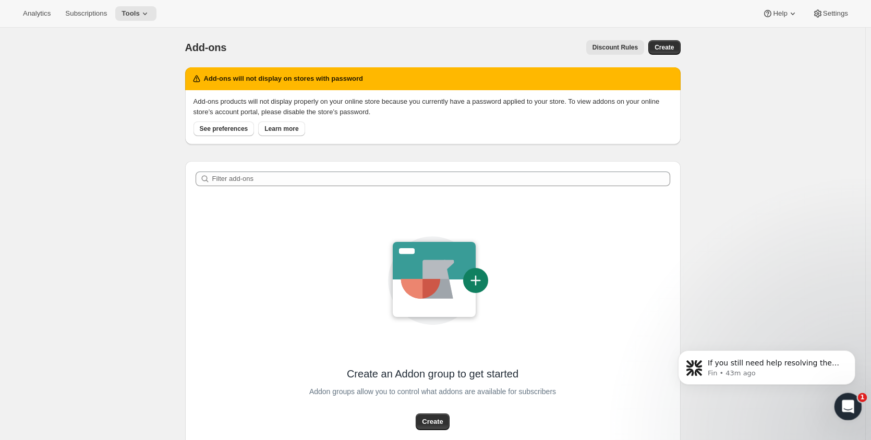
click at [842, 403] on icon "Open Intercom Messenger" at bounding box center [846, 405] width 17 height 17
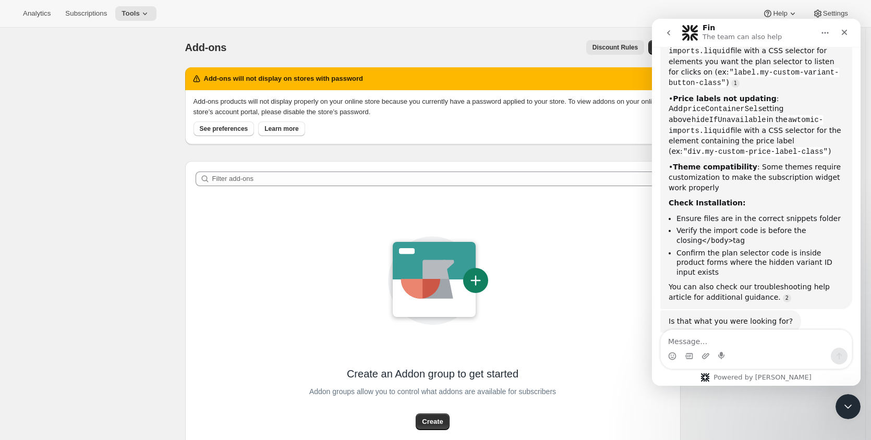
scroll to position [2052, 0]
drag, startPoint x: 789, startPoint y: 348, endPoint x: 785, endPoint y: 334, distance: 15.3
click at [789, 347] on div "Intercom messenger" at bounding box center [756, 349] width 191 height 39
click at [784, 334] on textarea "Message…" at bounding box center [756, 339] width 191 height 18
click at [742, 336] on textarea "Message…" at bounding box center [756, 339] width 191 height 18
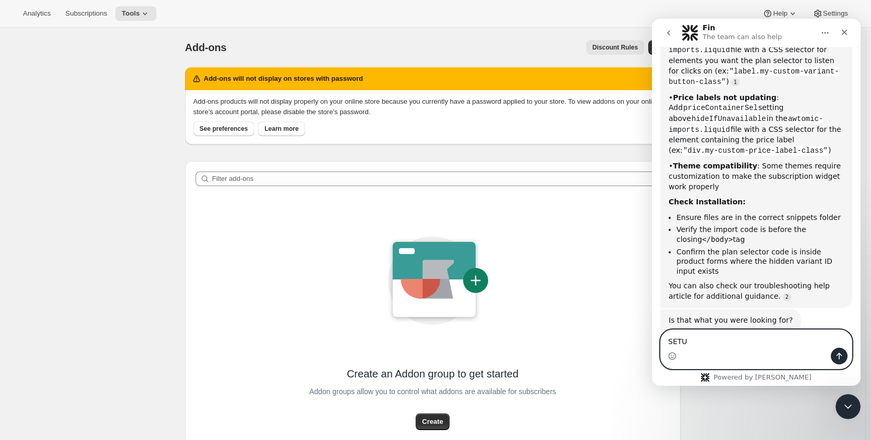
type textarea "SETUP"
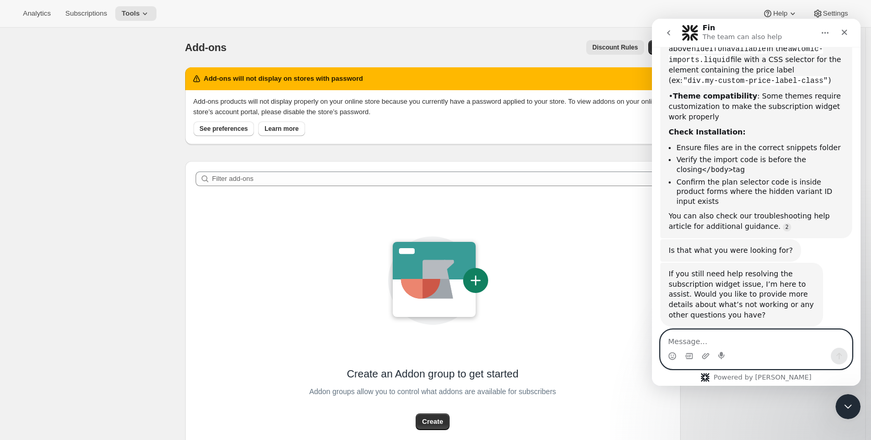
scroll to position [2127, 0]
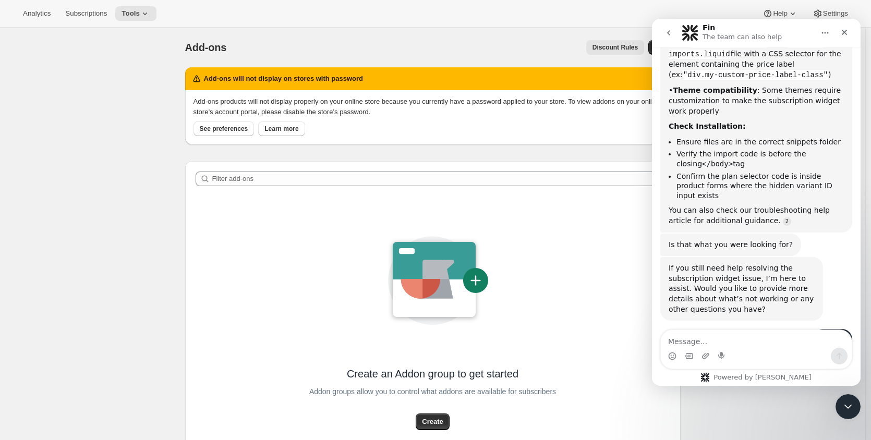
click at [667, 35] on icon "go back" at bounding box center [668, 33] width 8 height 8
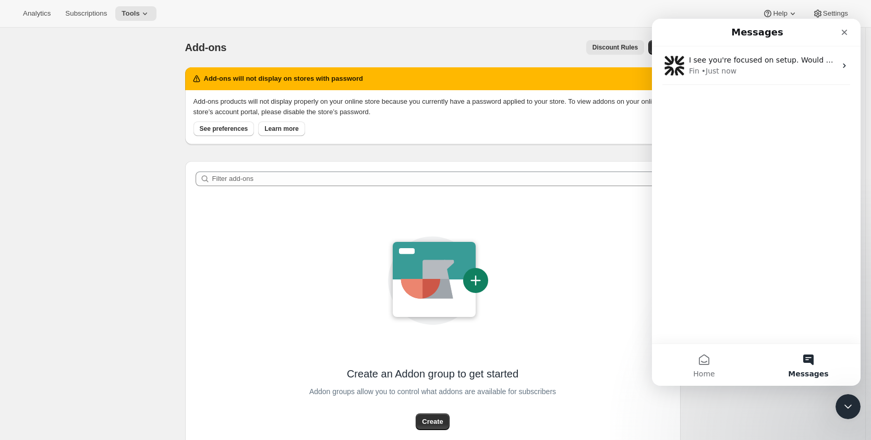
scroll to position [0, 0]
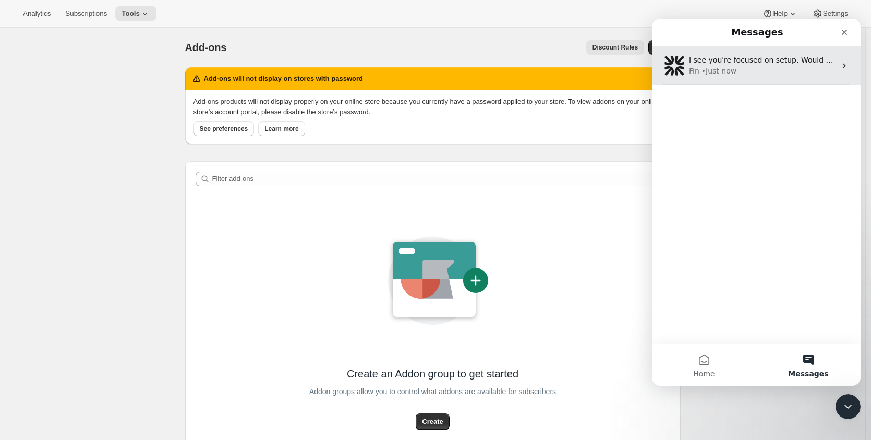
click at [777, 67] on div "Fin • Just now" at bounding box center [762, 71] width 147 height 11
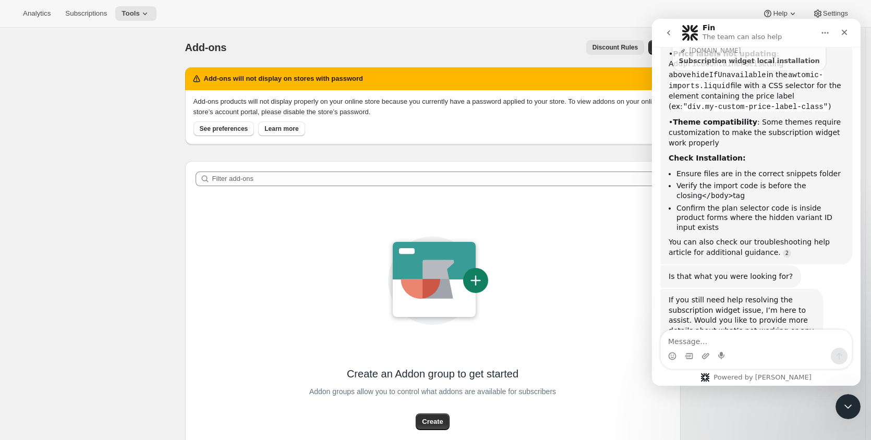
scroll to position [2127, 0]
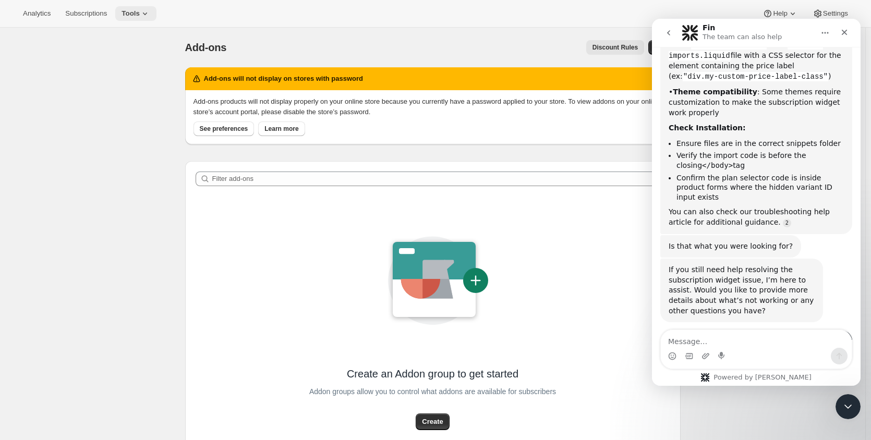
click at [131, 18] on button "Tools" at bounding box center [135, 13] width 41 height 15
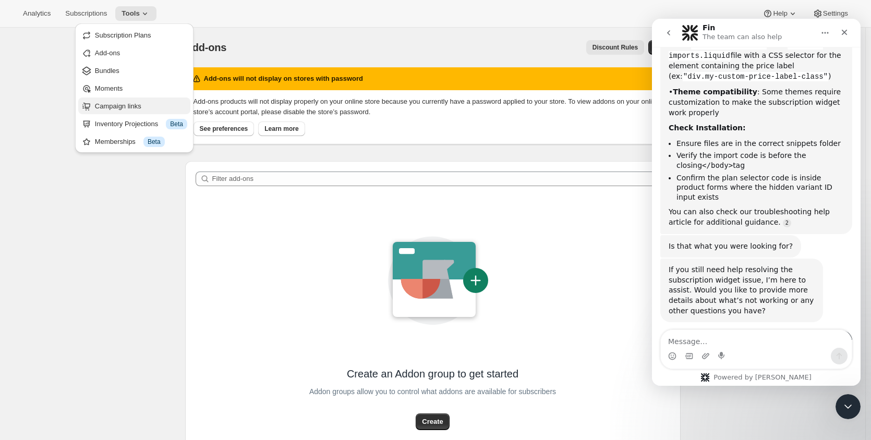
click at [125, 104] on span "Campaign links" at bounding box center [118, 106] width 46 height 8
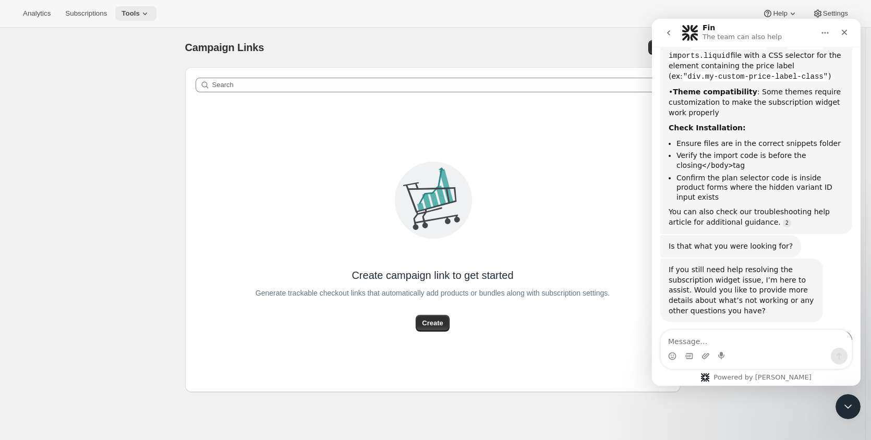
click at [141, 16] on icon at bounding box center [145, 13] width 10 height 10
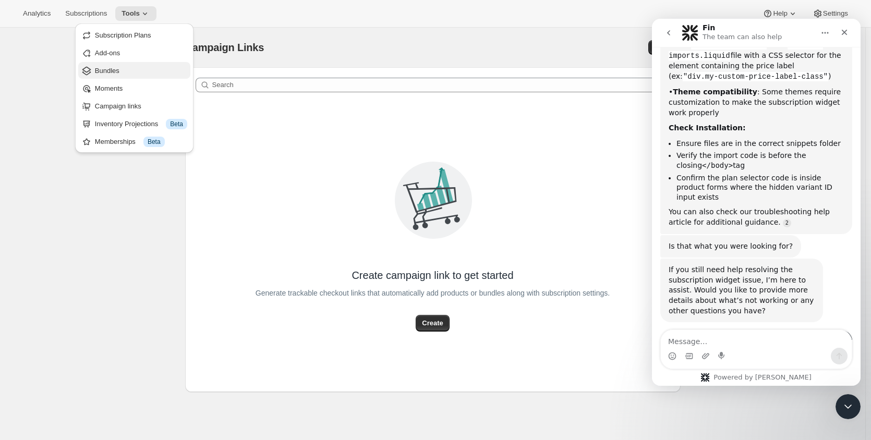
click at [120, 78] on button "Bundles" at bounding box center [134, 70] width 112 height 17
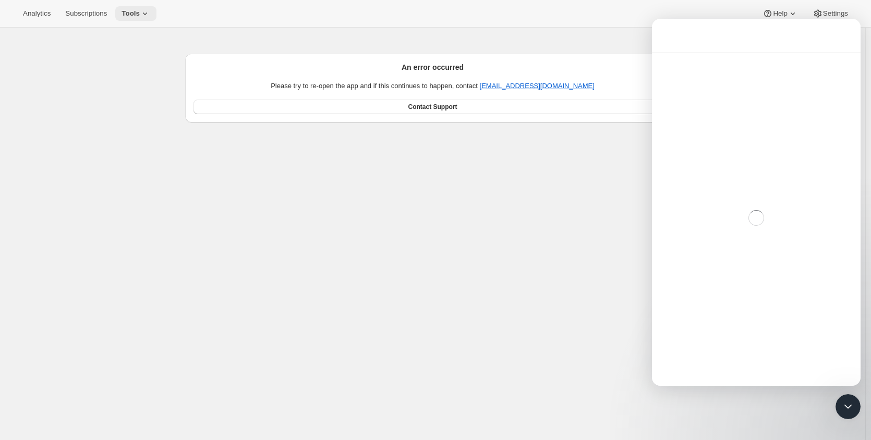
click at [132, 9] on span "Tools" at bounding box center [130, 13] width 18 height 8
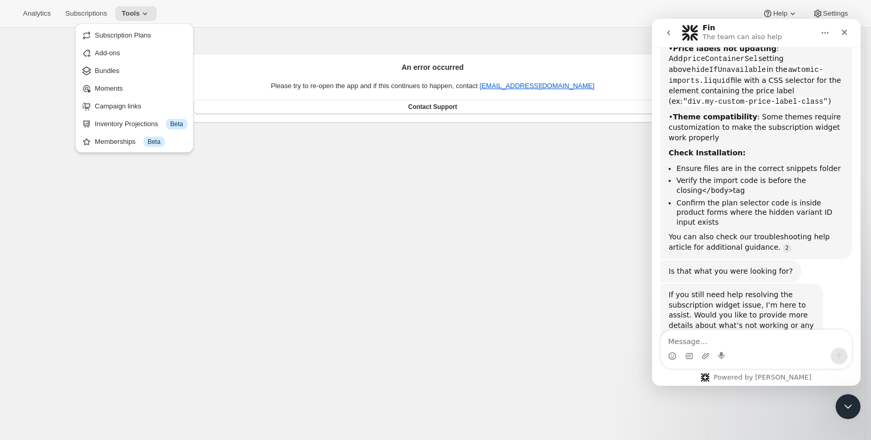
scroll to position [2127, 0]
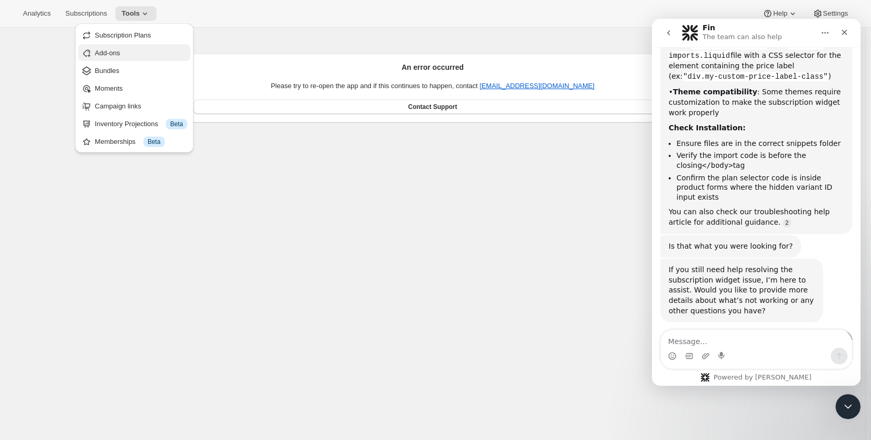
click at [135, 48] on span "Add-ons" at bounding box center [141, 53] width 92 height 10
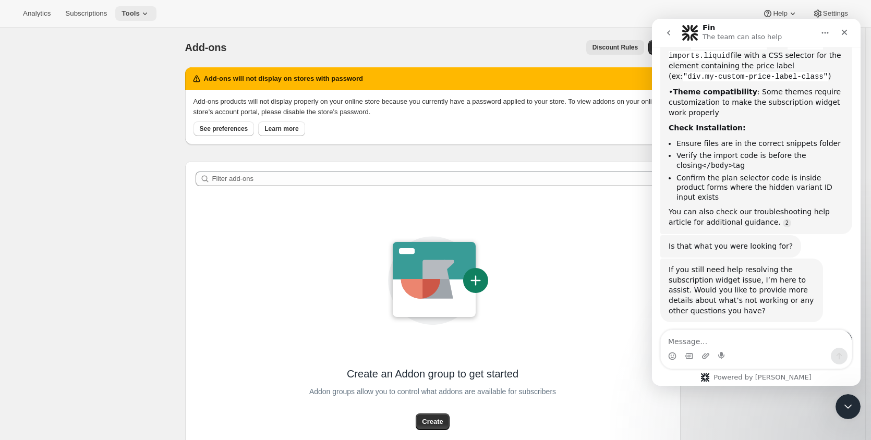
click at [143, 12] on icon at bounding box center [145, 13] width 10 height 10
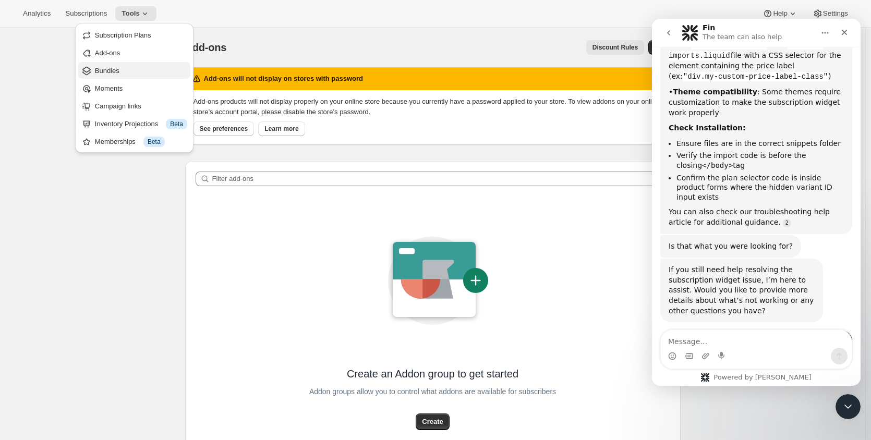
click at [129, 67] on span "Bundles" at bounding box center [141, 71] width 92 height 10
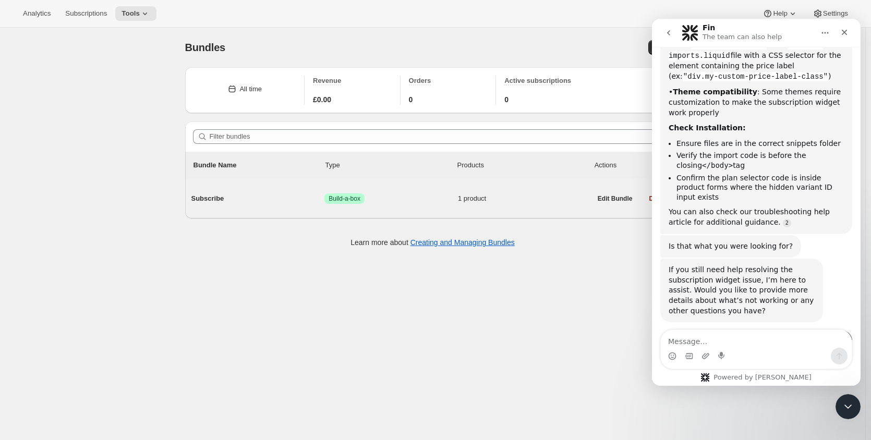
click at [284, 206] on div "Subscribe Success Build-a-box 1 product" at bounding box center [391, 198] width 400 height 27
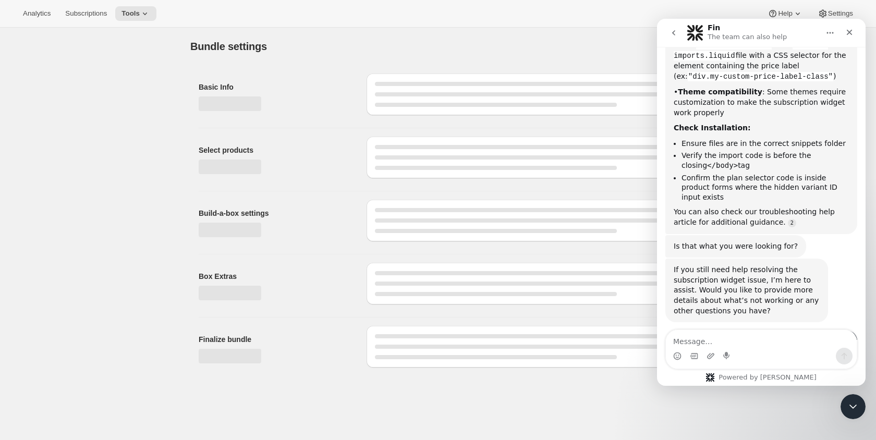
type input "Subscribe"
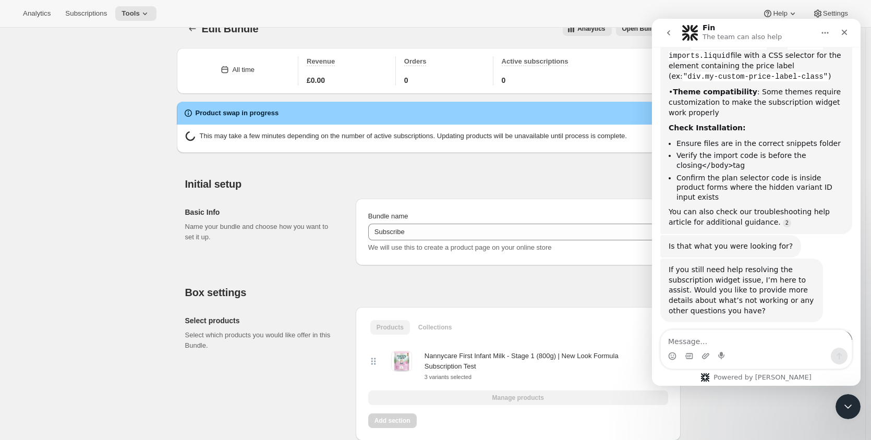
scroll to position [52, 0]
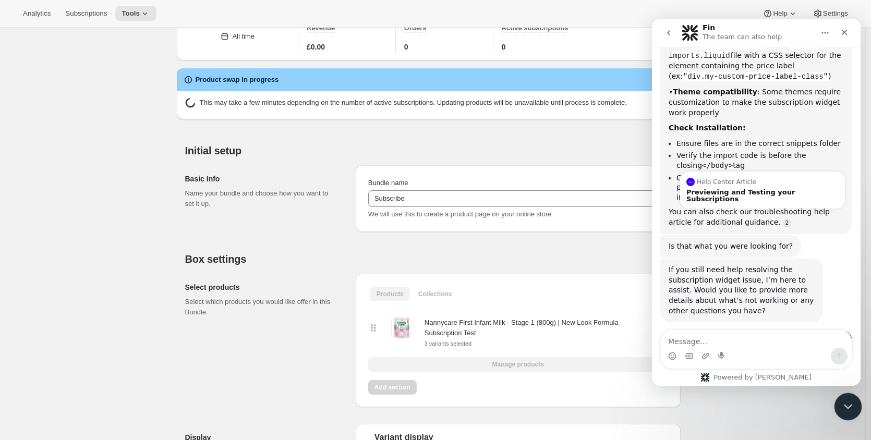
drag, startPoint x: 849, startPoint y: 405, endPoint x: 1661, endPoint y: 789, distance: 898.2
click at [849, 406] on icon "Close Intercom Messenger" at bounding box center [846, 405] width 13 height 13
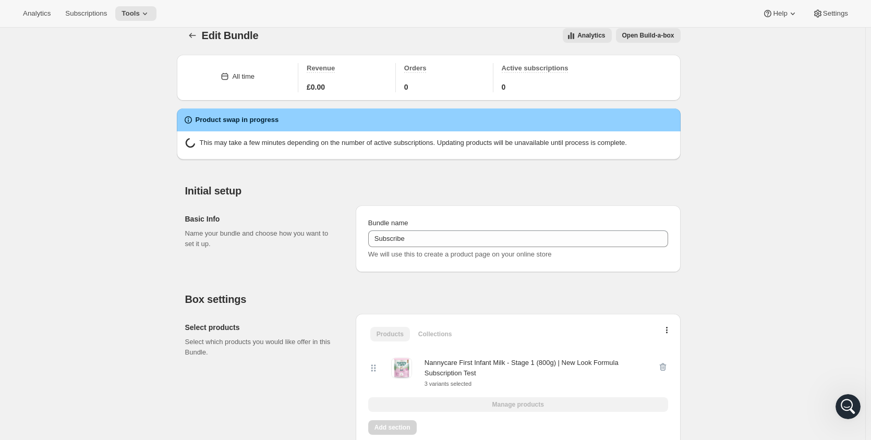
scroll to position [0, 0]
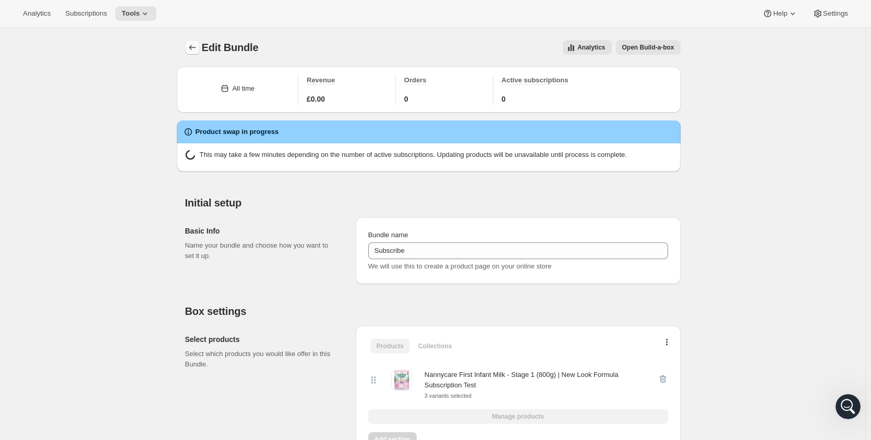
click at [198, 49] on icon "Bundles" at bounding box center [192, 47] width 10 height 10
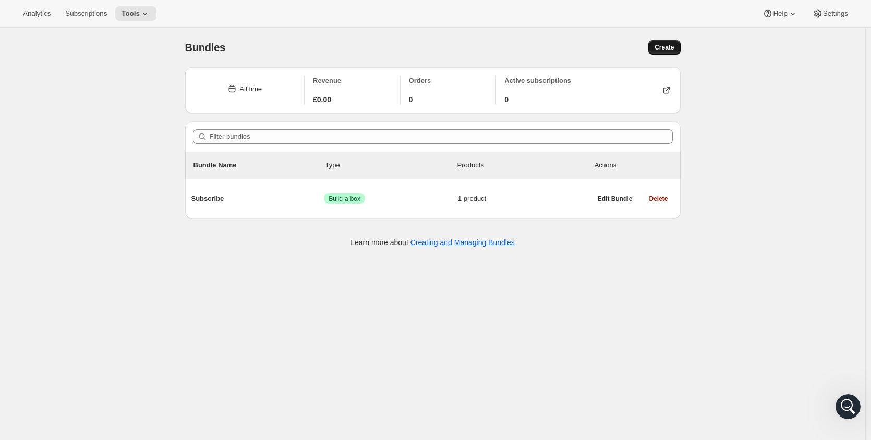
click at [672, 50] on span "Create" at bounding box center [663, 47] width 19 height 8
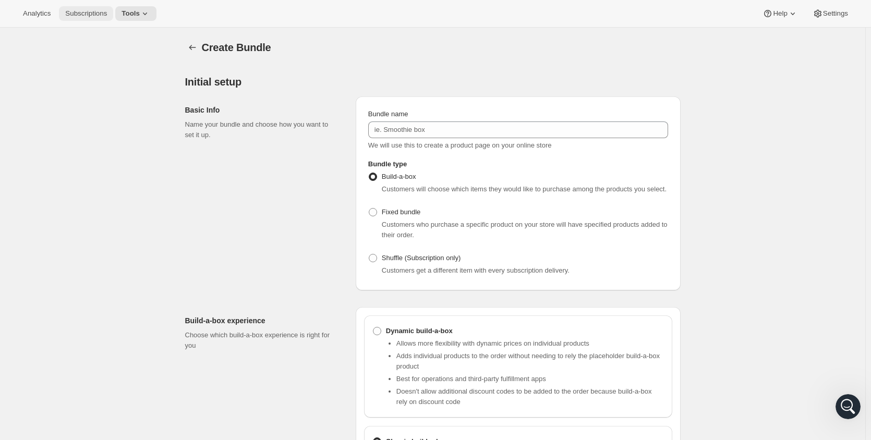
click at [93, 16] on span "Subscriptions" at bounding box center [86, 13] width 42 height 8
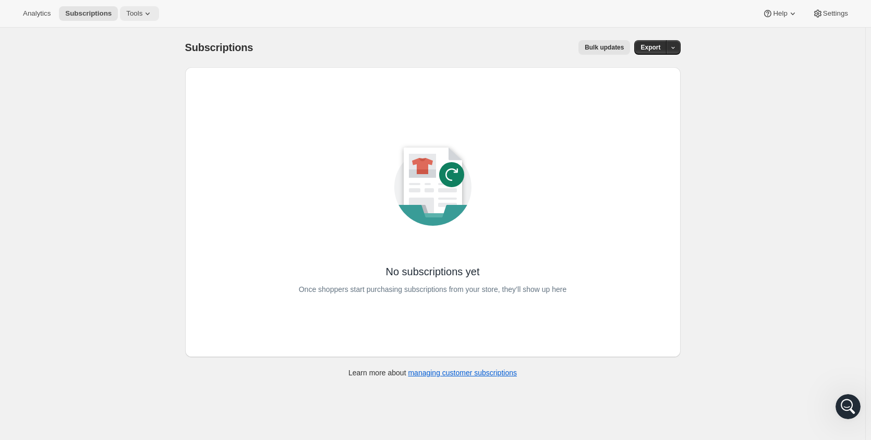
click at [143, 9] on icon at bounding box center [147, 13] width 10 height 10
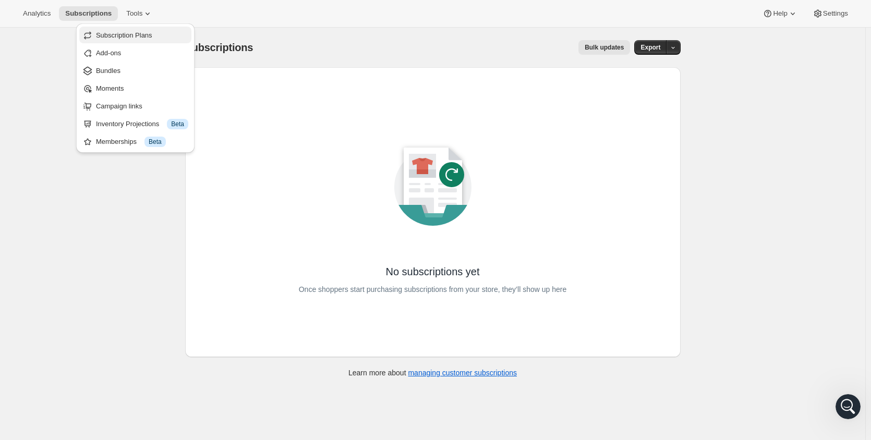
click at [131, 36] on span "Subscription Plans" at bounding box center [124, 35] width 56 height 8
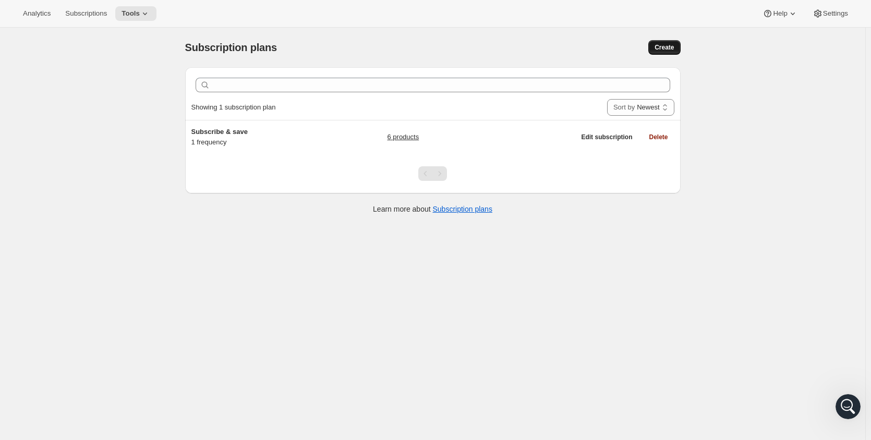
click at [679, 43] on button "Create" at bounding box center [664, 47] width 32 height 15
select select "WEEK"
select select "MONTH"
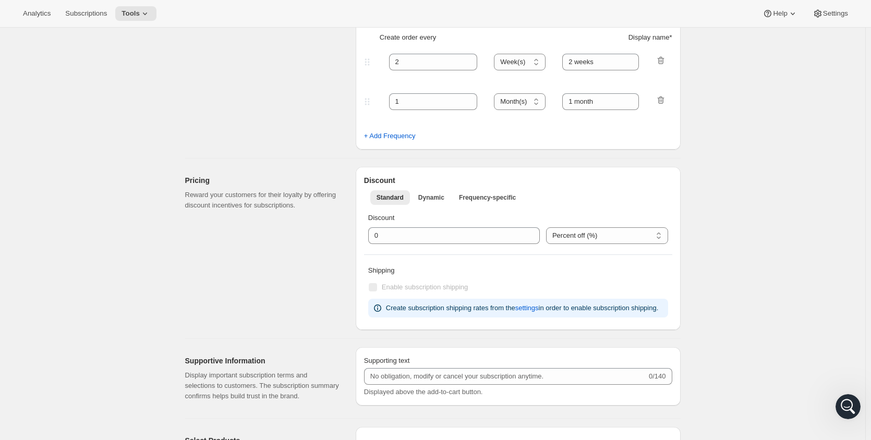
scroll to position [365, 0]
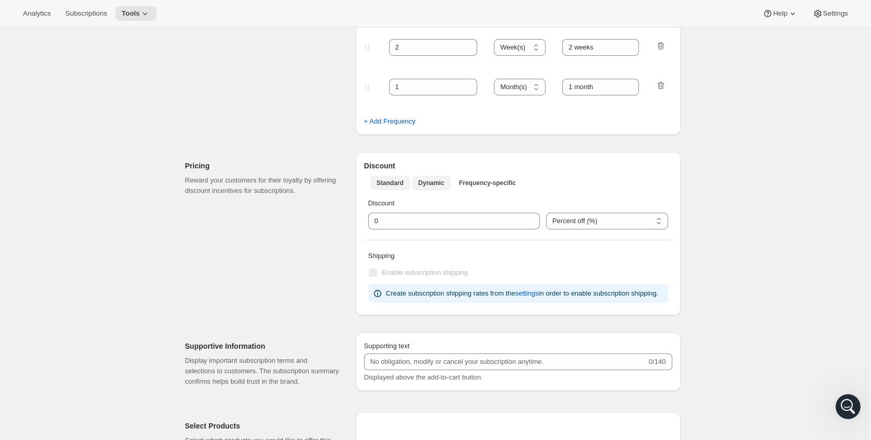
click at [430, 176] on button "Dynamic" at bounding box center [431, 183] width 39 height 15
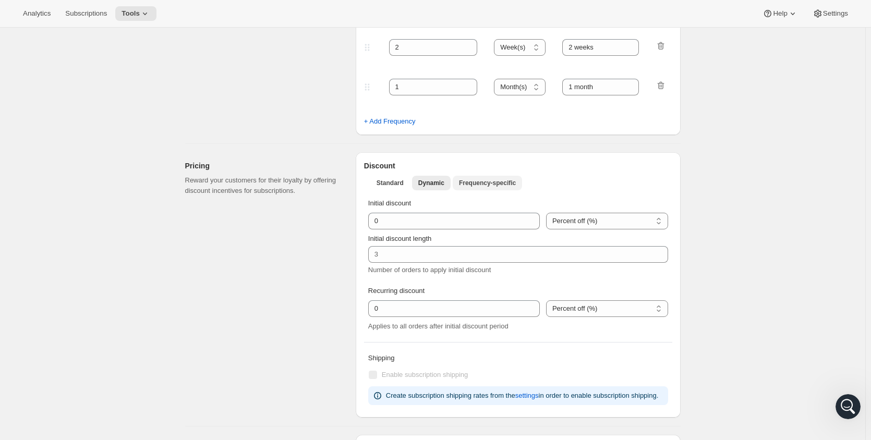
click at [501, 189] on button "Frequency-specific" at bounding box center [487, 183] width 69 height 15
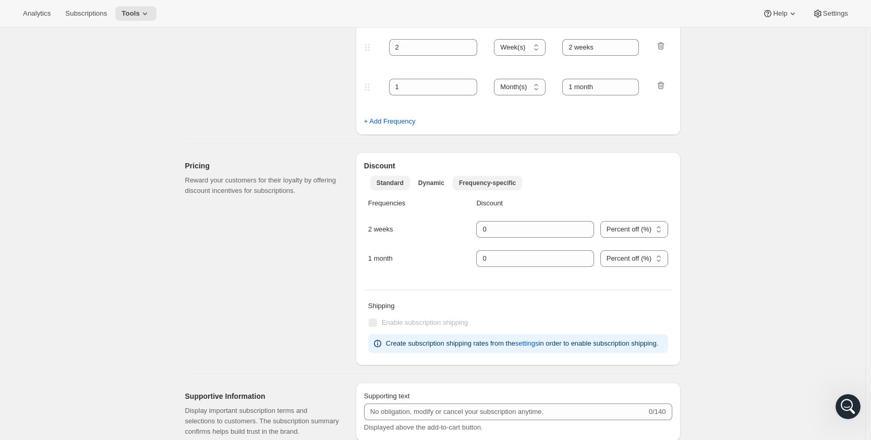
click at [403, 186] on span "Standard" at bounding box center [389, 183] width 27 height 8
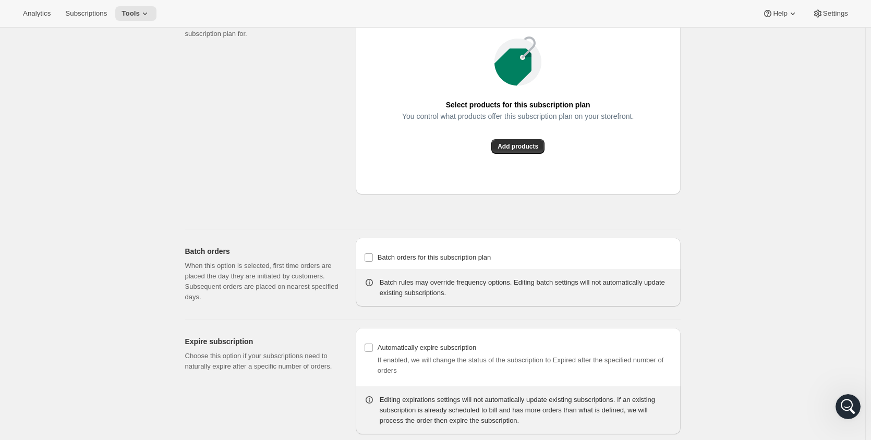
scroll to position [808, 0]
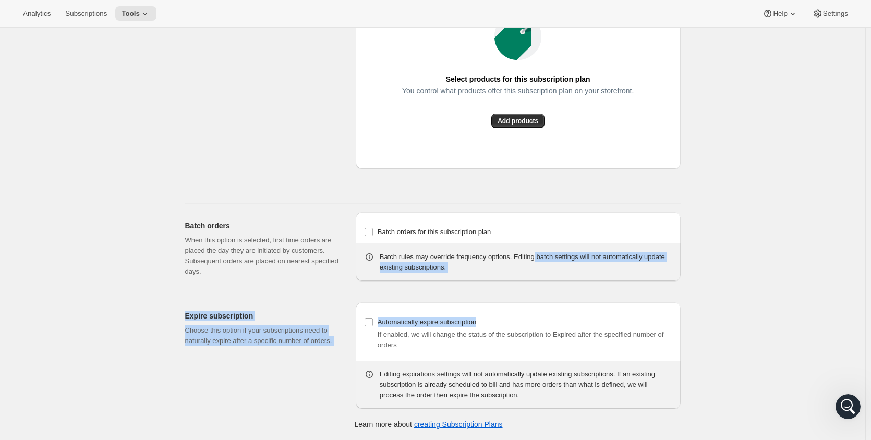
drag, startPoint x: 546, startPoint y: 258, endPoint x: 759, endPoint y: 326, distance: 223.9
click at [469, 429] on p "Learn more about creating Subscription Plans" at bounding box center [428, 424] width 148 height 10
click at [471, 422] on link "creating Subscription Plans" at bounding box center [458, 424] width 89 height 8
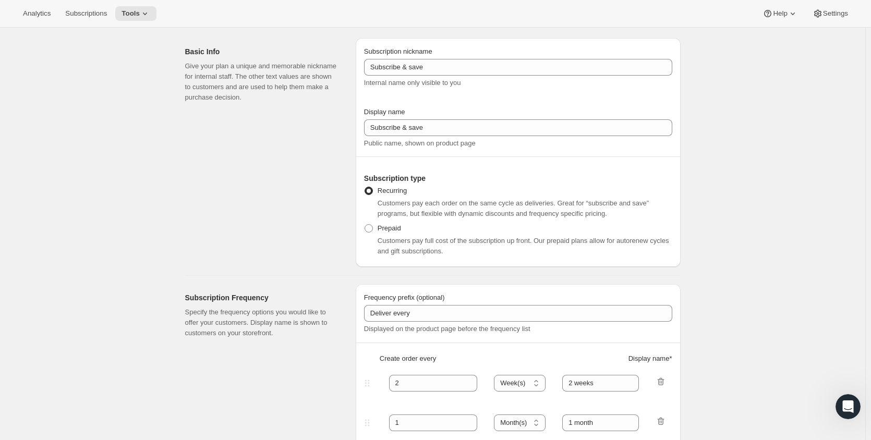
scroll to position [0, 0]
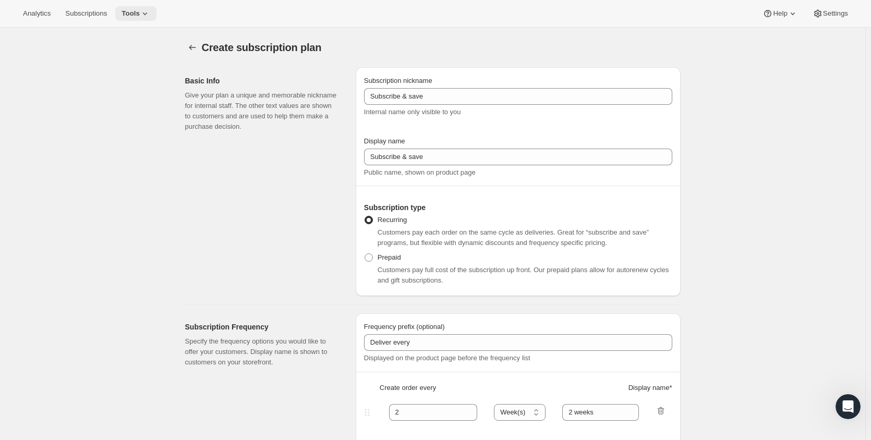
click at [134, 6] on button "Tools" at bounding box center [135, 13] width 41 height 15
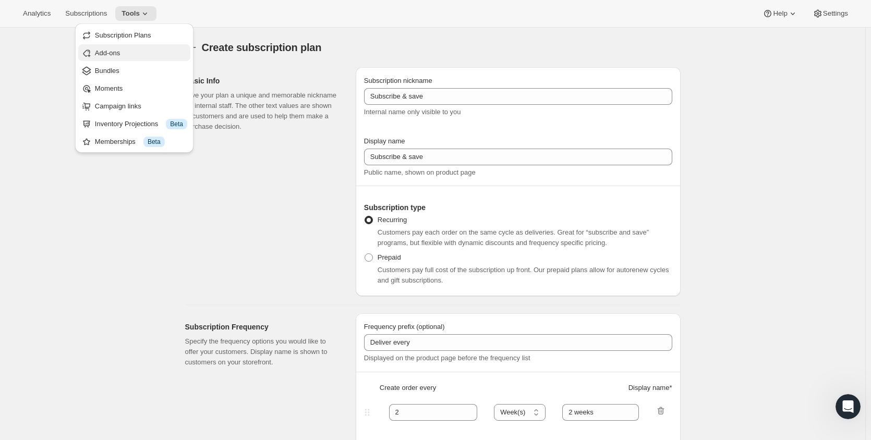
click at [129, 52] on span "Add-ons" at bounding box center [141, 53] width 92 height 10
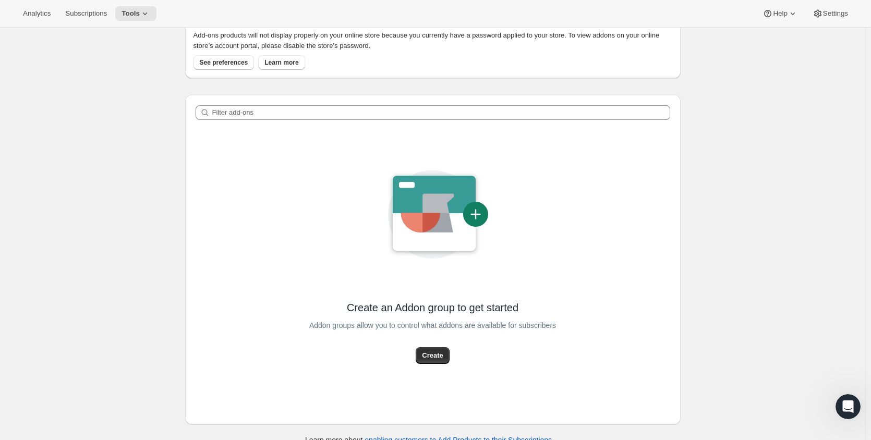
scroll to position [82, 0]
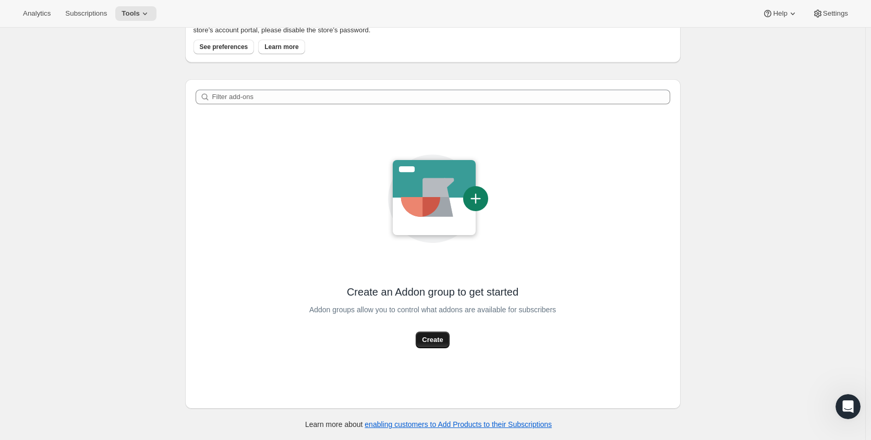
click at [443, 338] on span "Create" at bounding box center [432, 340] width 21 height 10
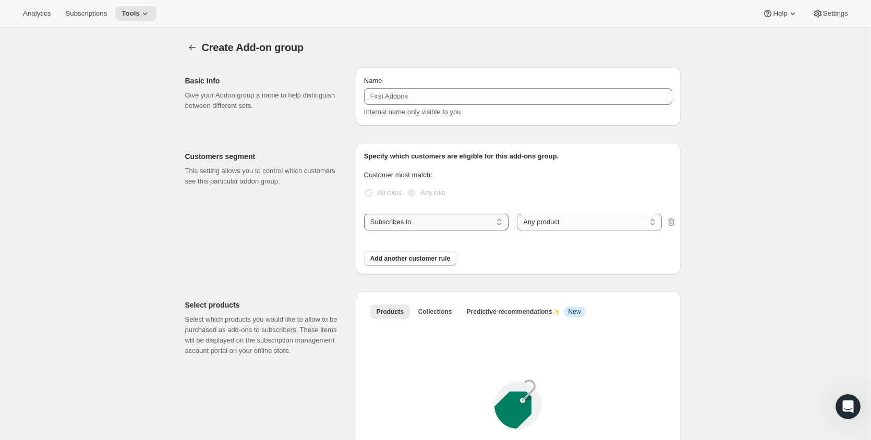
click at [423, 223] on select "Subscribes to Shipping address is Customer tags" at bounding box center [436, 222] width 144 height 17
click at [573, 214] on select "Any product Specific products Specific product variants" at bounding box center [589, 222] width 144 height 17
click at [503, 241] on div "Add another customer rule" at bounding box center [518, 252] width 308 height 27
click at [424, 258] on span "Add another customer rule" at bounding box center [410, 258] width 80 height 8
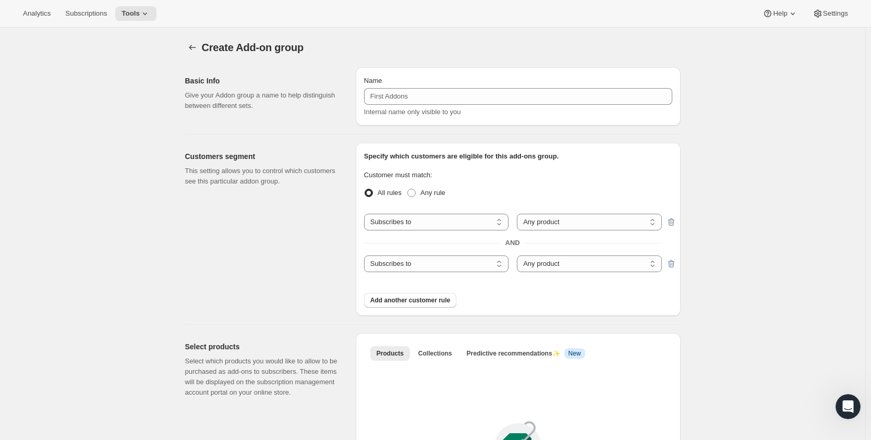
click at [680, 263] on div "Specify which customers are eligible for this add-ons group. Customer must matc…" at bounding box center [518, 229] width 325 height 173
click at [674, 262] on icon "button" at bounding box center [670, 264] width 7 height 8
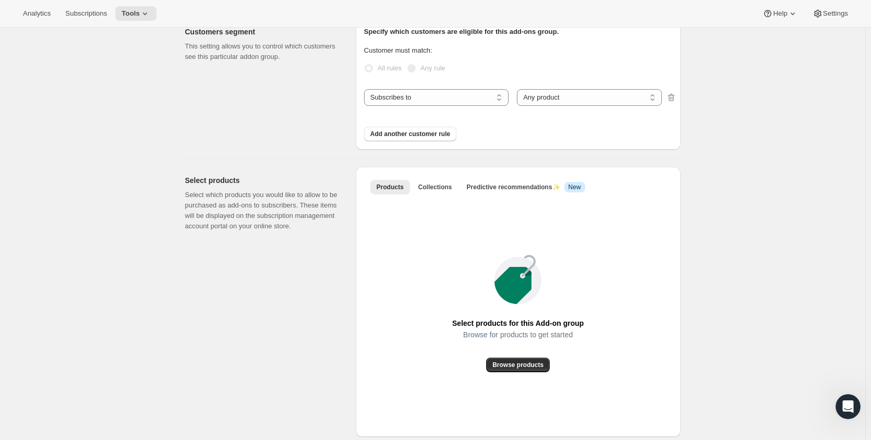
scroll to position [156, 0]
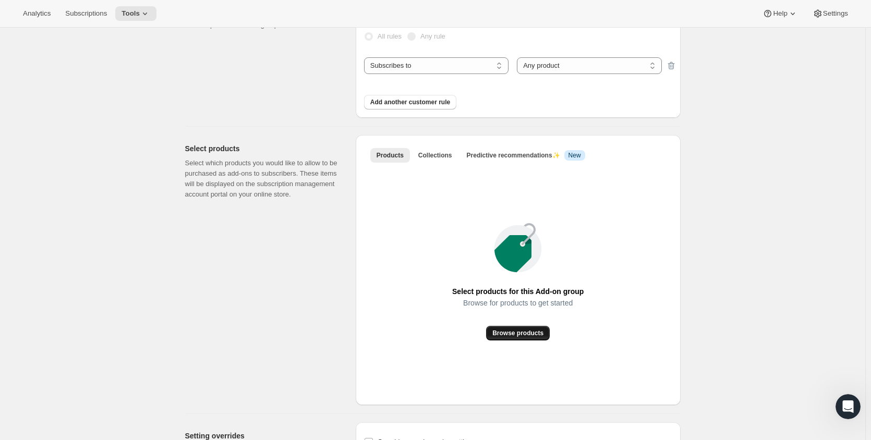
click at [514, 336] on span "Browse products" at bounding box center [517, 333] width 51 height 8
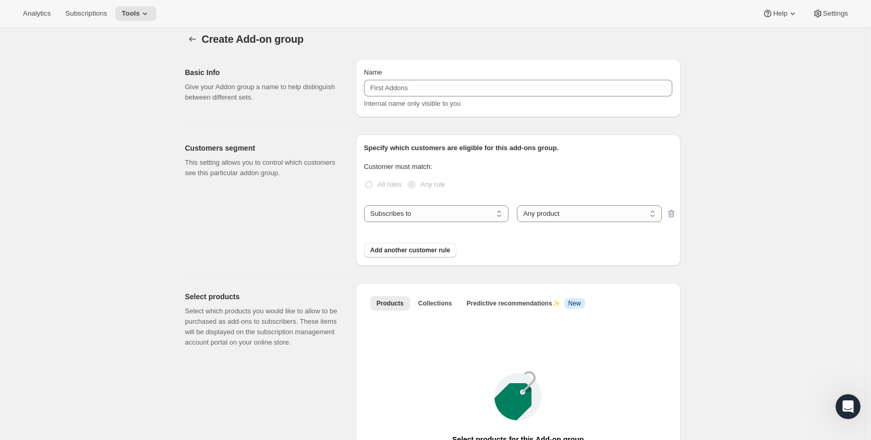
scroll to position [0, 0]
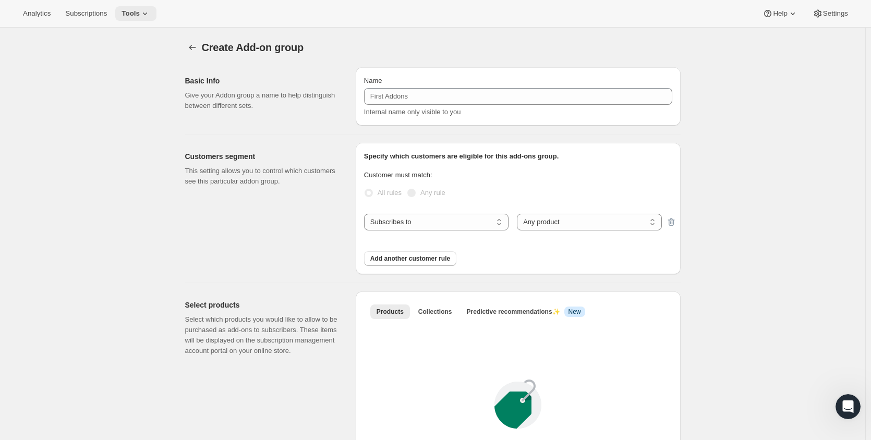
click at [144, 14] on icon at bounding box center [145, 13] width 10 height 10
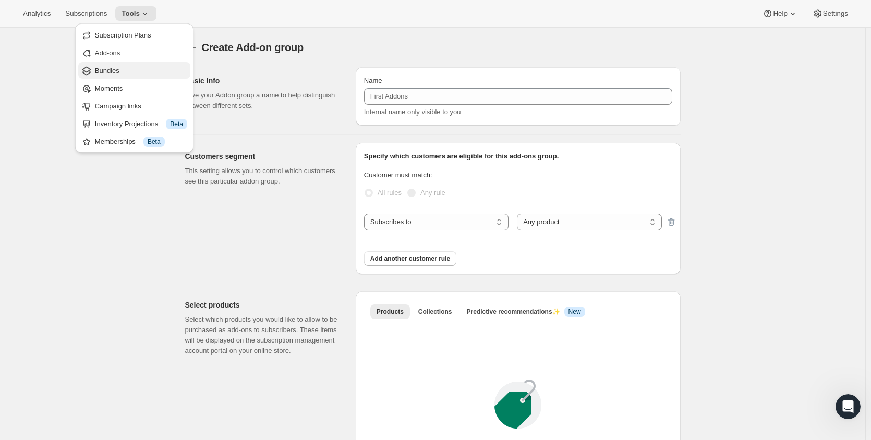
click at [134, 67] on span "Bundles" at bounding box center [141, 71] width 92 height 10
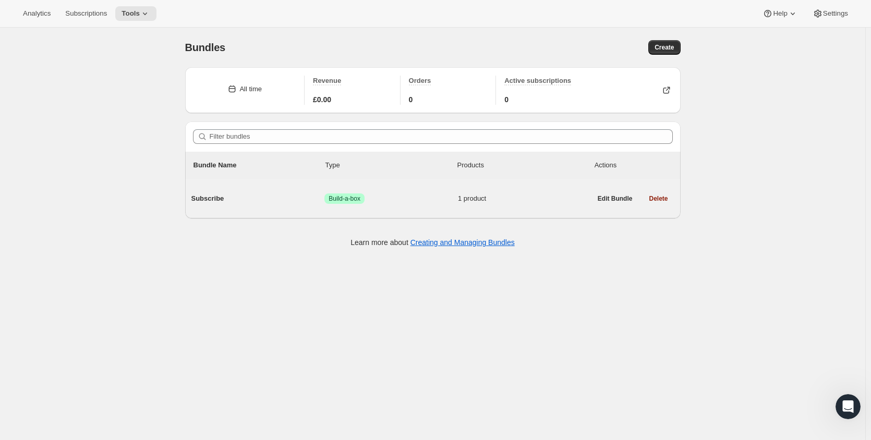
click at [405, 197] on span "Success Build-a-box" at bounding box center [390, 198] width 133 height 10
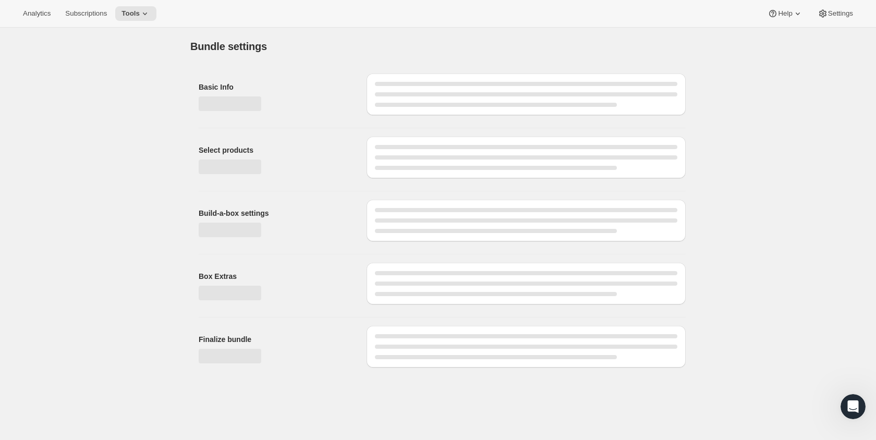
type input "Subscribe"
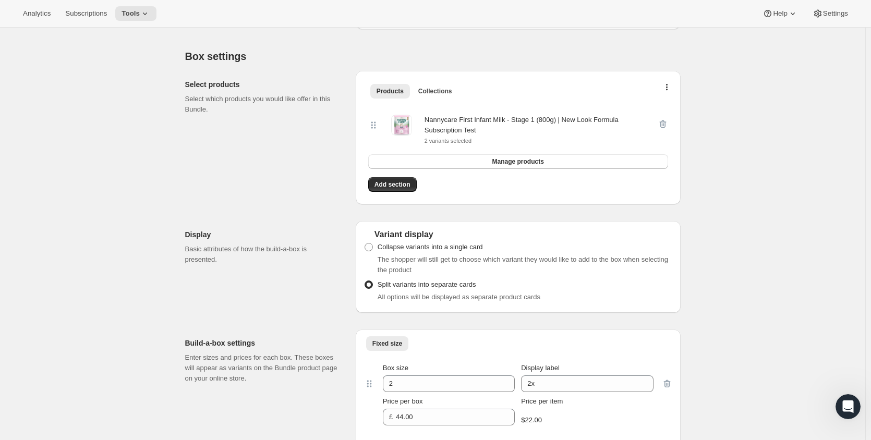
scroll to position [156, 0]
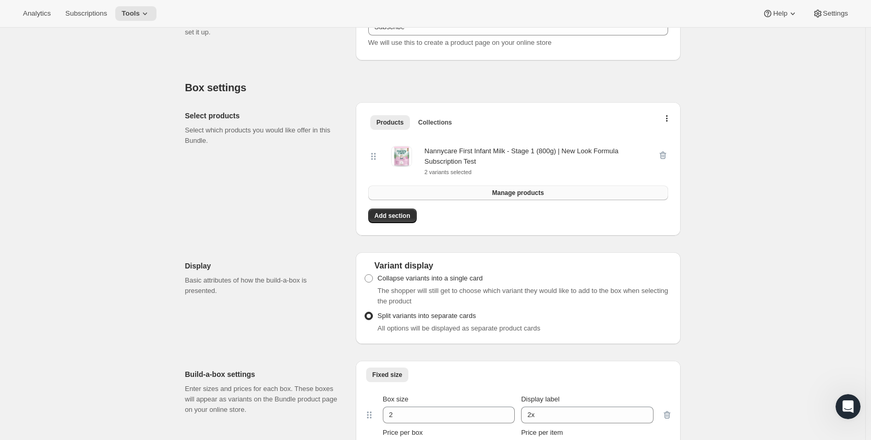
click at [543, 199] on button "Manage products" at bounding box center [518, 193] width 300 height 15
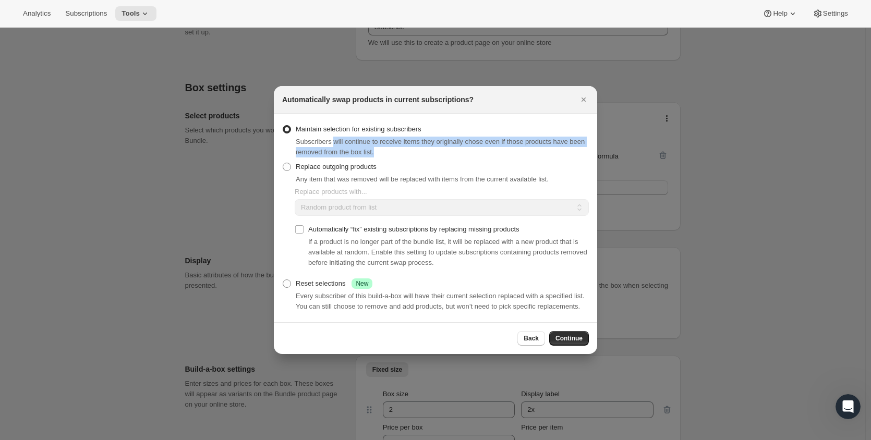
drag, startPoint x: 350, startPoint y: 141, endPoint x: 497, endPoint y: 155, distance: 148.2
click at [497, 155] on div "Subscribers will continue to receive items they originally chose even if those …" at bounding box center [442, 147] width 293 height 21
click at [574, 337] on span "Continue" at bounding box center [568, 338] width 27 height 8
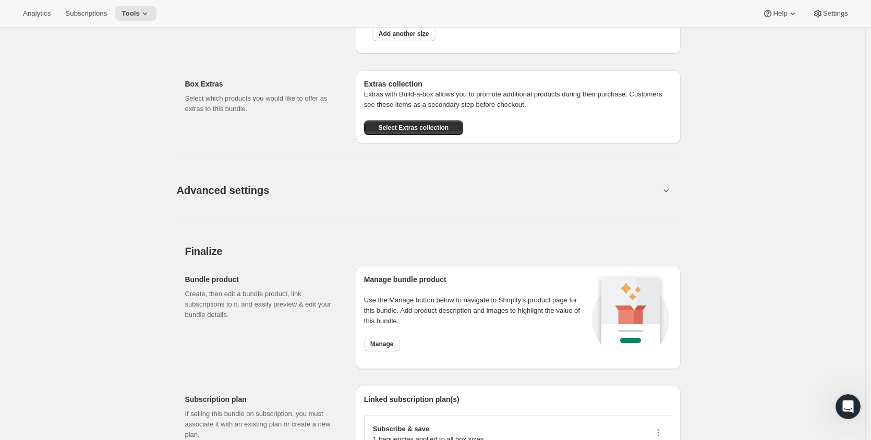
scroll to position [706, 0]
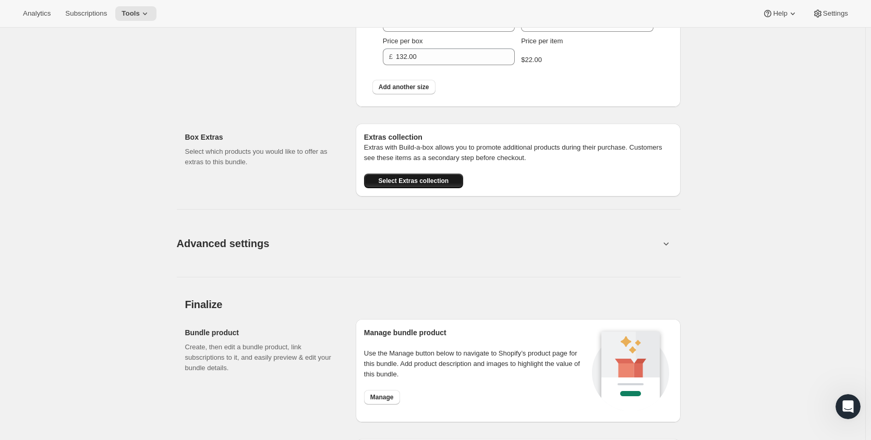
click at [446, 182] on span "Select Extras collection" at bounding box center [413, 181] width 70 height 8
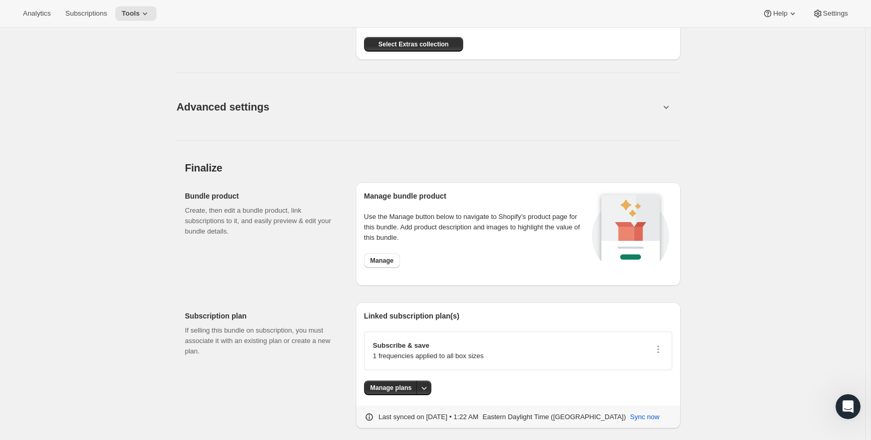
scroll to position [863, 0]
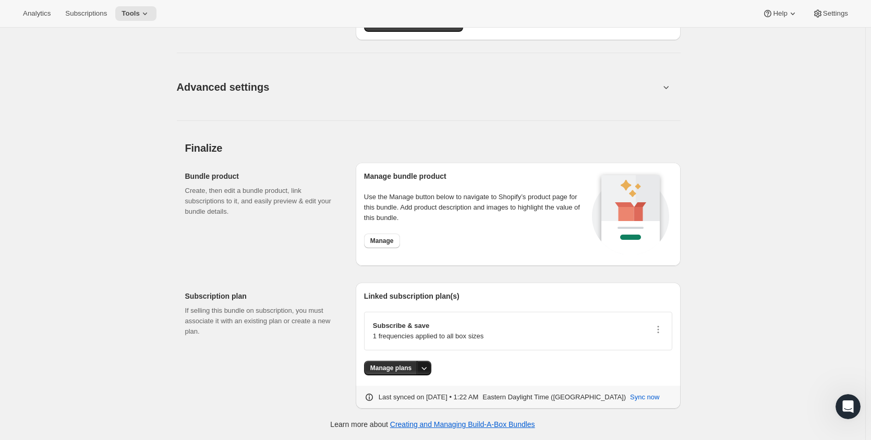
click at [424, 368] on icon "More actions" at bounding box center [424, 368] width 10 height 10
click at [494, 375] on div "Manage plans" at bounding box center [518, 368] width 308 height 15
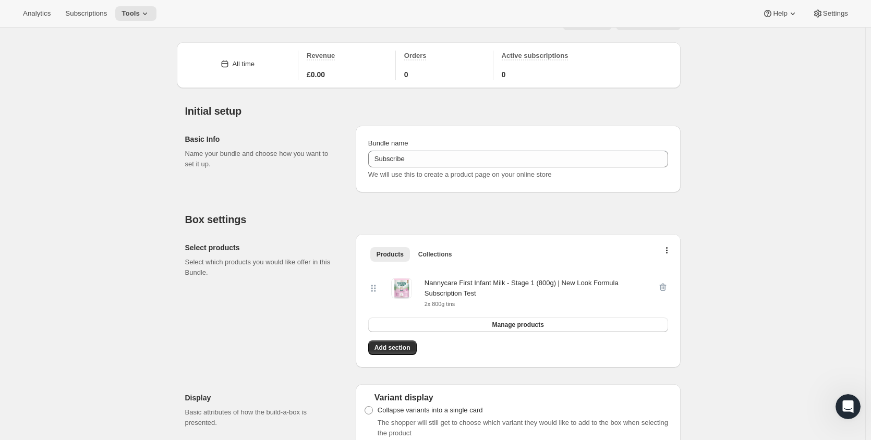
scroll to position [0, 0]
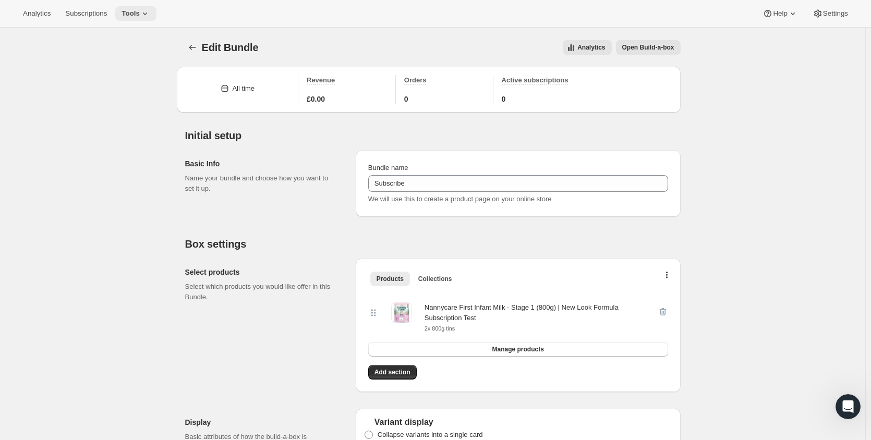
click at [141, 12] on icon at bounding box center [145, 13] width 10 height 10
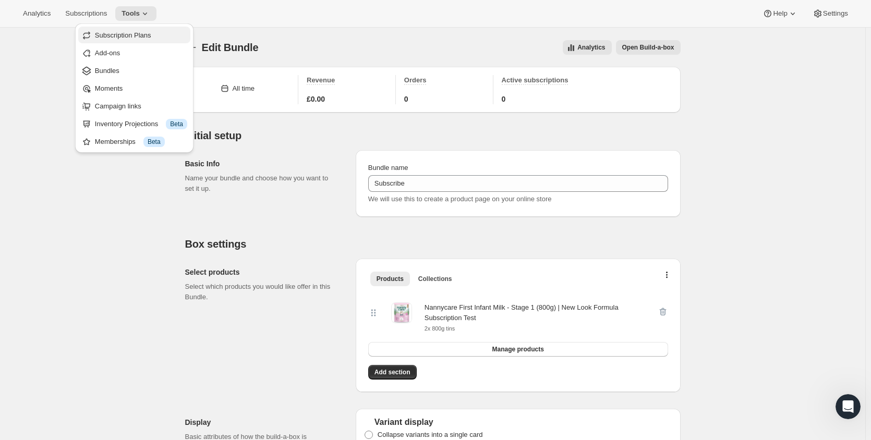
click at [127, 40] on span "Subscription Plans" at bounding box center [141, 35] width 92 height 10
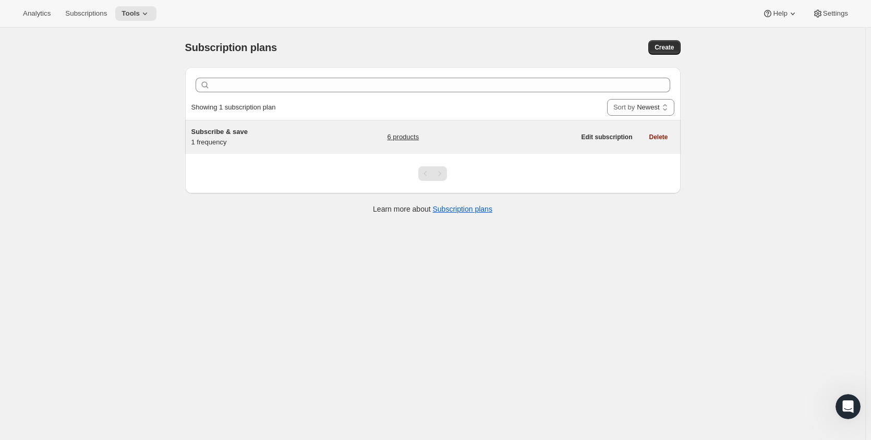
click at [539, 142] on div "6 products" at bounding box center [481, 137] width 188 height 21
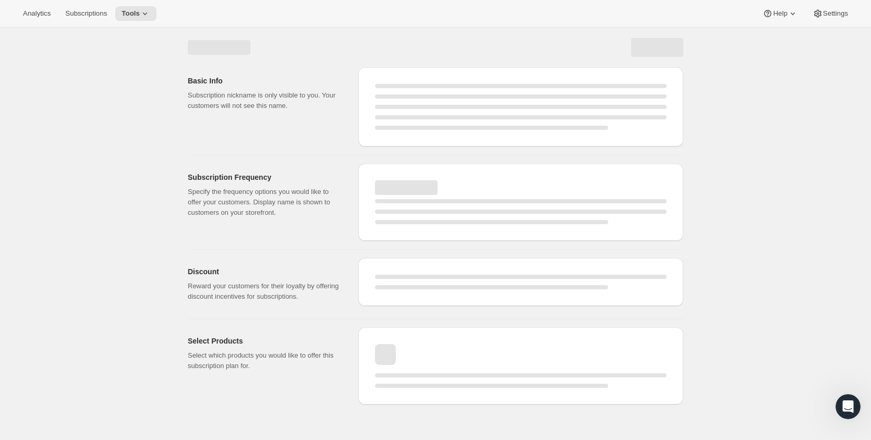
select select "WEEK"
select select "MONTH"
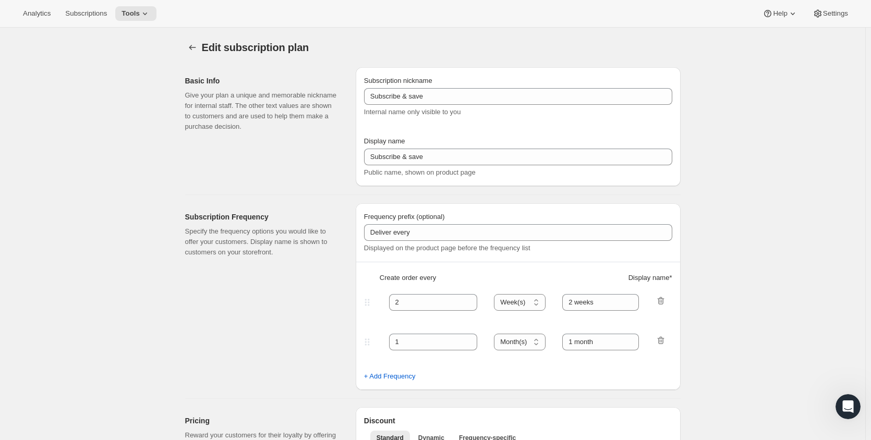
type input "1"
type input "1 month"
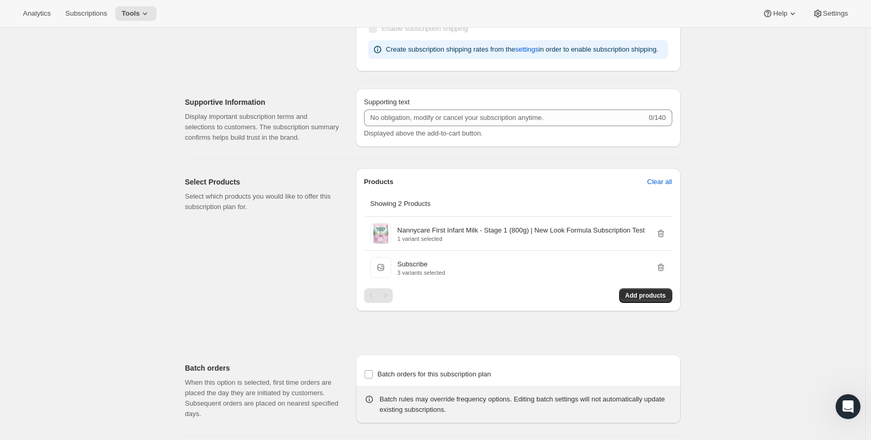
scroll to position [469, 0]
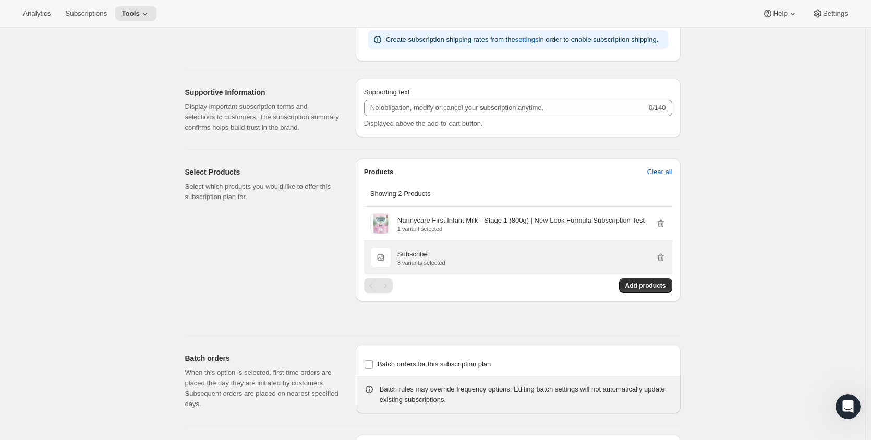
click at [551, 256] on div "Subscribe 3 variants selected" at bounding box center [531, 257] width 269 height 17
